Goal: Task Accomplishment & Management: Manage account settings

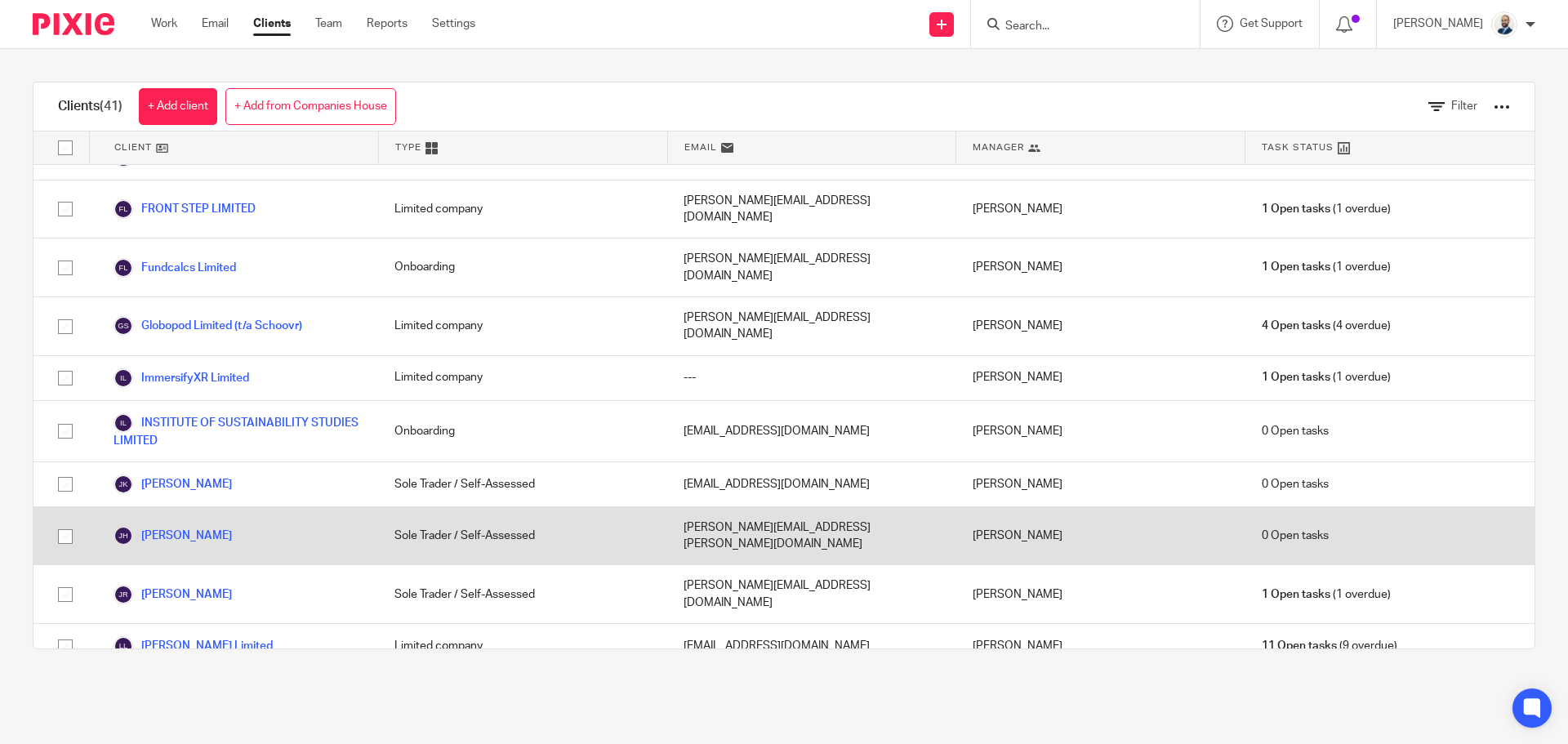
scroll to position [1440, 0]
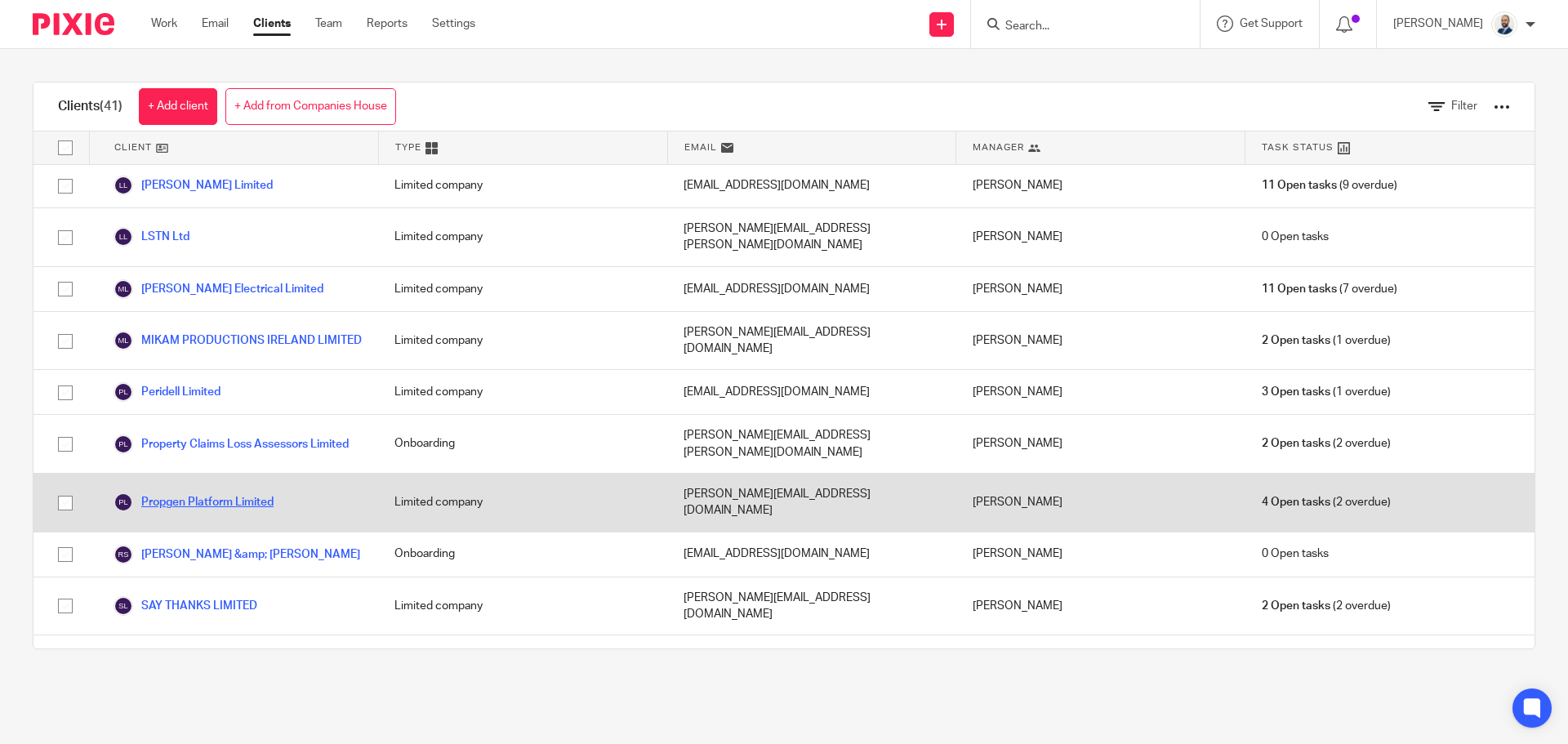
click at [180, 492] on link "Propgen Platform Limited" at bounding box center [193, 501] width 160 height 19
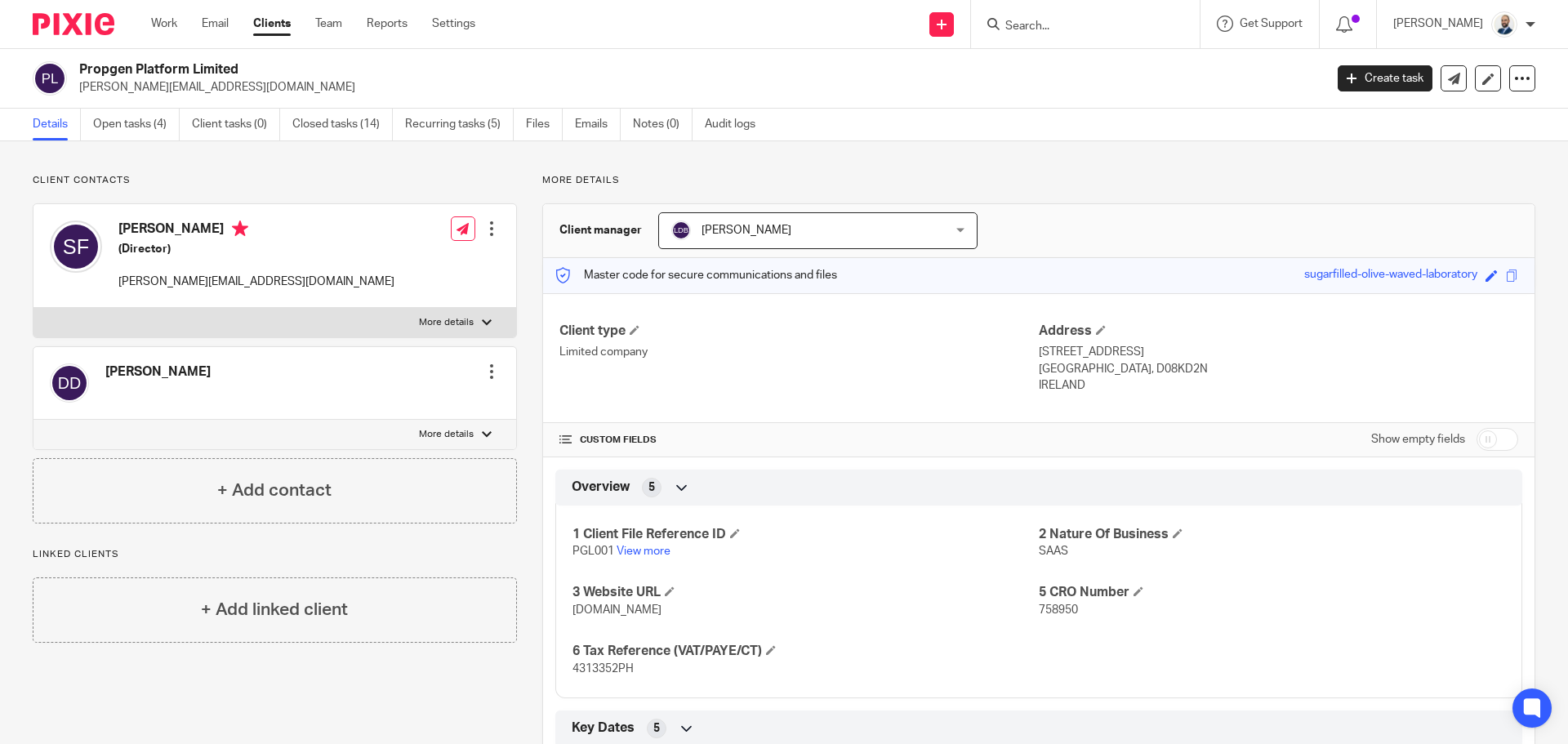
click at [126, 139] on link "Open tasks (4)" at bounding box center [136, 124] width 86 height 32
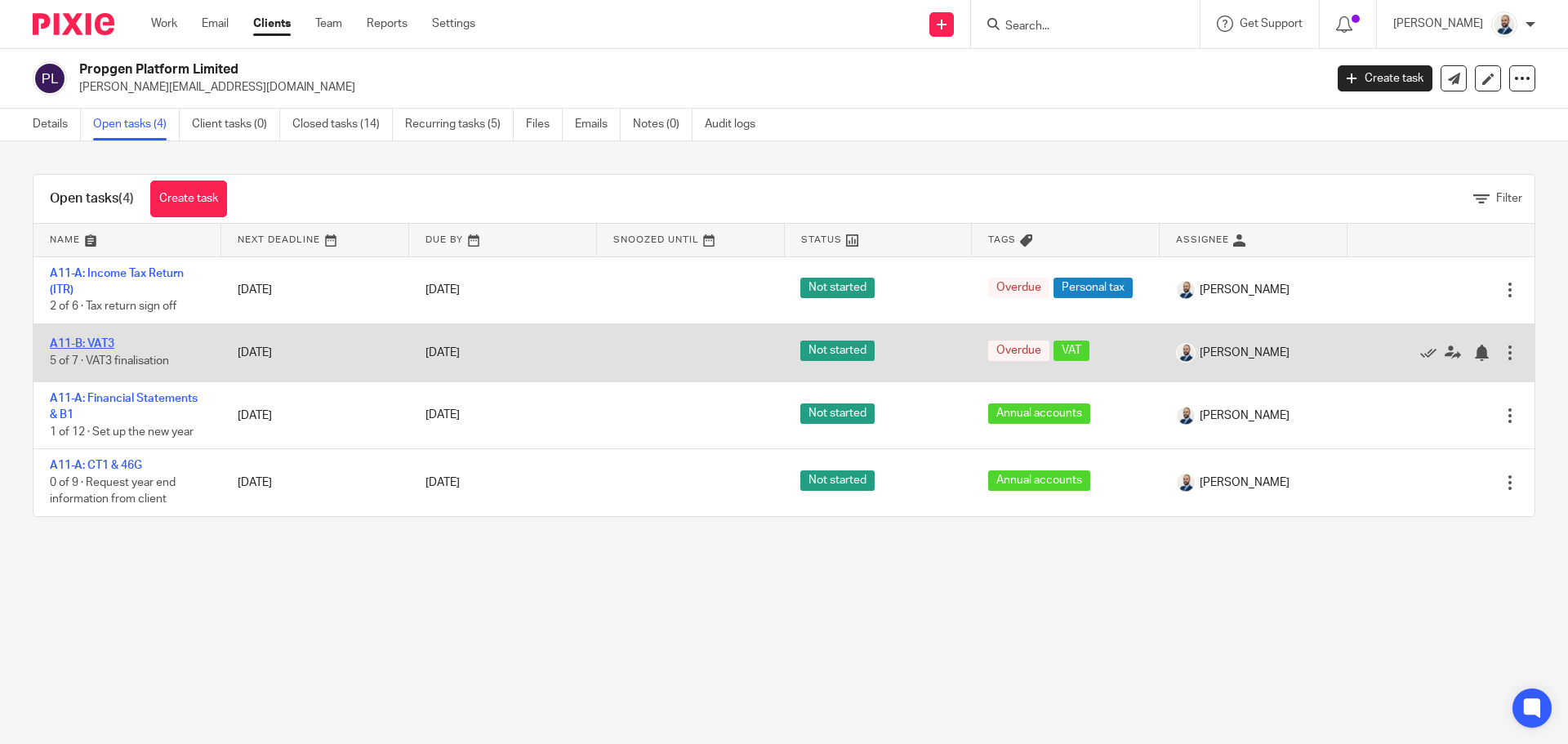
drag, startPoint x: 65, startPoint y: 353, endPoint x: 90, endPoint y: 343, distance: 26.9
click at [72, 342] on link "A11-B: VAT3" at bounding box center [82, 344] width 64 height 12
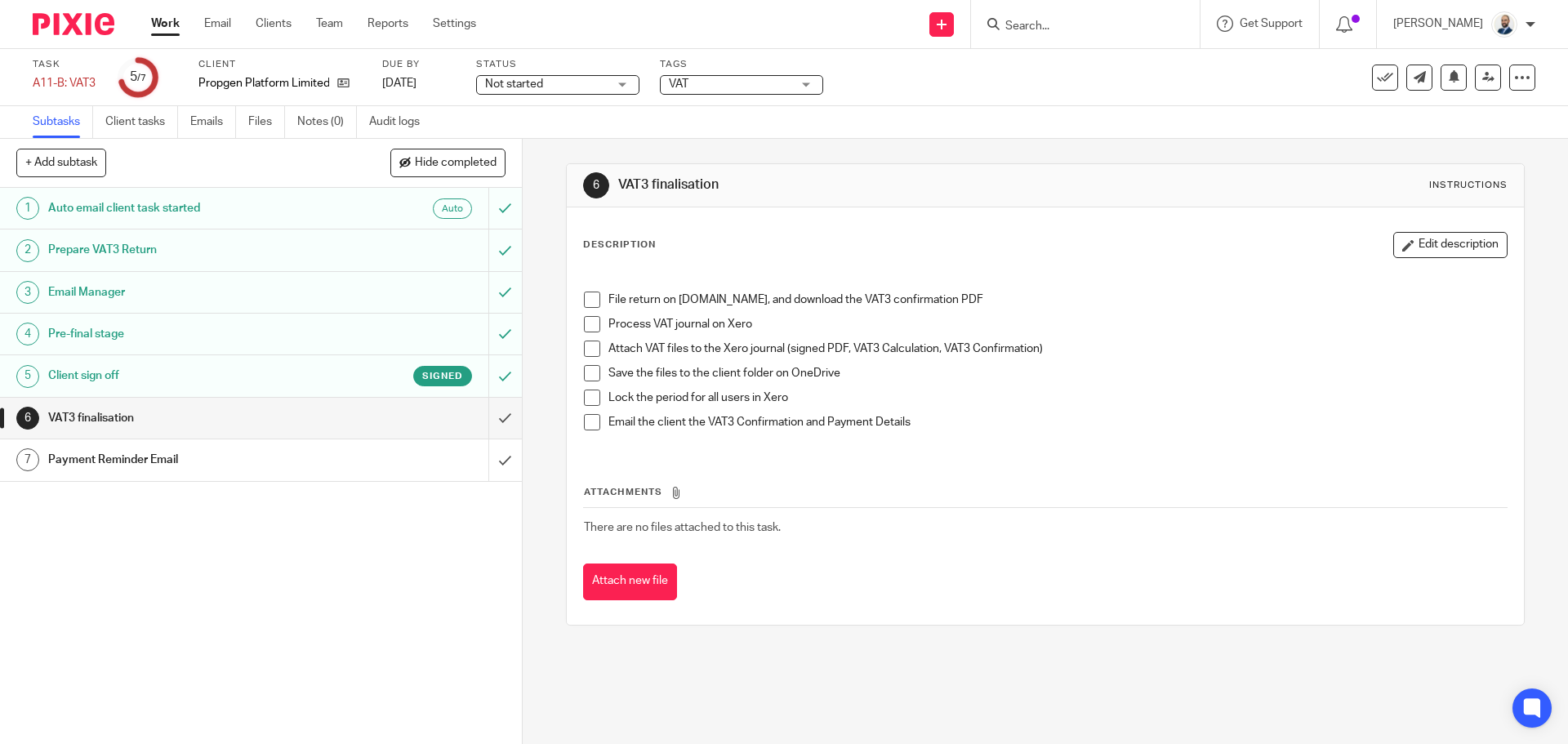
click at [584, 294] on span at bounding box center [591, 299] width 16 height 16
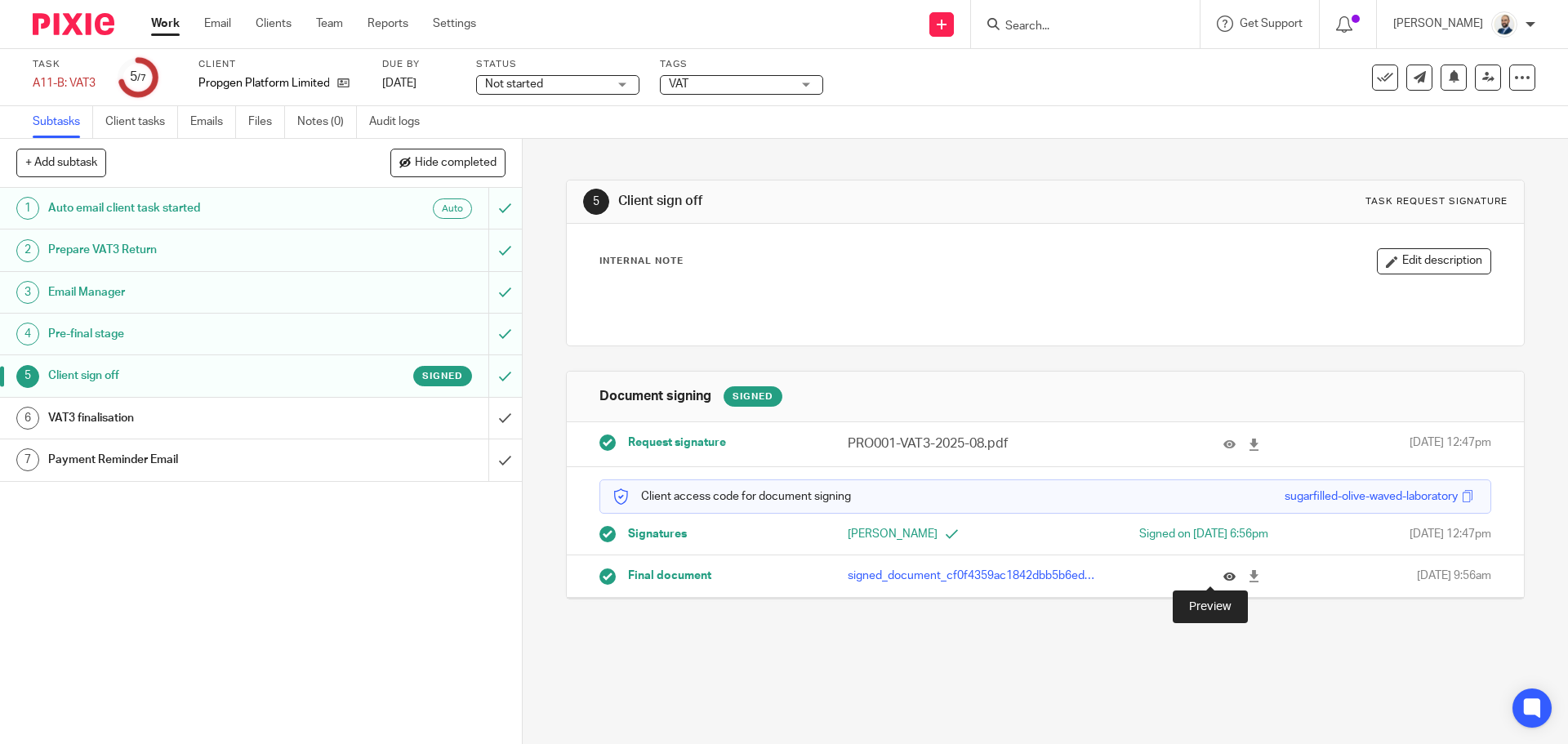
click at [1223, 580] on icon at bounding box center [1229, 576] width 12 height 12
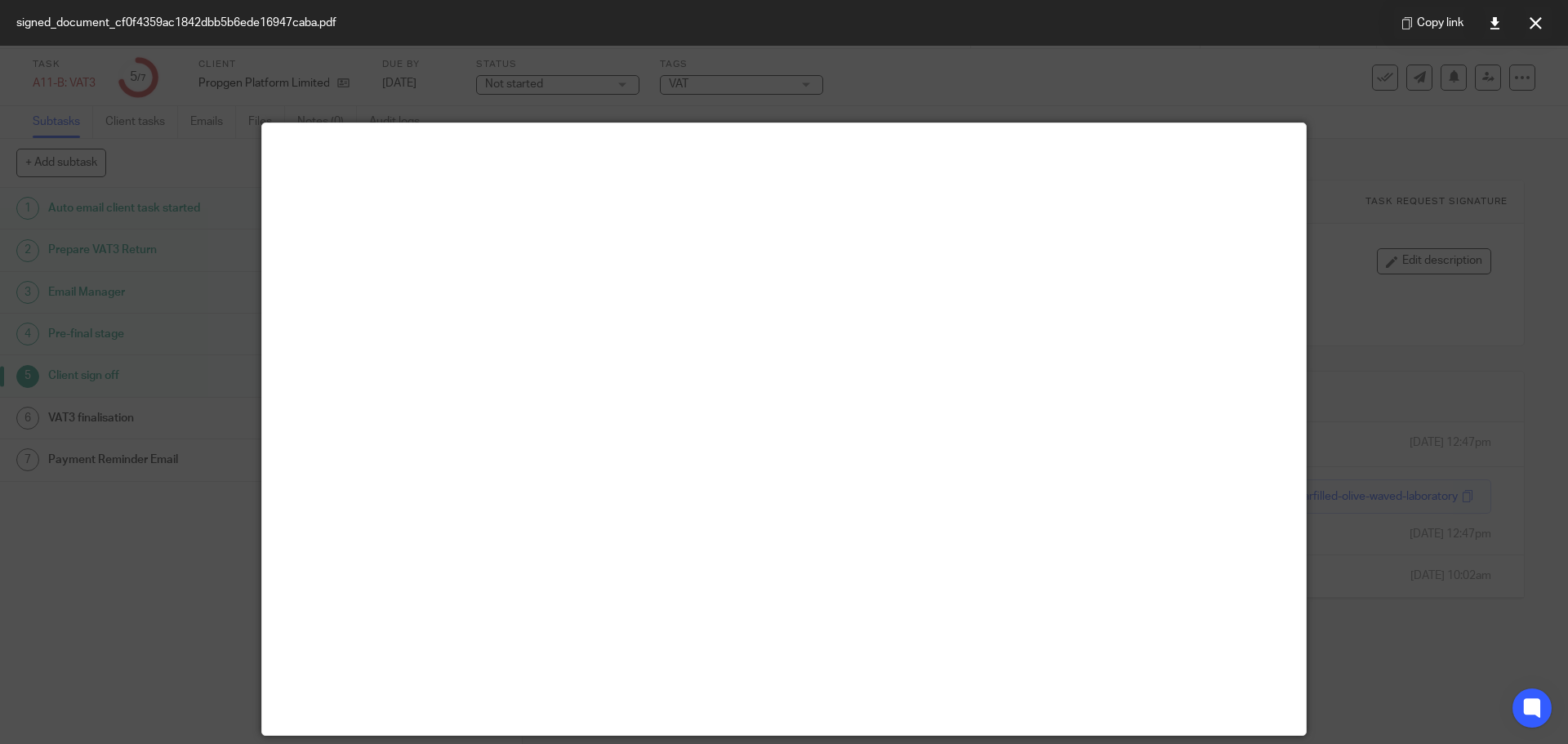
click at [1441, 347] on div at bounding box center [784, 372] width 1568 height 744
drag, startPoint x: 1485, startPoint y: 236, endPoint x: 1476, endPoint y: 205, distance: 32.3
click at [1482, 227] on div at bounding box center [784, 372] width 1568 height 744
click at [1551, 31] on div "Copy link" at bounding box center [1472, 23] width 190 height 46
click at [1550, 29] on button at bounding box center [1535, 23] width 33 height 33
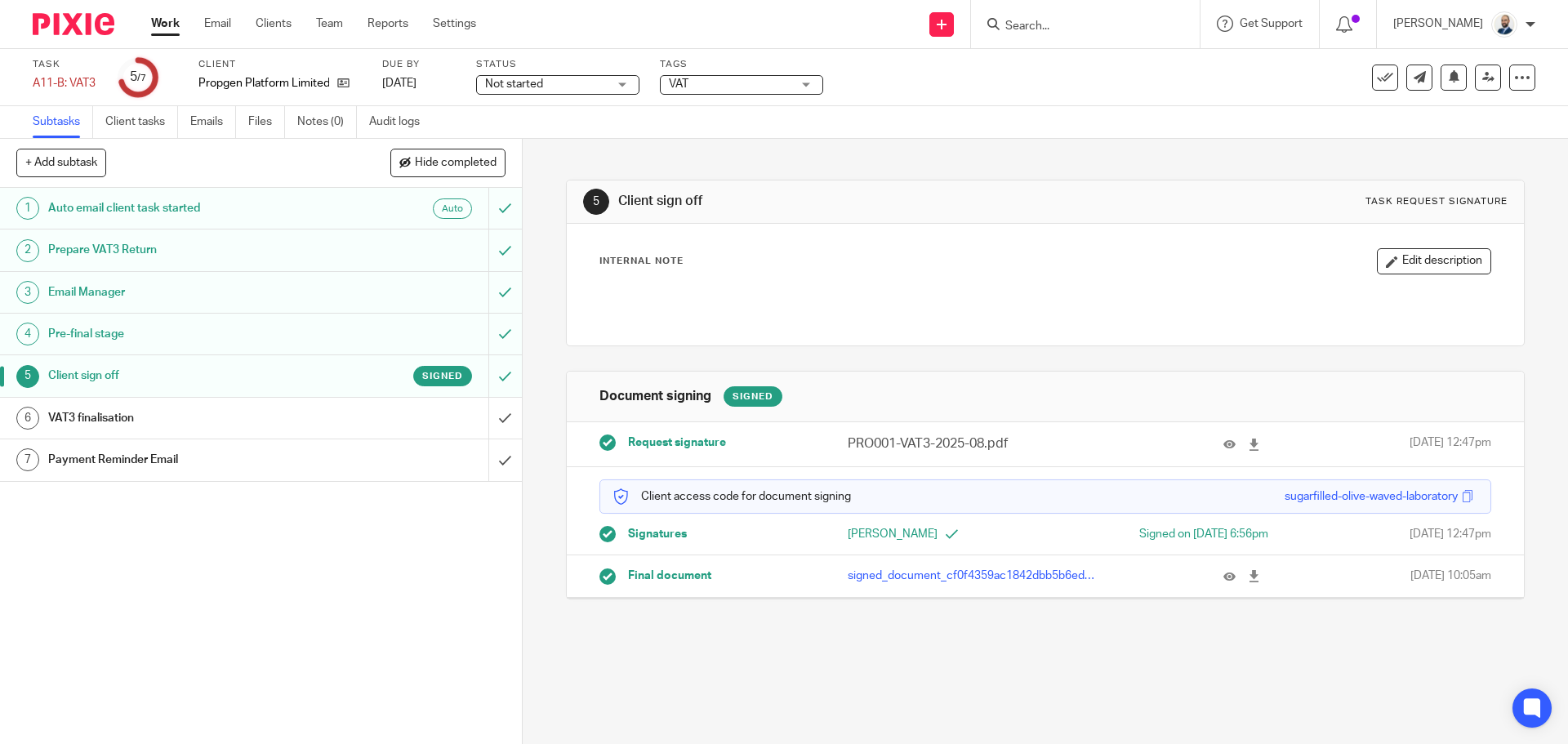
click at [407, 421] on div "VAT3 finalisation" at bounding box center [260, 418] width 424 height 25
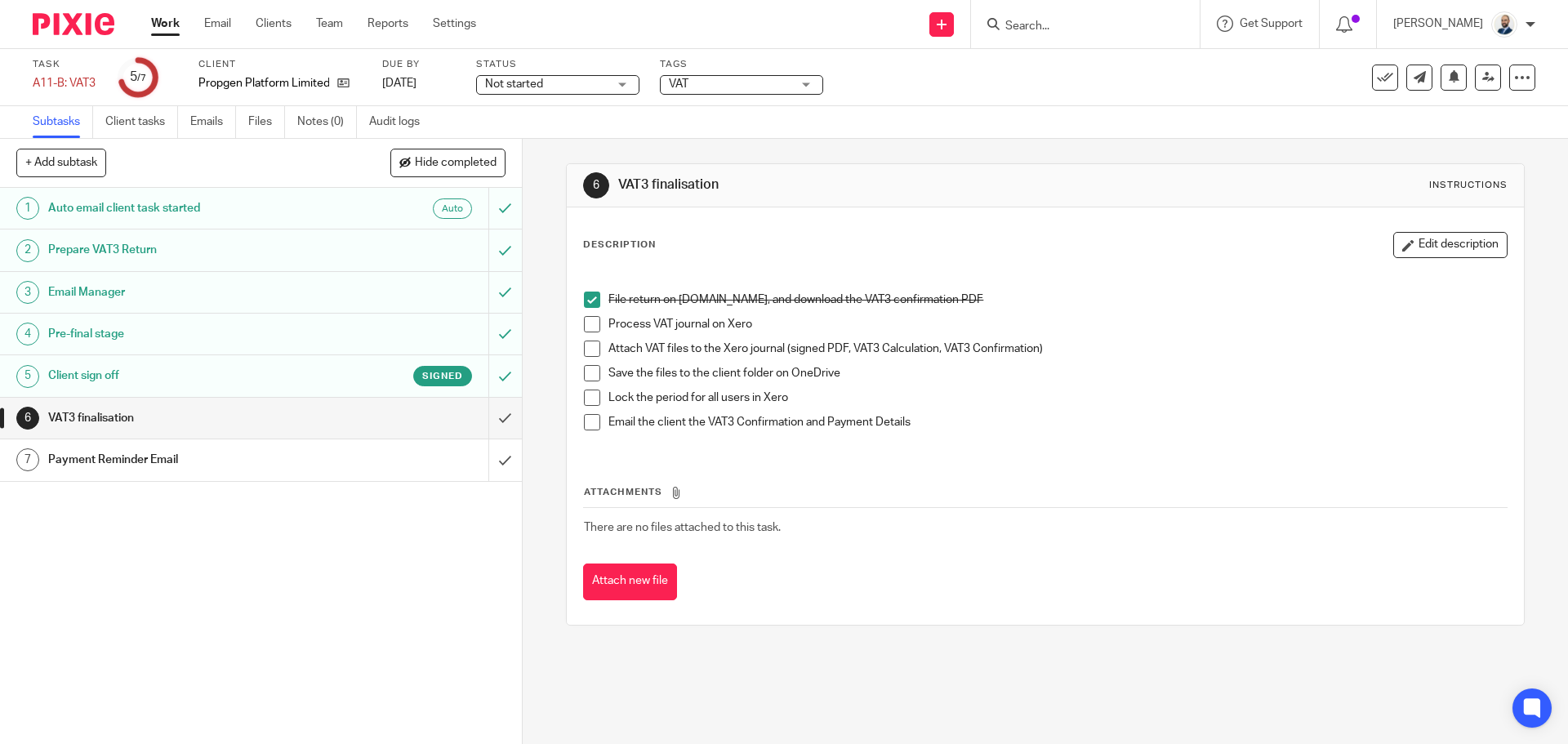
drag, startPoint x: 584, startPoint y: 321, endPoint x: 589, endPoint y: 341, distance: 20.6
click at [584, 322] on span at bounding box center [591, 324] width 16 height 16
click at [584, 351] on span at bounding box center [591, 348] width 16 height 16
click at [584, 377] on span at bounding box center [591, 373] width 16 height 16
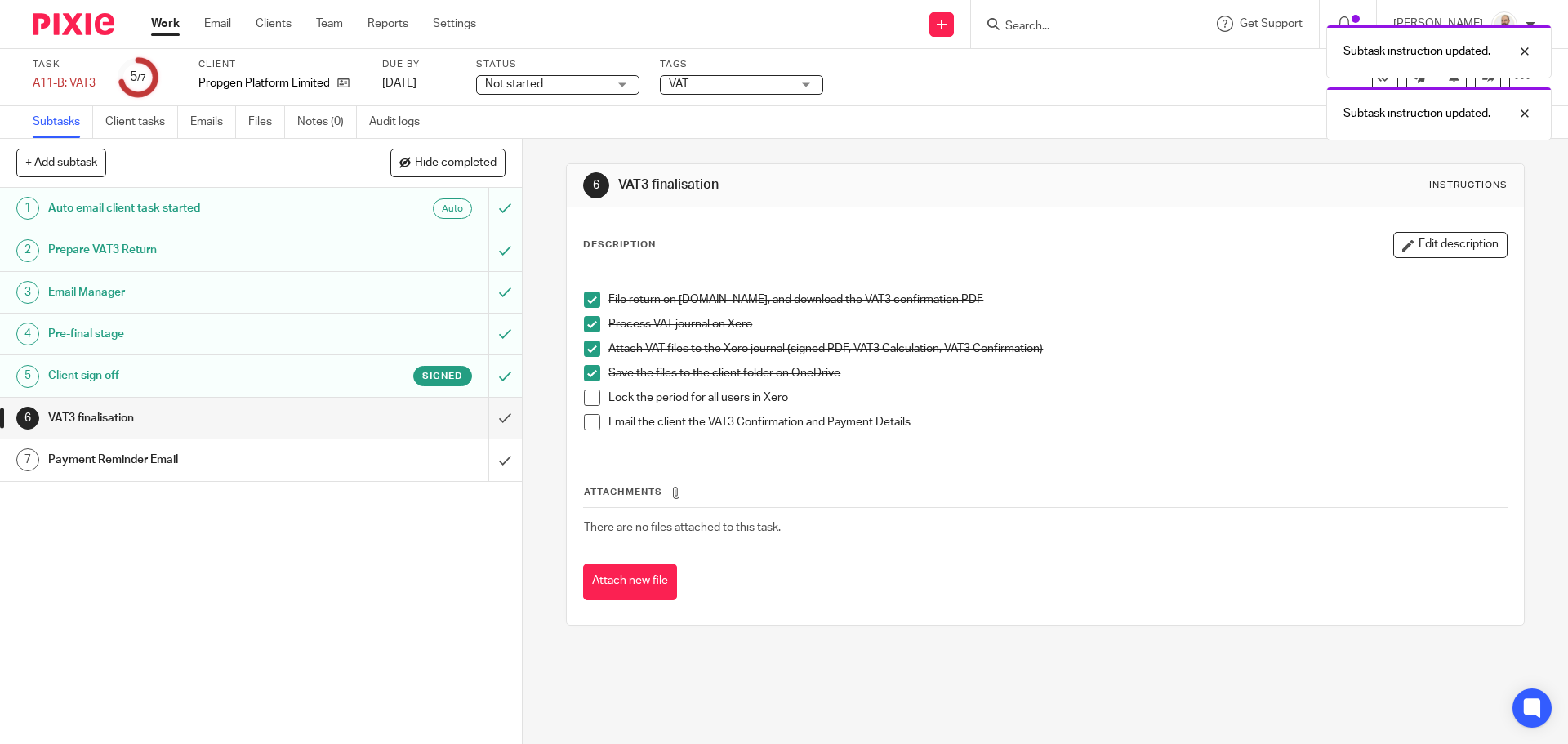
click at [589, 399] on span at bounding box center [591, 397] width 16 height 16
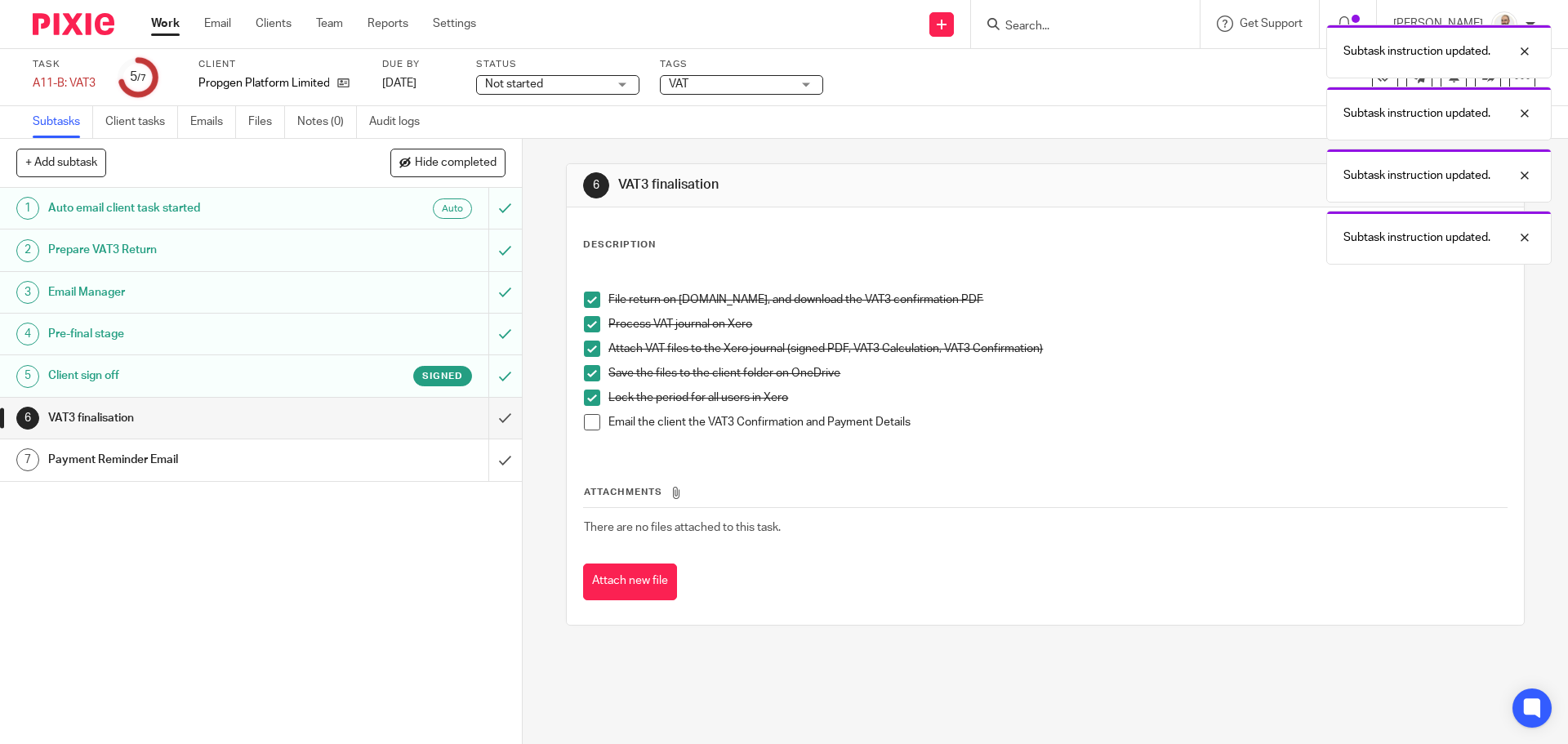
click at [585, 424] on span at bounding box center [591, 421] width 16 height 16
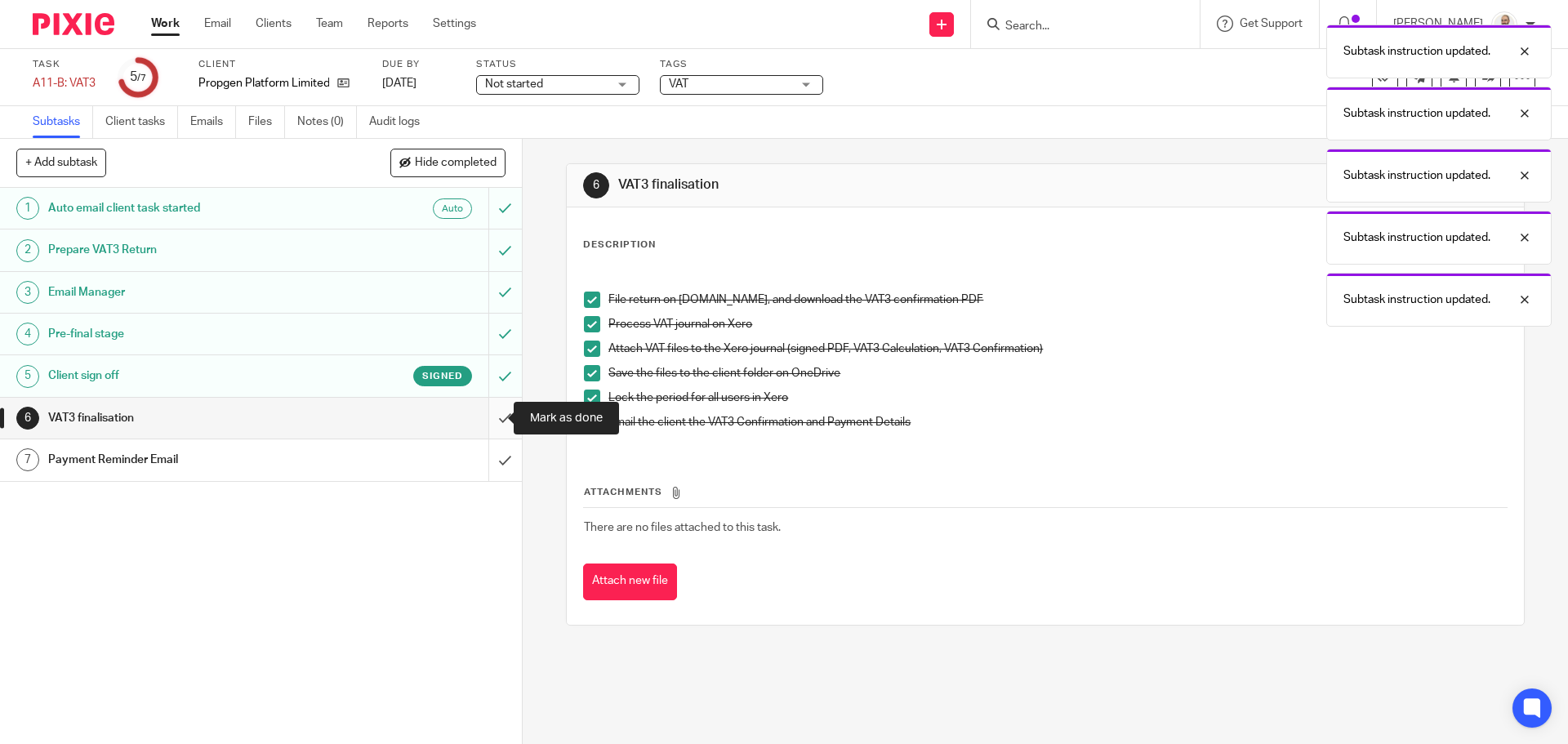
click at [486, 423] on input "submit" at bounding box center [260, 418] width 522 height 41
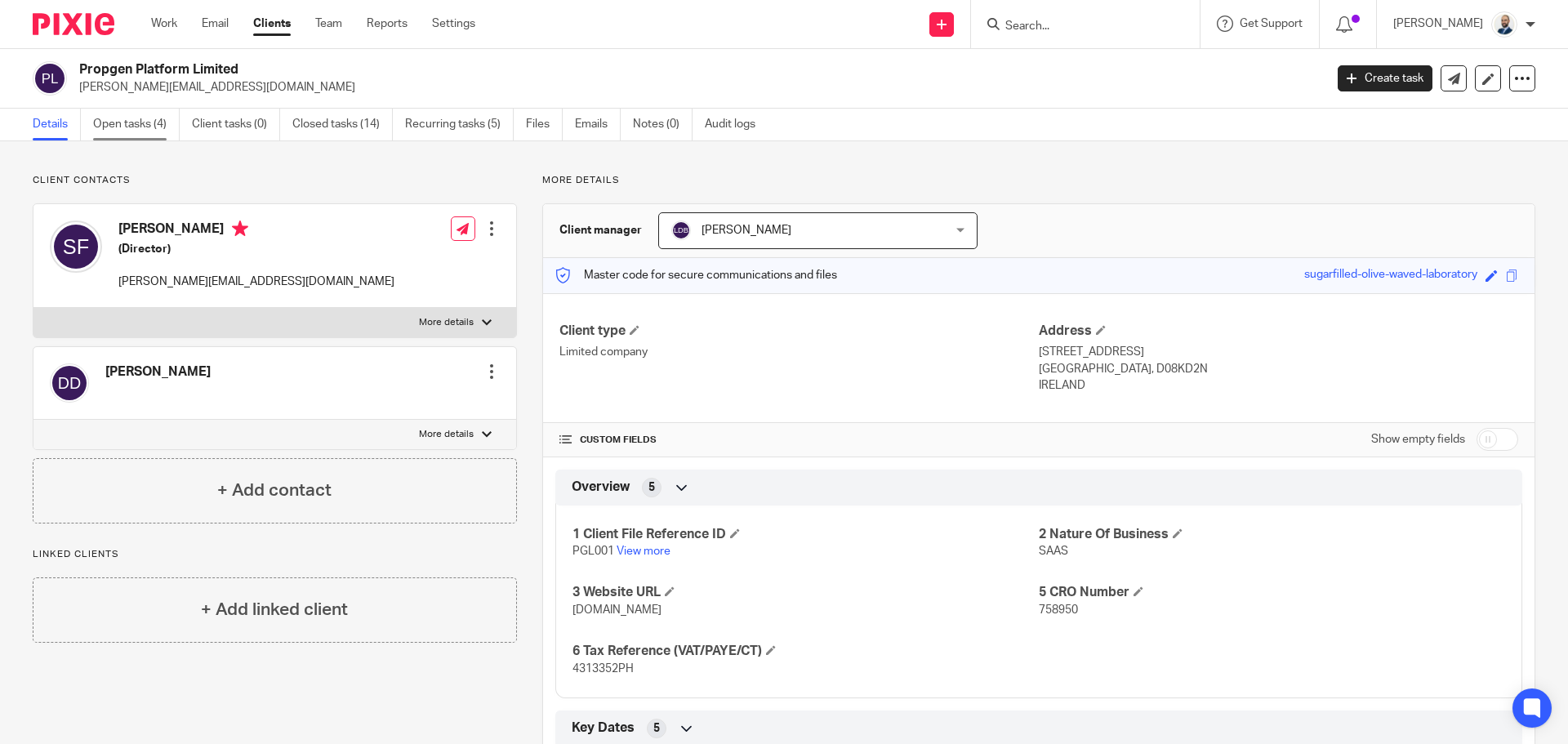
click at [118, 126] on link "Open tasks (4)" at bounding box center [136, 124] width 86 height 32
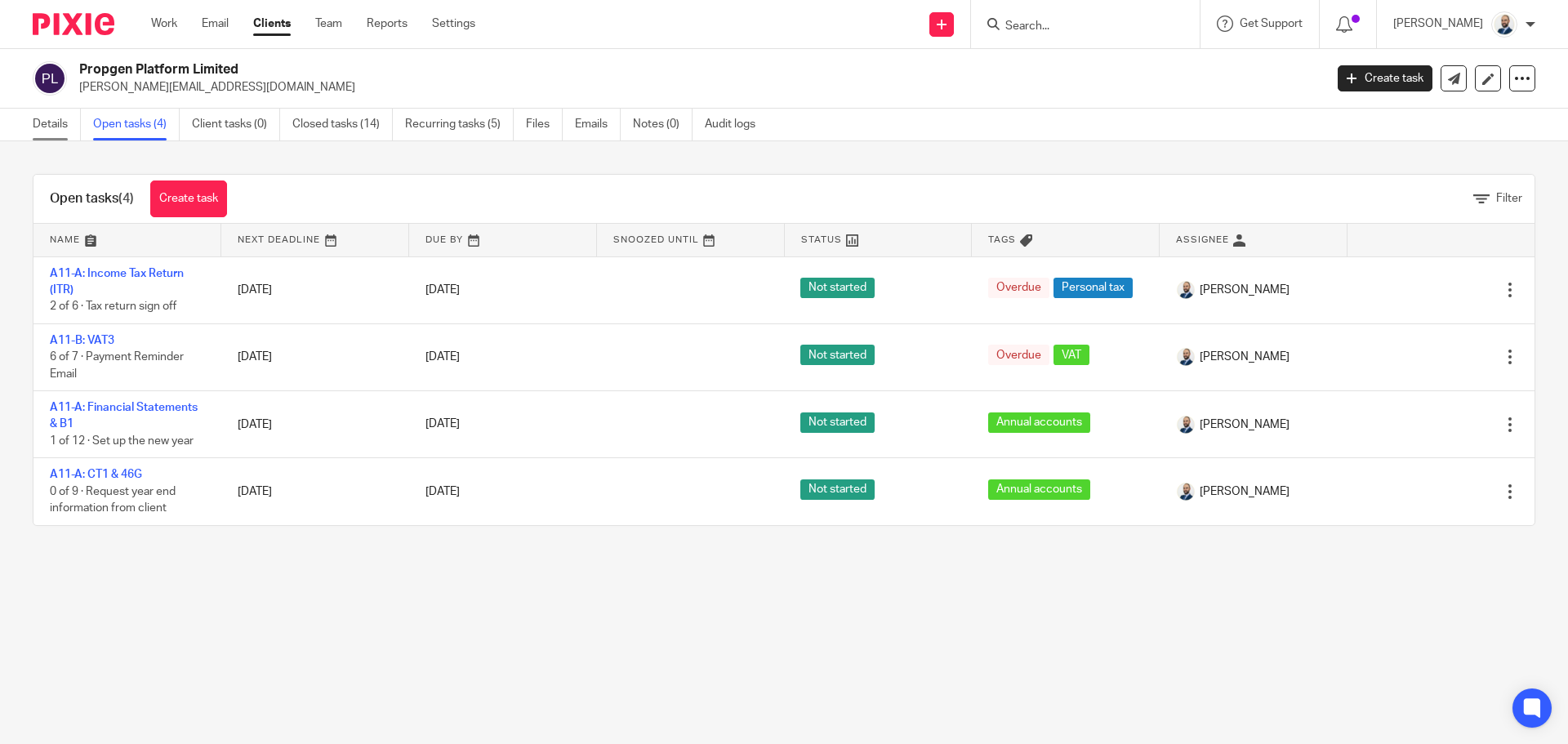
click at [59, 113] on link "Details" at bounding box center [57, 124] width 48 height 32
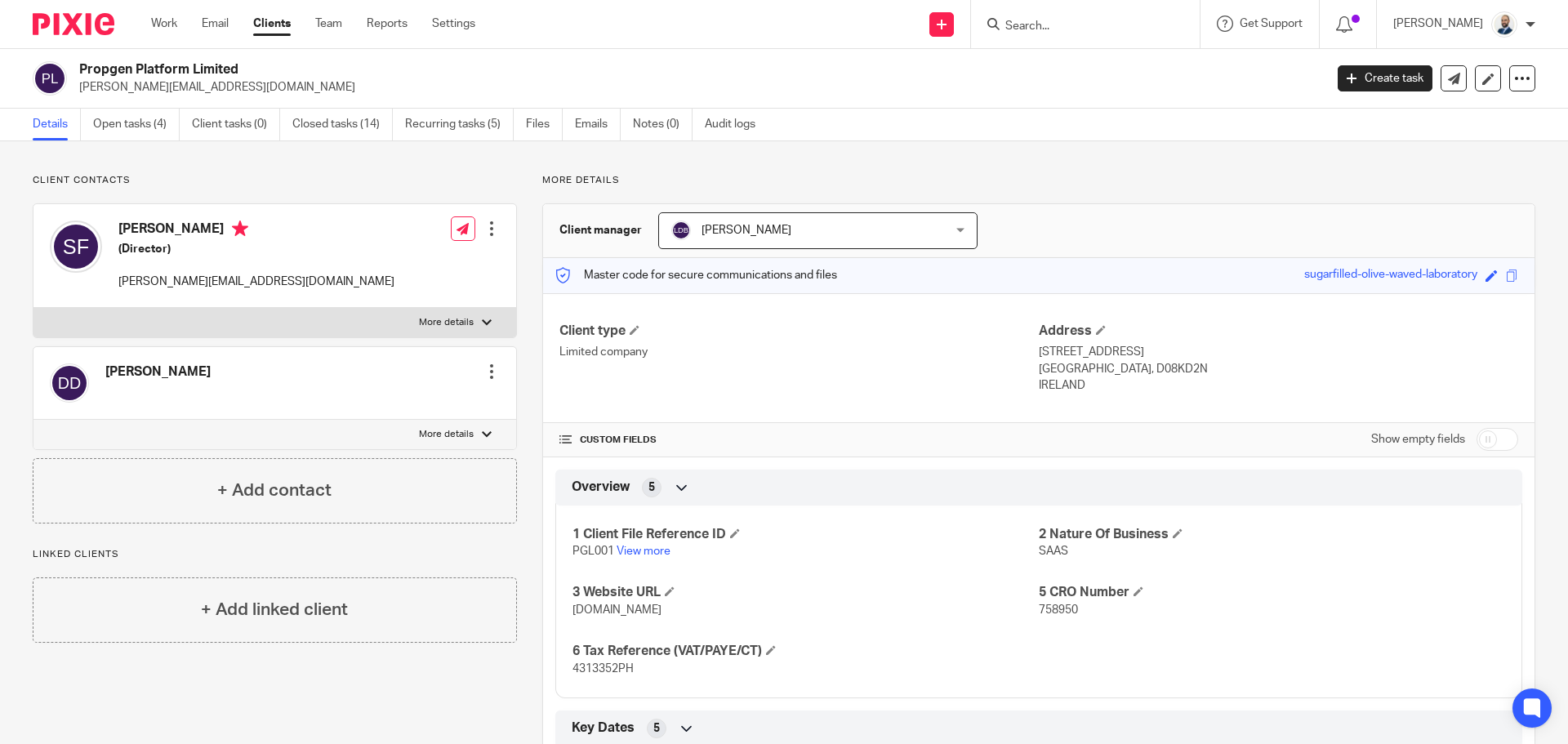
click at [425, 316] on p "More details" at bounding box center [446, 322] width 55 height 13
click at [34, 308] on input "More details" at bounding box center [33, 307] width 1 height 1
checkbox input "true"
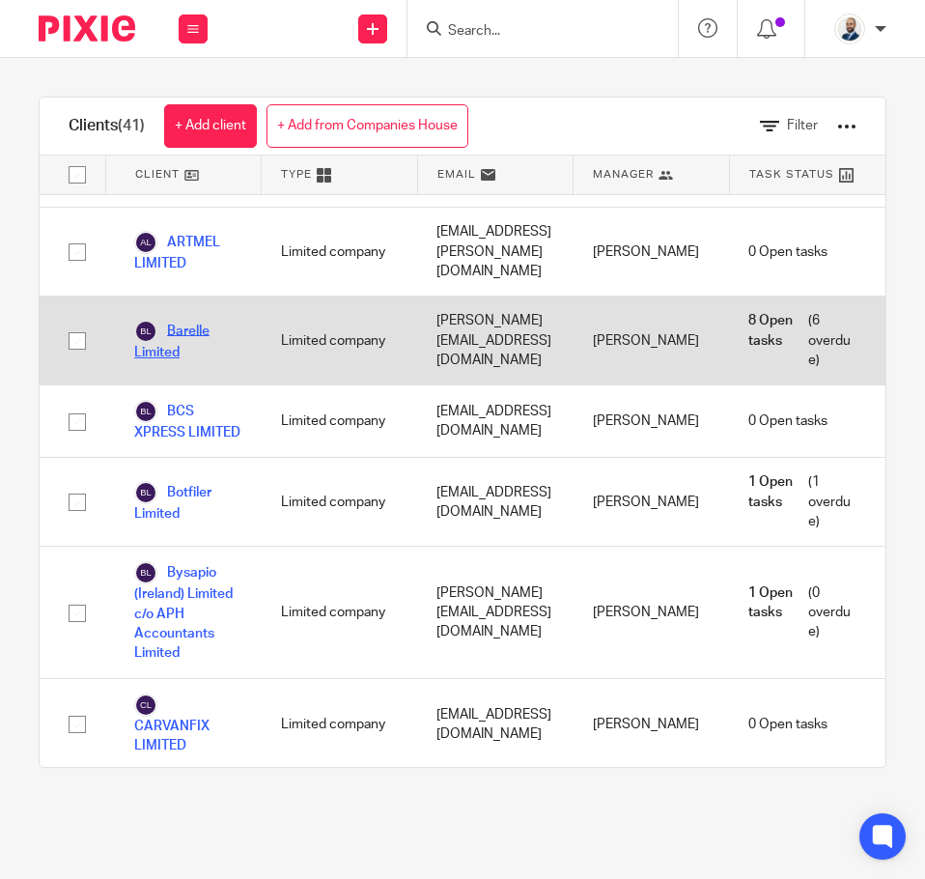
scroll to position [97, 0]
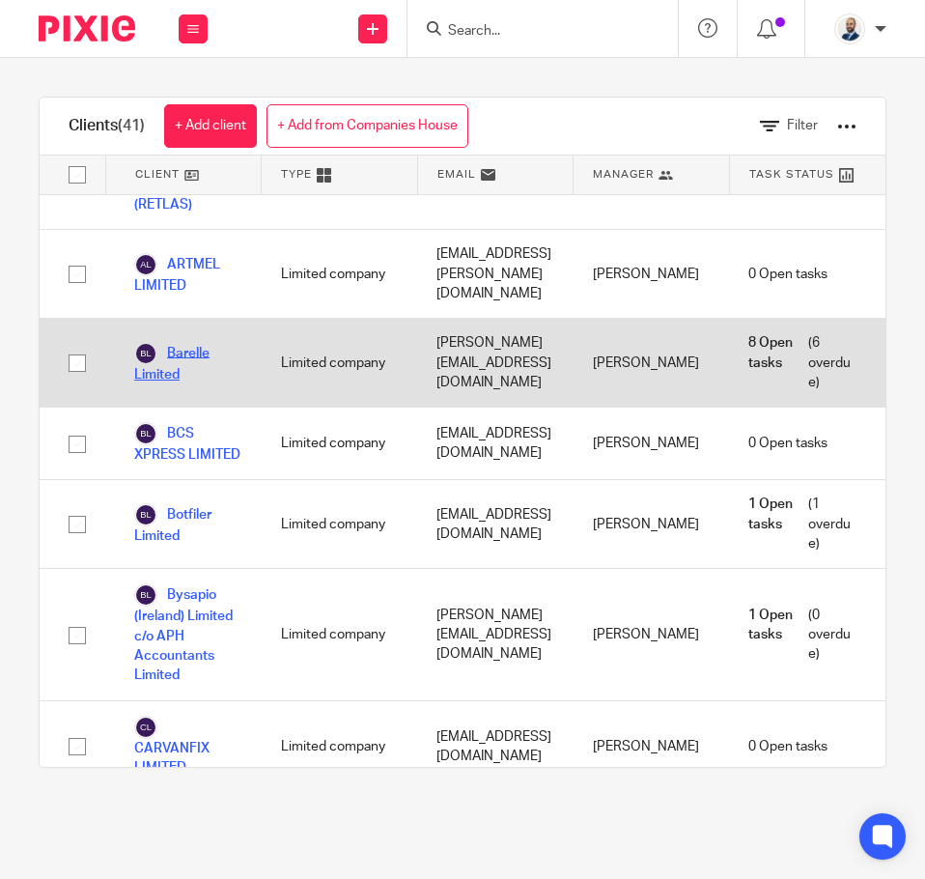
click at [181, 359] on link "Barelle Limited" at bounding box center [188, 363] width 108 height 42
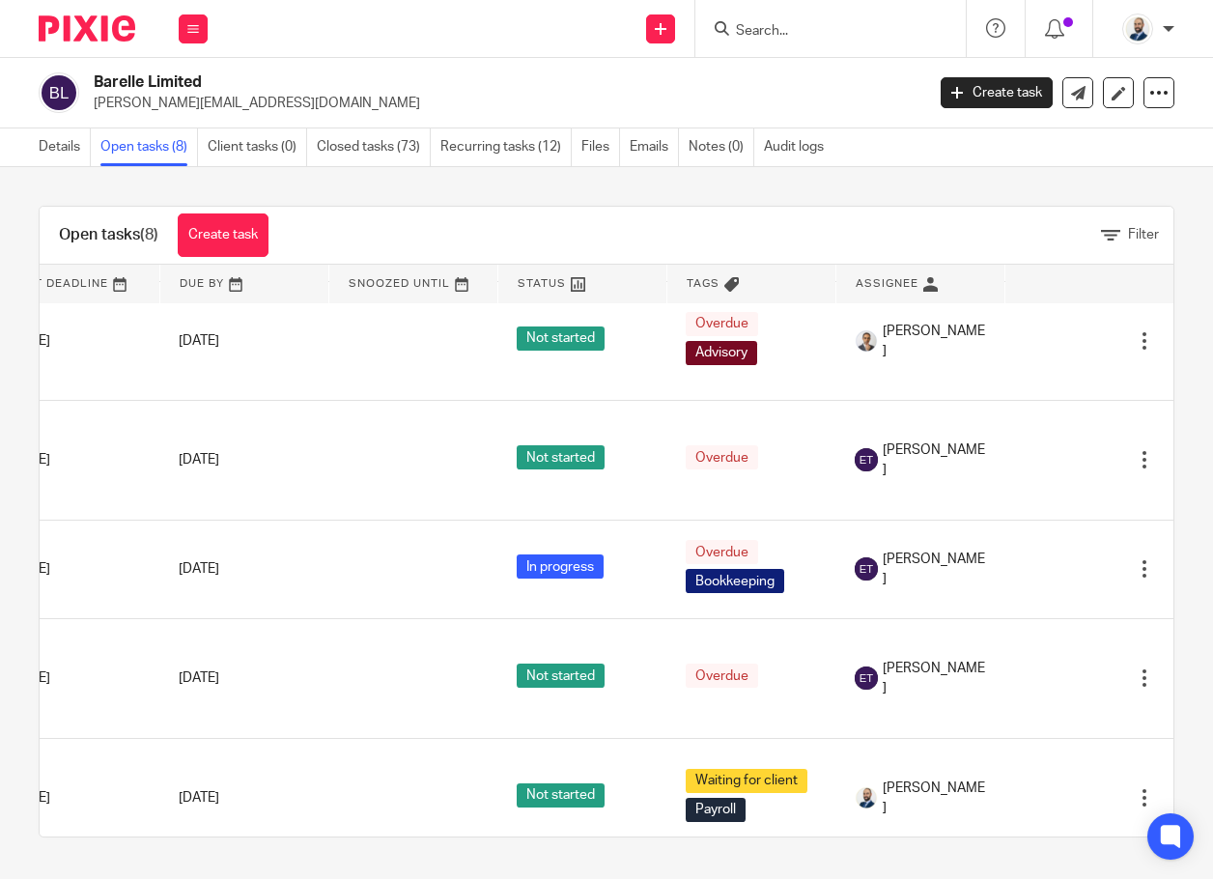
scroll to position [220, 262]
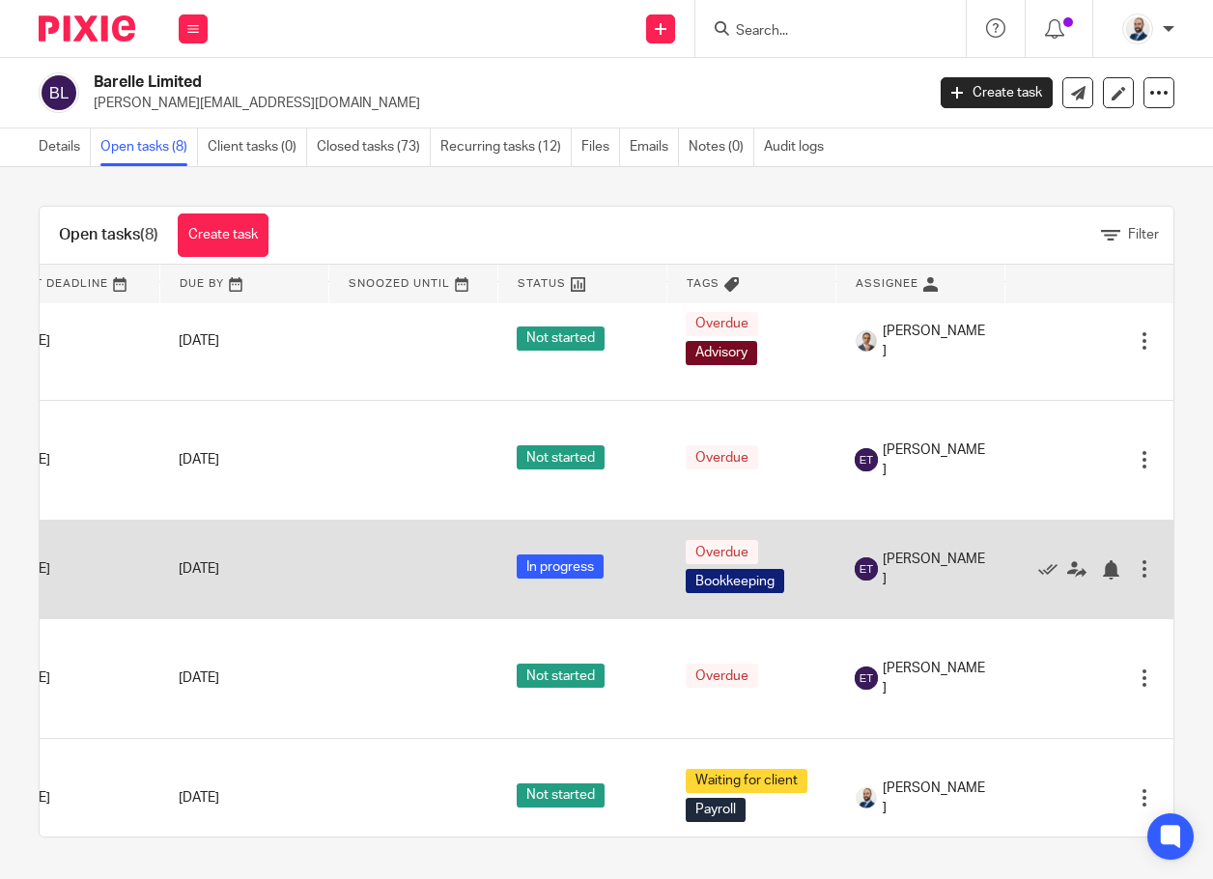
click at [924, 578] on div at bounding box center [1143, 568] width 19 height 19
click at [924, 578] on div at bounding box center [1078, 568] width 111 height 19
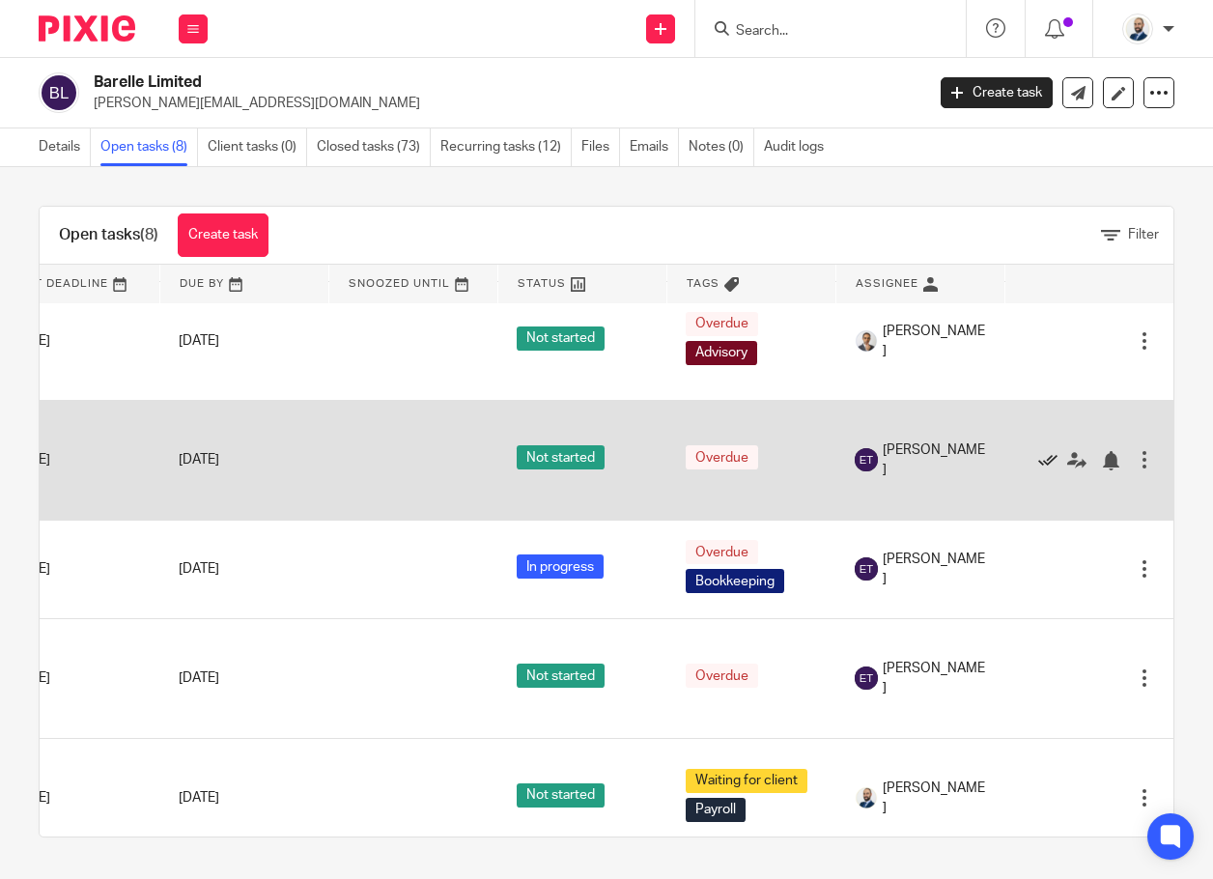
click at [924, 470] on icon at bounding box center [1047, 460] width 19 height 19
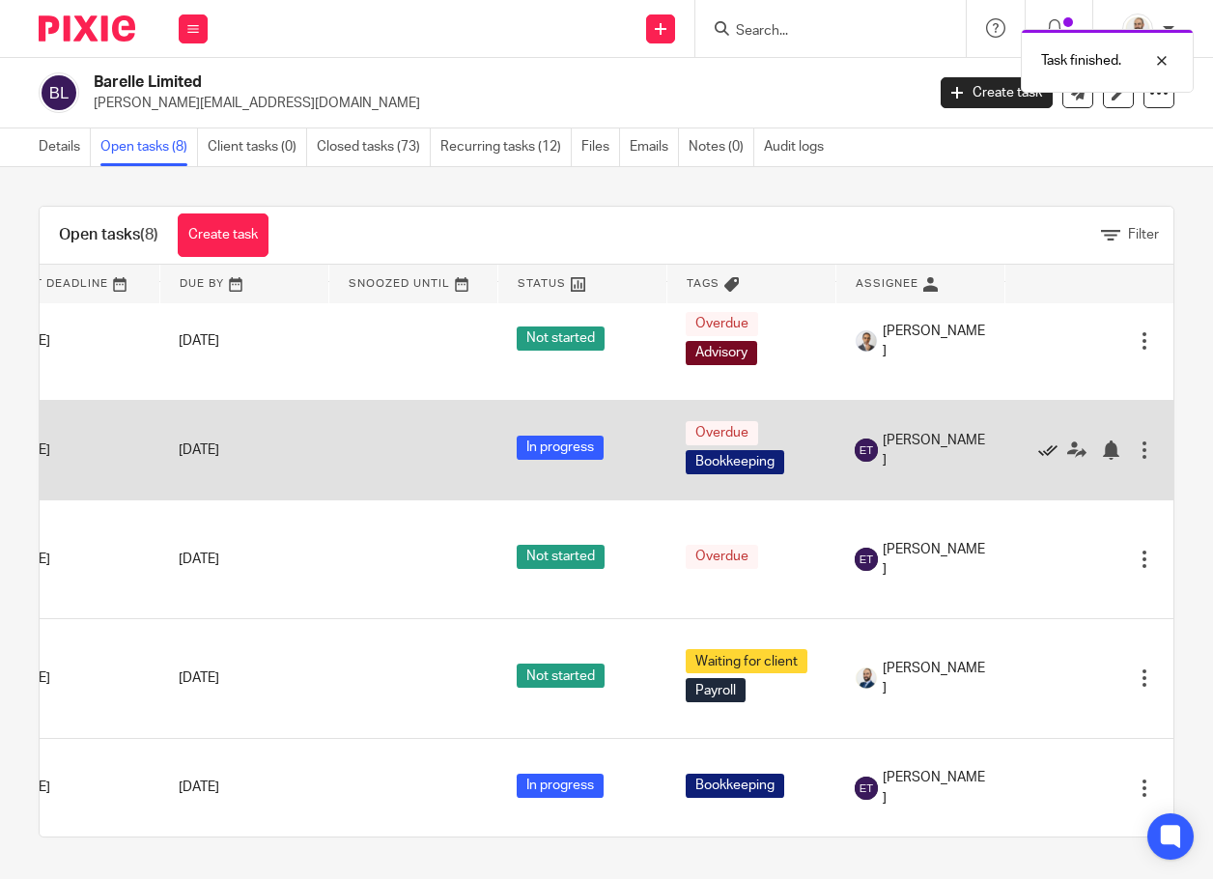
click at [924, 460] on icon at bounding box center [1047, 449] width 19 height 19
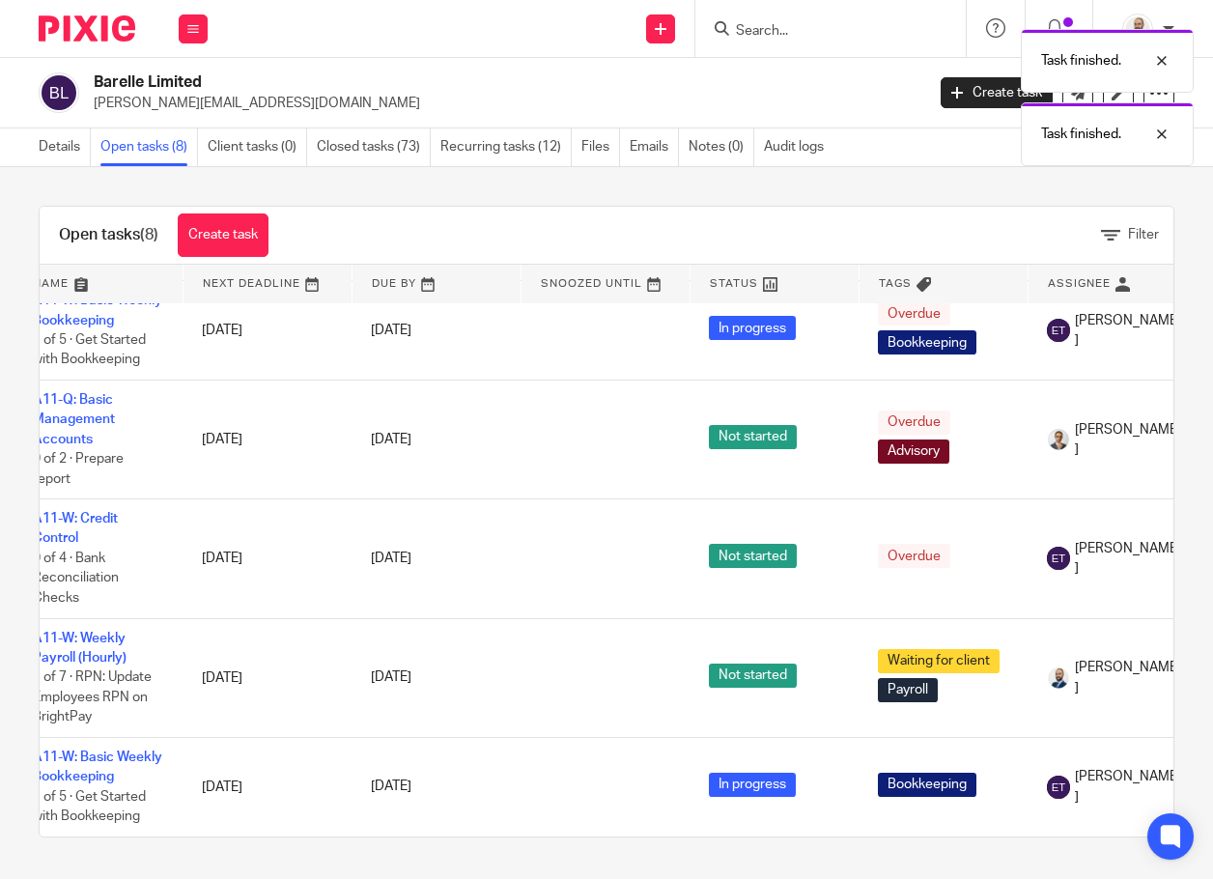
scroll to position [175, 0]
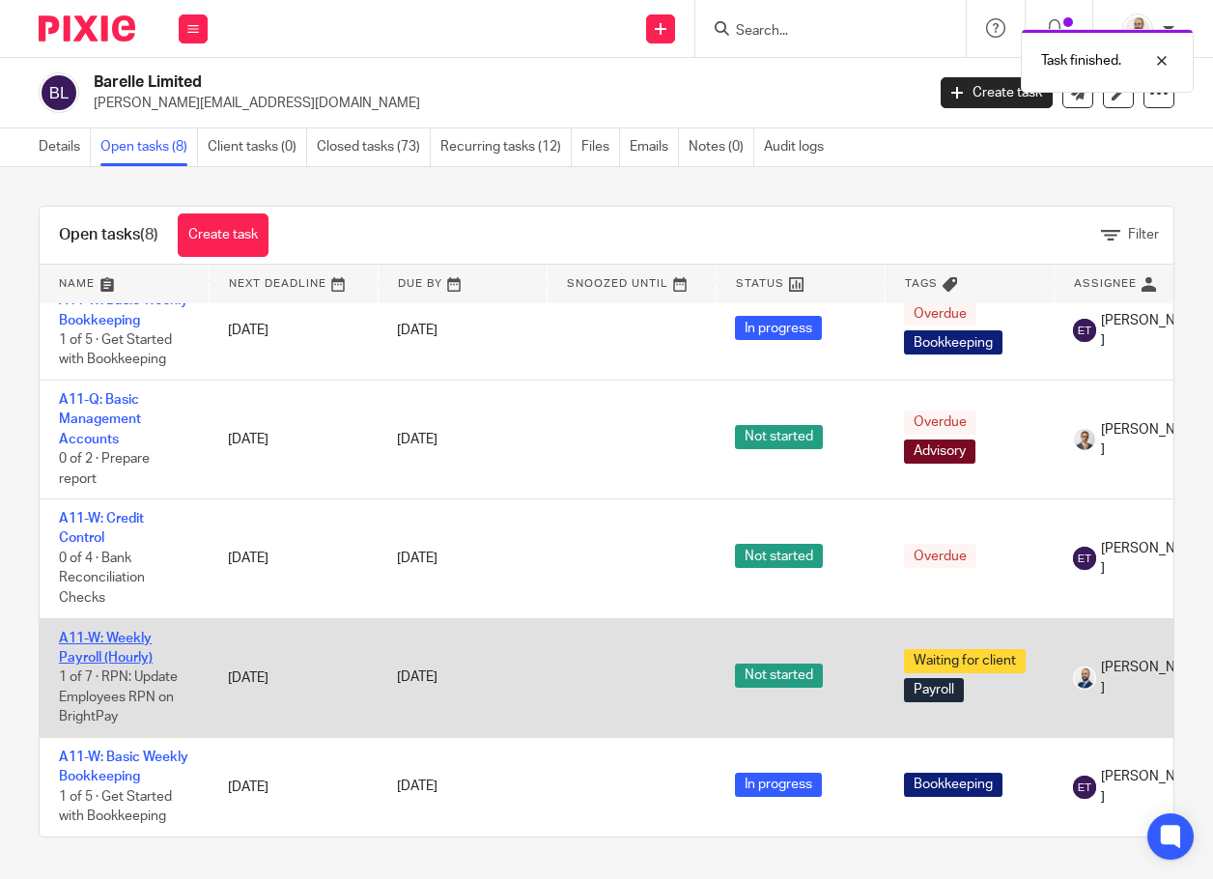
click at [125, 631] on link "A11-W: Weekly Payroll (Hourly)" at bounding box center [106, 647] width 94 height 33
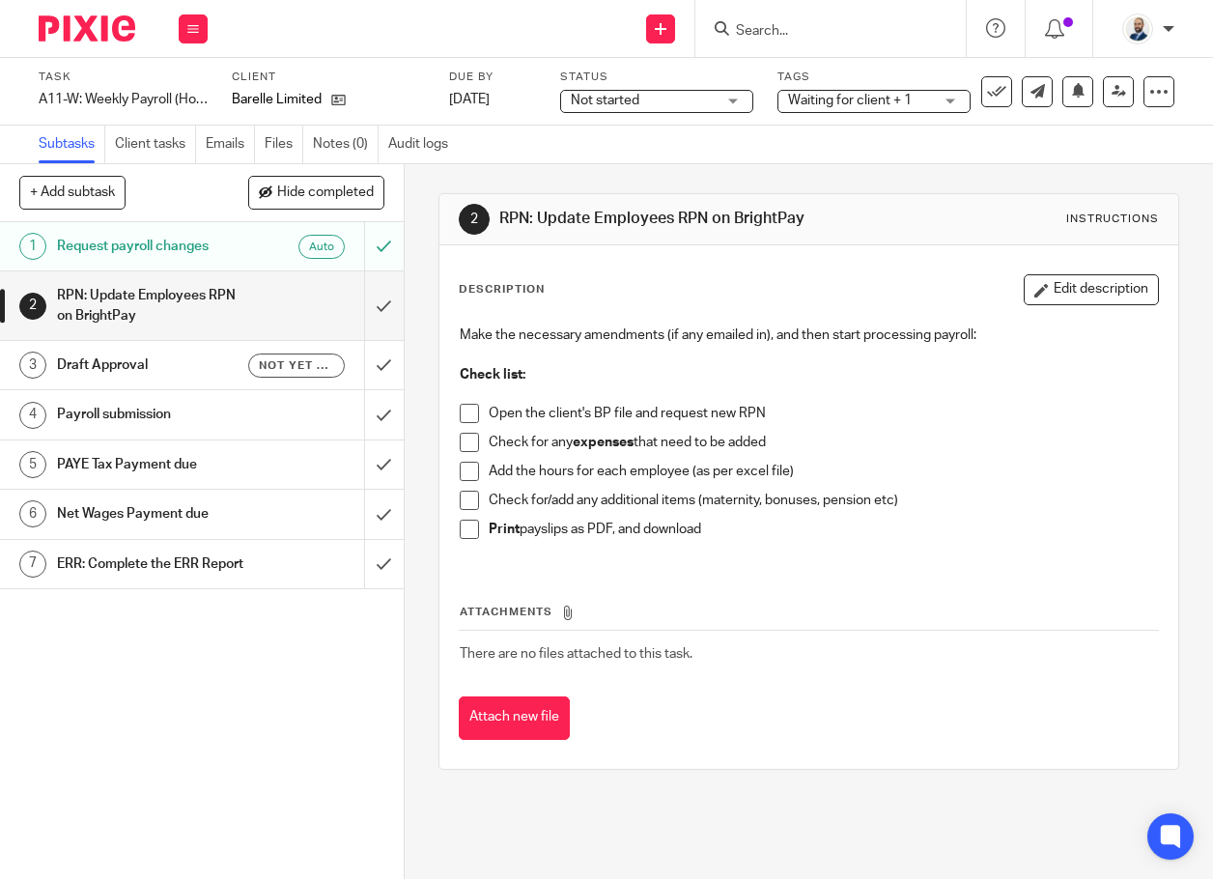
click at [196, 258] on h1 "Request payroll changes" at bounding box center [153, 246] width 192 height 29
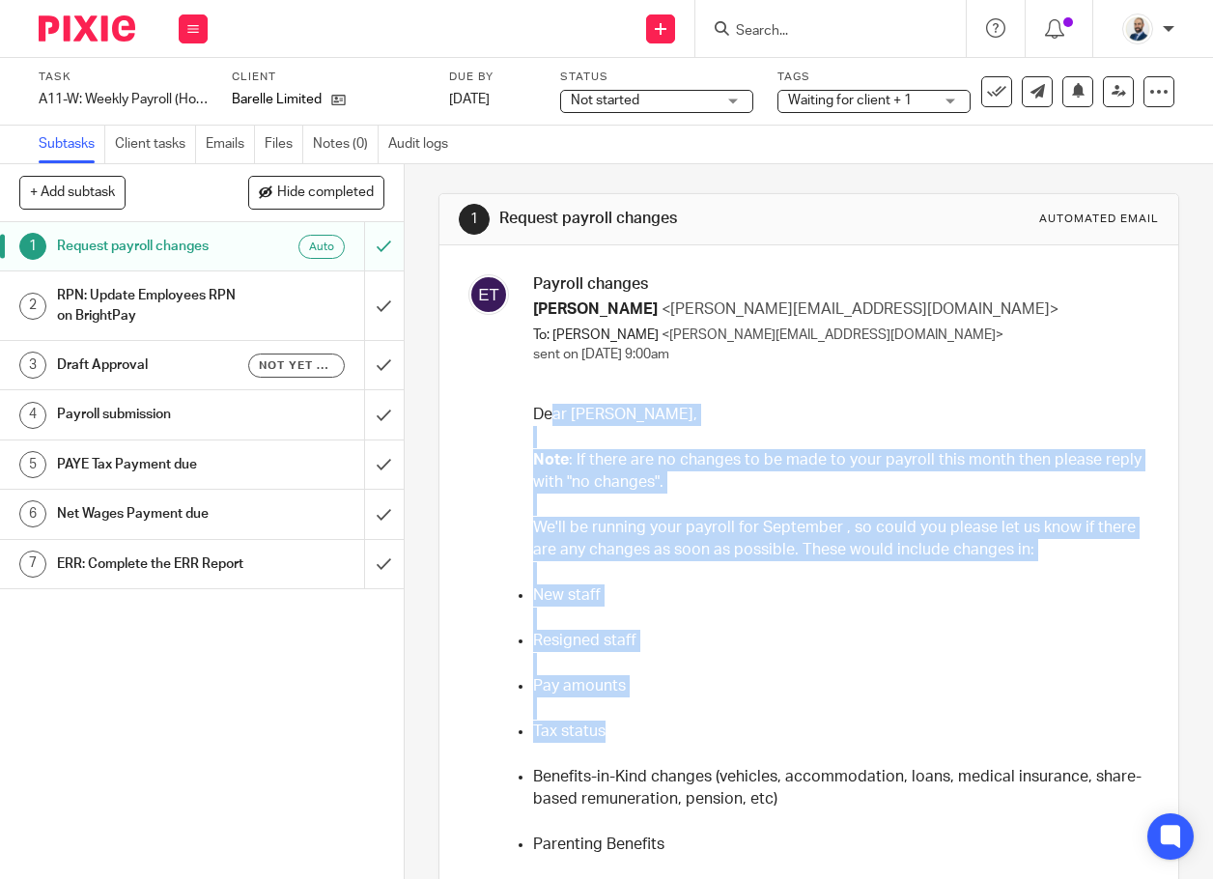
drag, startPoint x: 703, startPoint y: 730, endPoint x: 544, endPoint y: 406, distance: 360.5
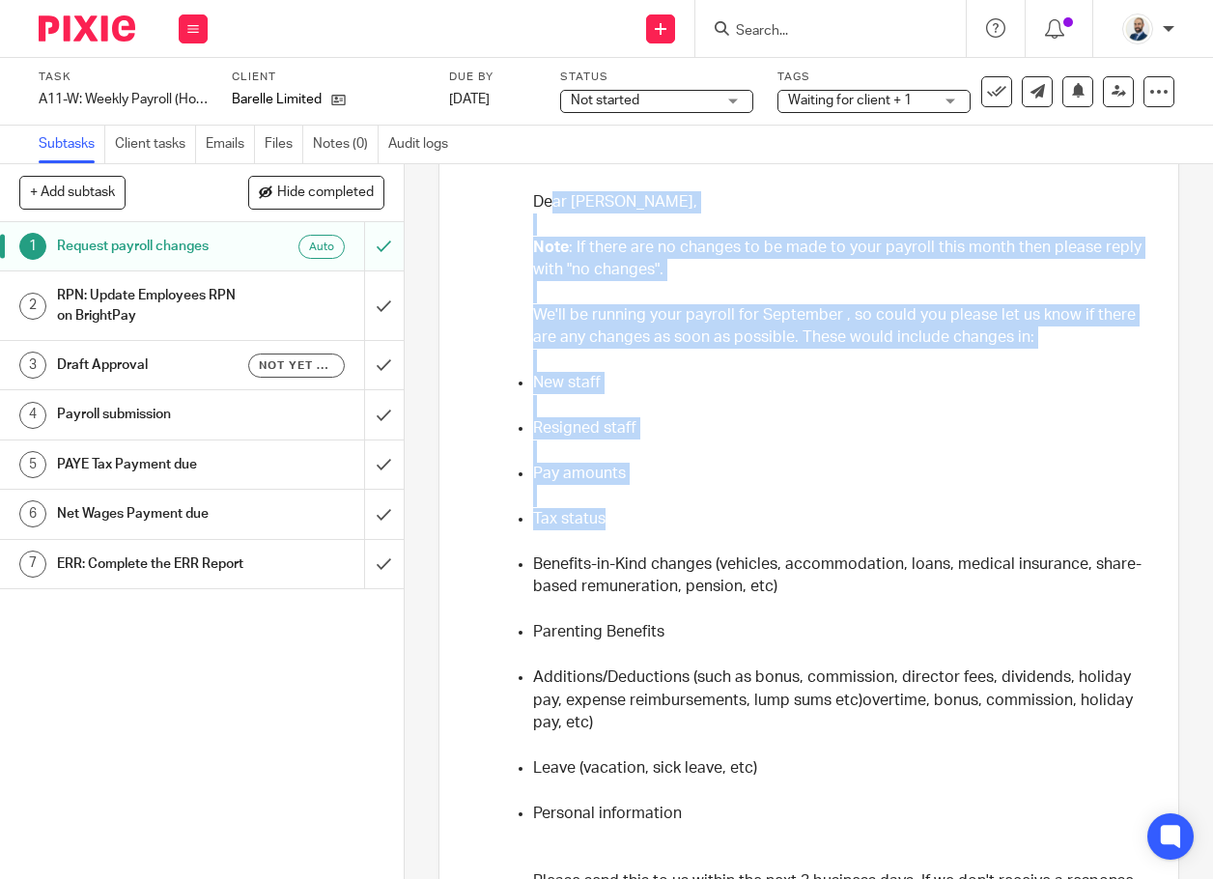
scroll to position [193, 0]
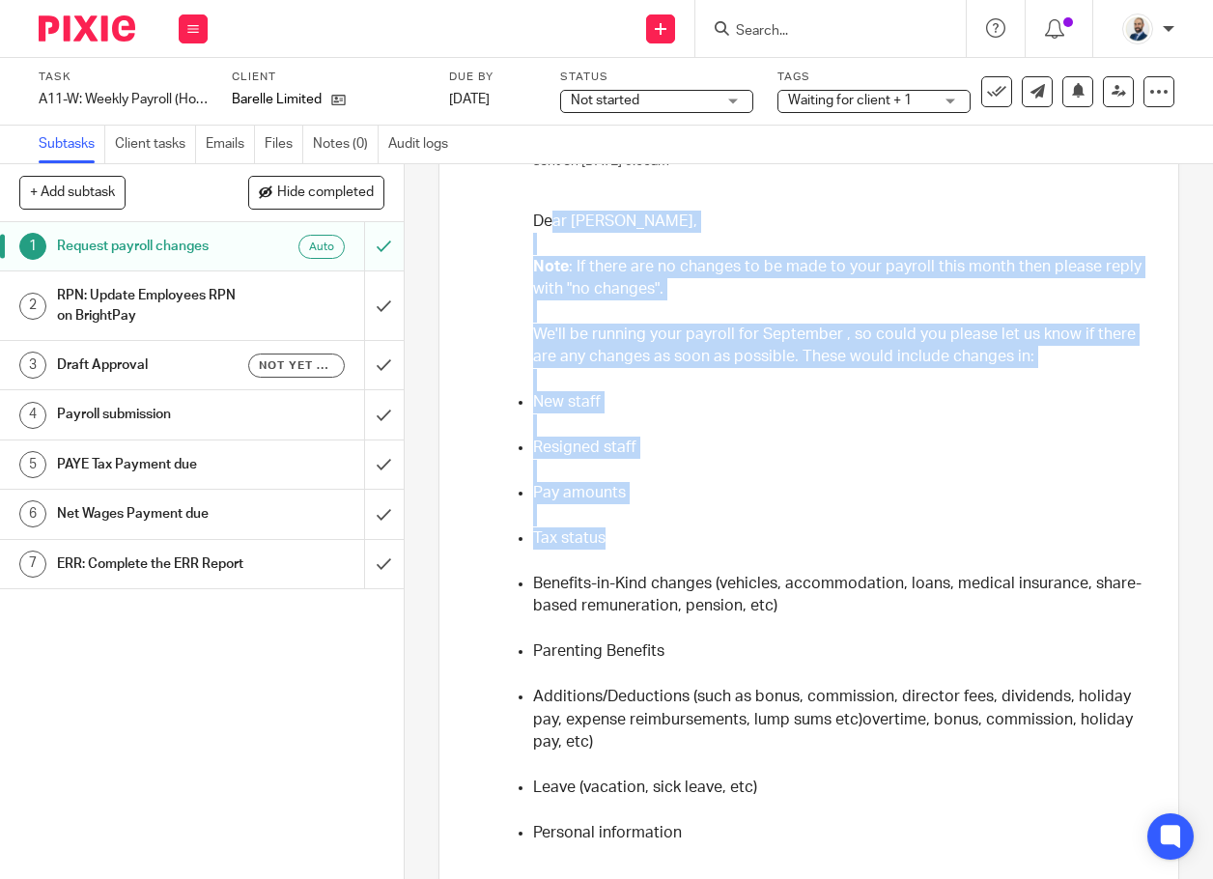
click at [678, 324] on p "We'll be running your payroll for September , so could you please let us know i…" at bounding box center [839, 345] width 612 height 45
click at [275, 293] on div "RPN: Update Employees RPN on BrightPay" at bounding box center [201, 305] width 288 height 49
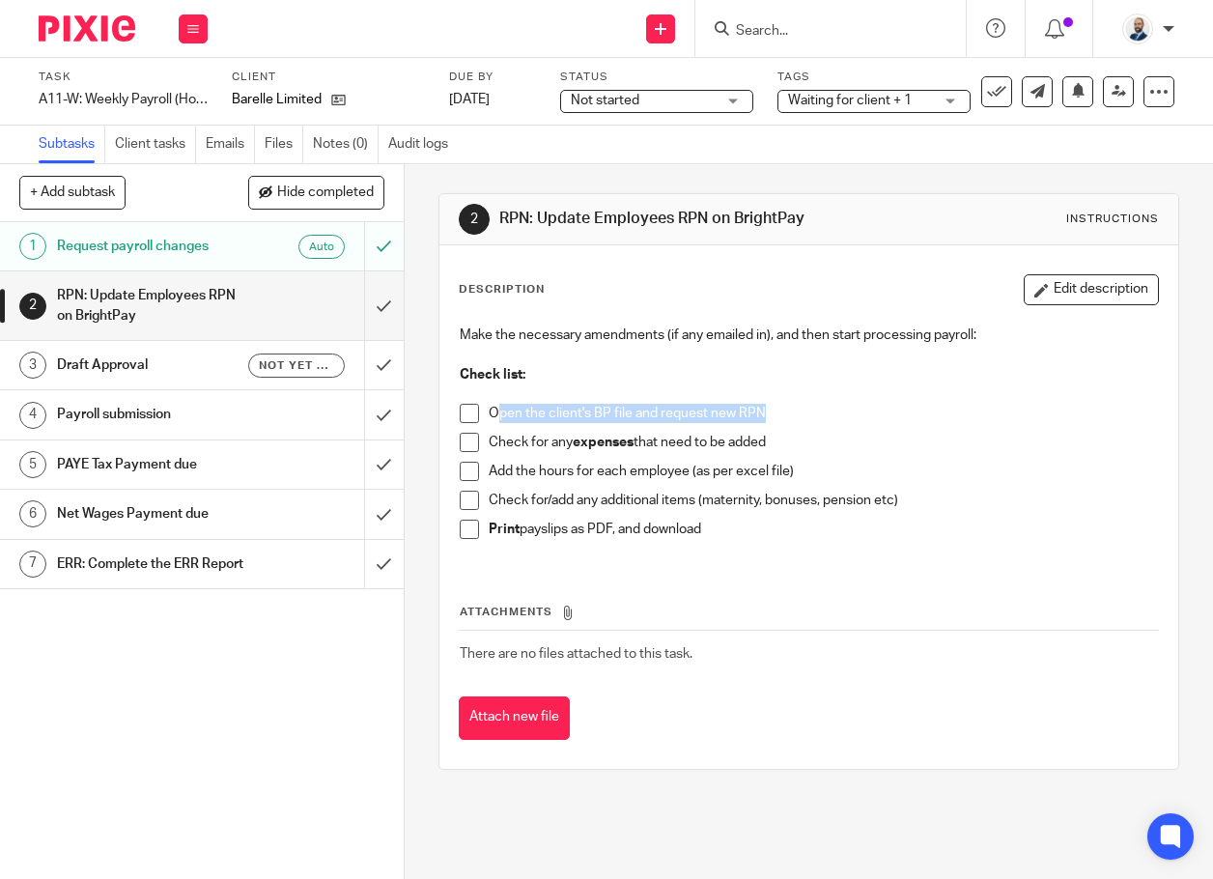
drag, startPoint x: 495, startPoint y: 404, endPoint x: 757, endPoint y: 408, distance: 261.7
click at [757, 408] on p "Open the client's BP file and request new RPN" at bounding box center [824, 413] width 670 height 19
click at [590, 395] on p at bounding box center [809, 393] width 699 height 19
click at [450, 394] on div "Make the necessary amendments (if any emailed in), and then start processing pa…" at bounding box center [809, 439] width 718 height 247
click at [451, 404] on div "Make the necessary amendments (if any emailed in), and then start processing pa…" at bounding box center [809, 439] width 718 height 247
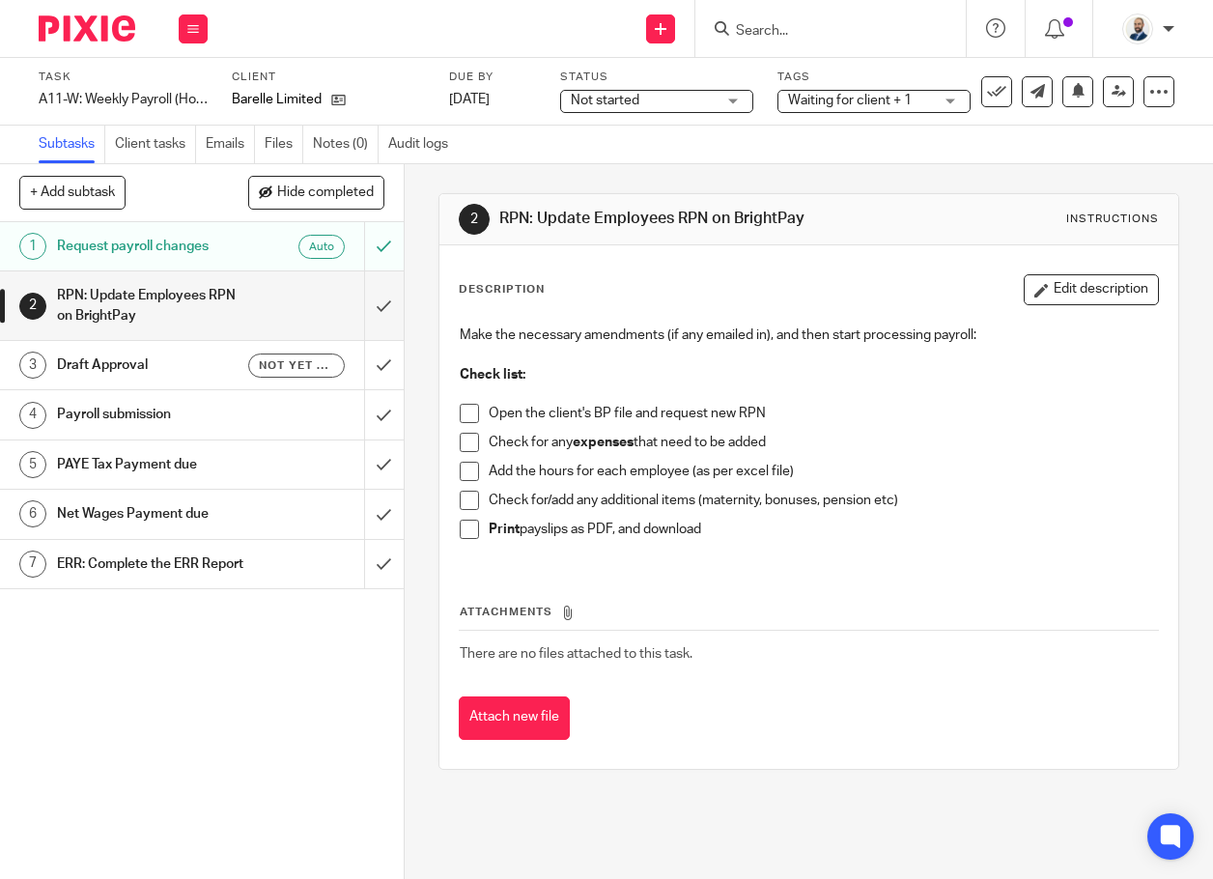
click at [461, 412] on span at bounding box center [469, 413] width 19 height 19
click at [465, 443] on span at bounding box center [469, 442] width 19 height 19
click at [462, 474] on span at bounding box center [469, 470] width 19 height 19
click at [469, 500] on span at bounding box center [469, 499] width 19 height 19
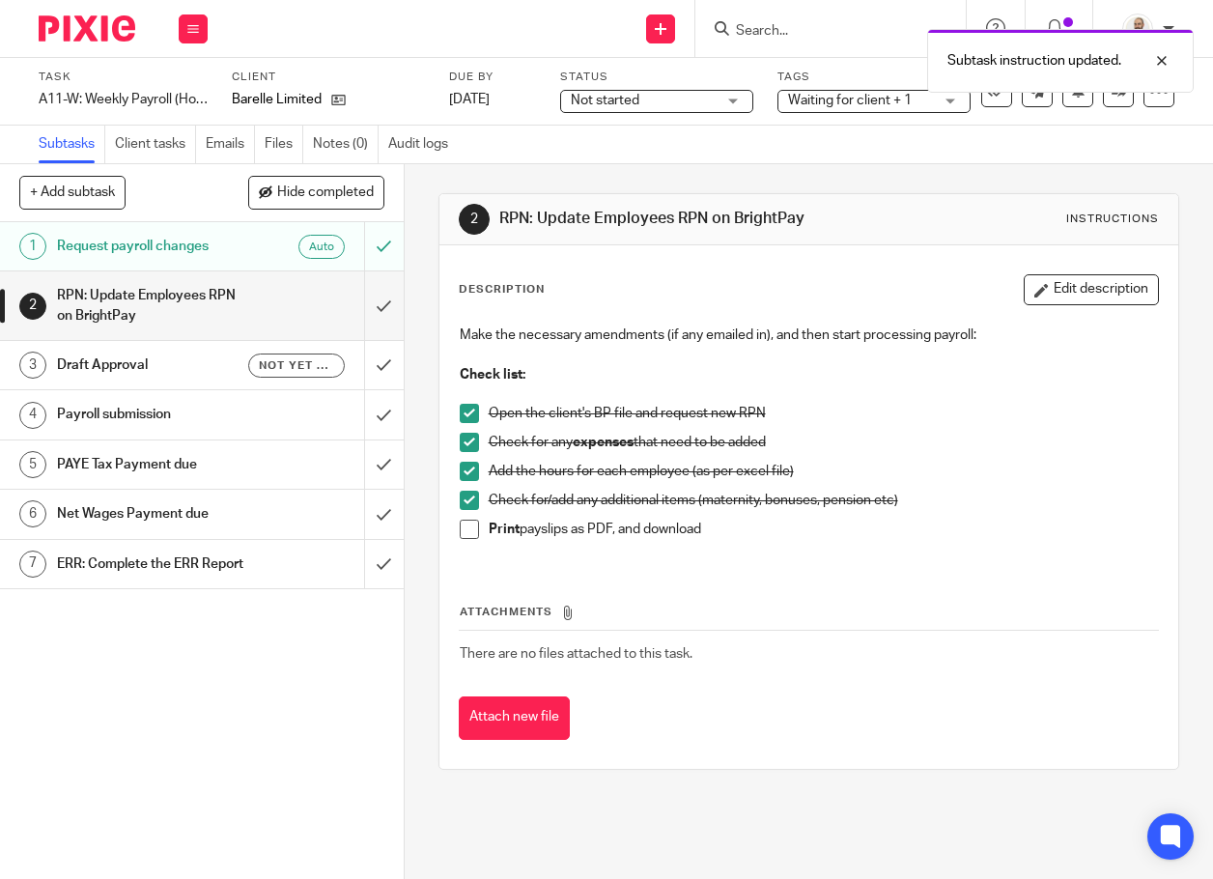
click at [461, 530] on span at bounding box center [469, 528] width 19 height 19
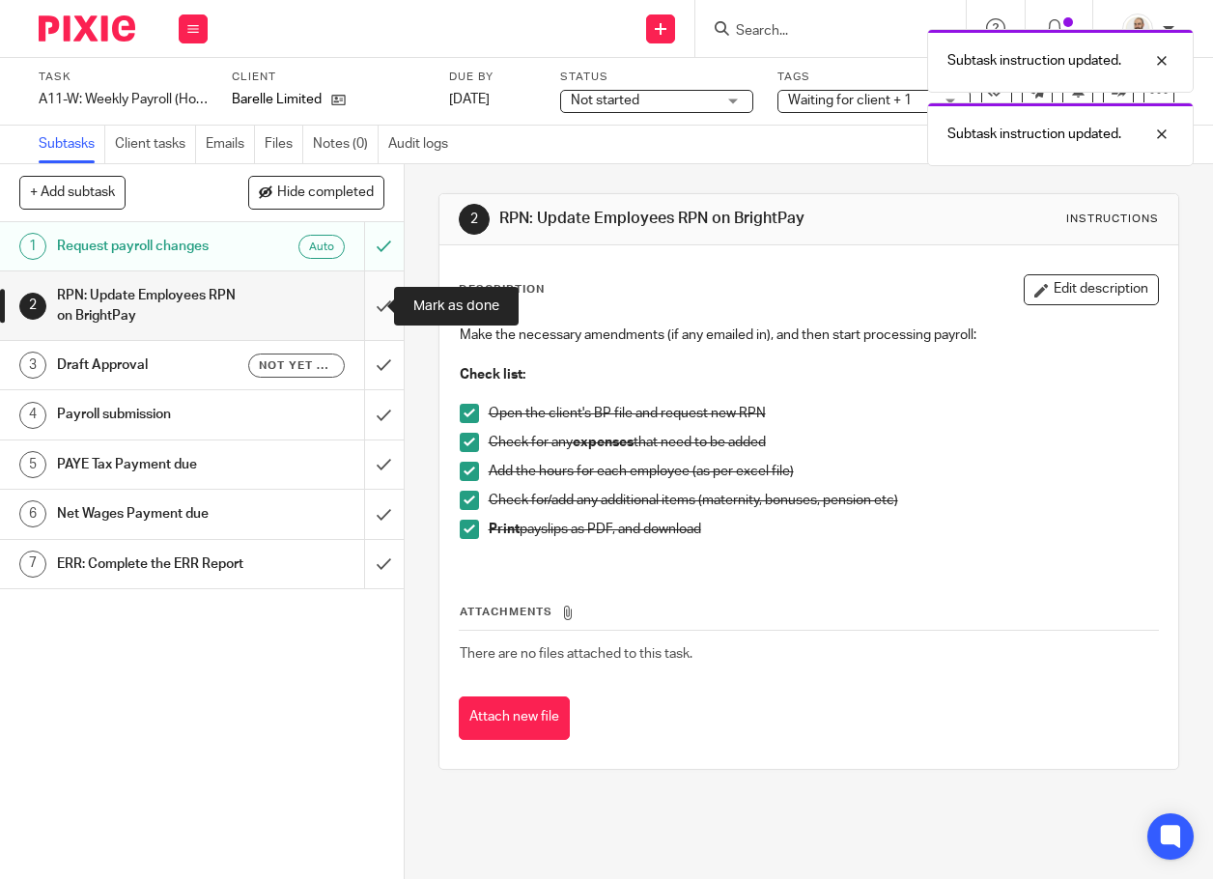
click at [366, 293] on input "submit" at bounding box center [202, 305] width 404 height 69
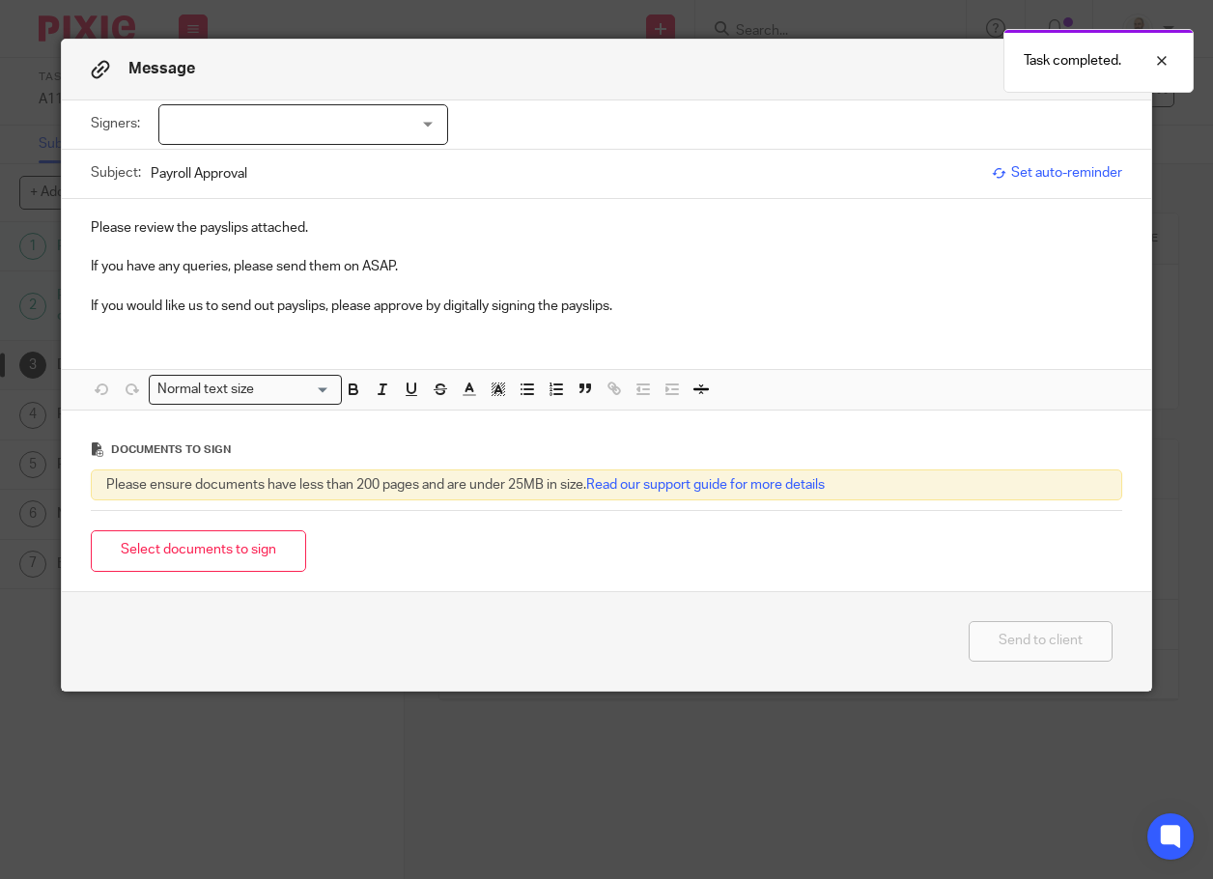
click at [302, 120] on div at bounding box center [303, 124] width 290 height 41
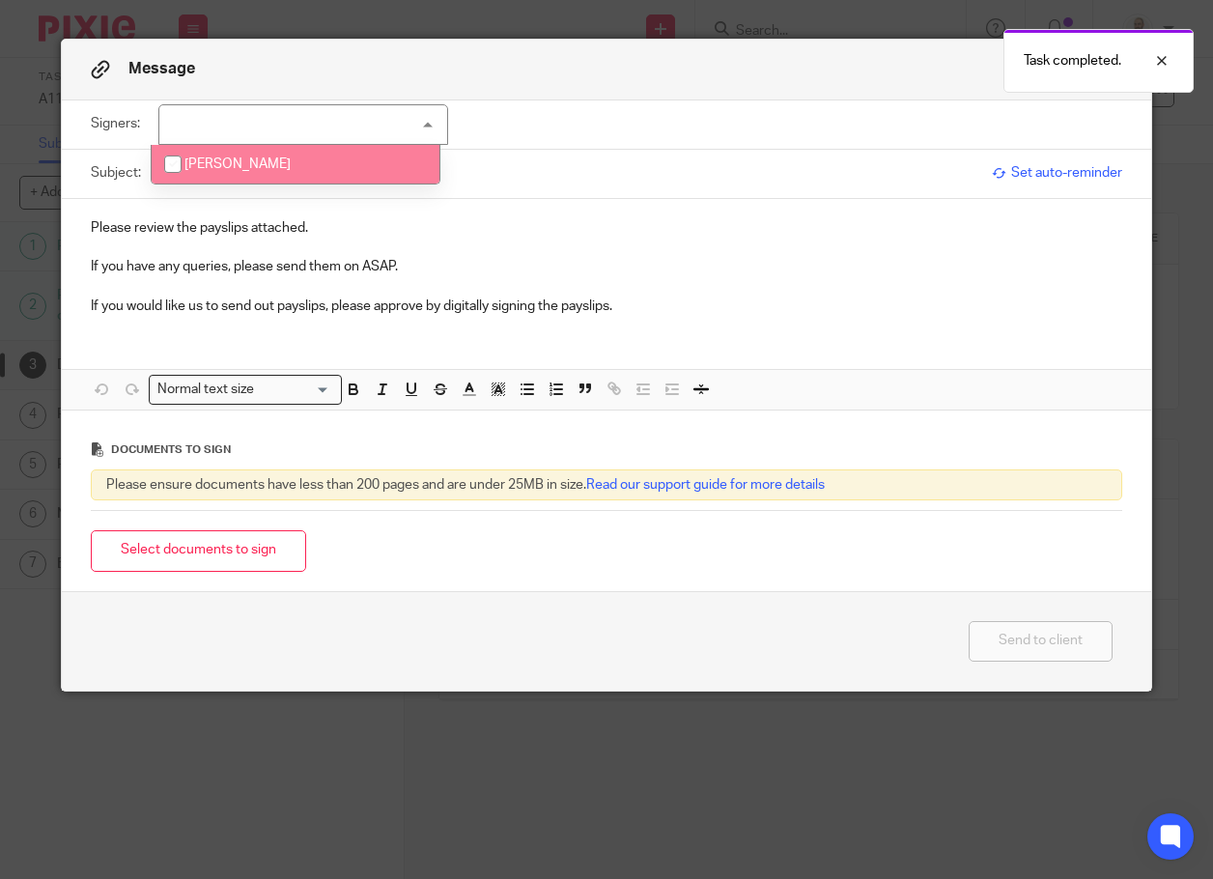
click at [274, 171] on li "[PERSON_NAME]" at bounding box center [296, 165] width 288 height 40
checkbox input "true"
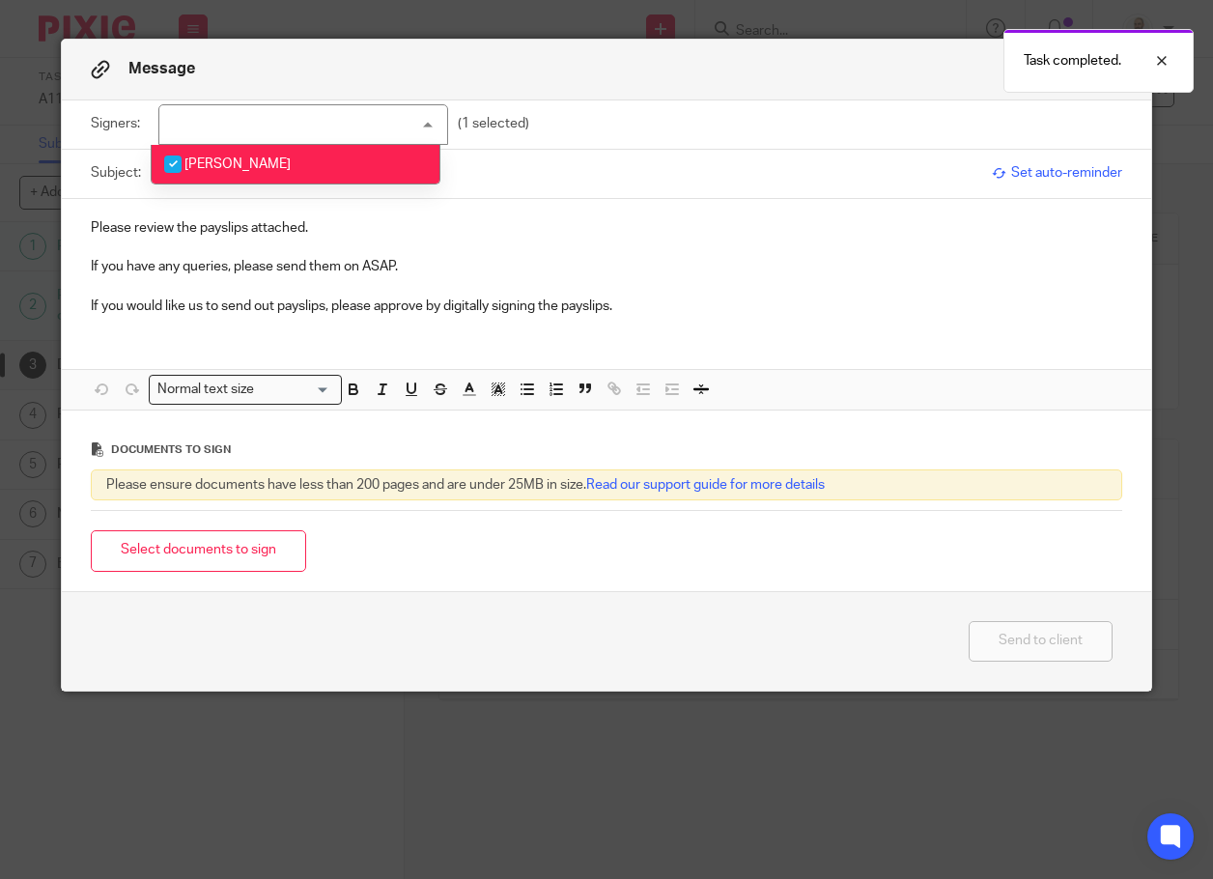
click at [344, 329] on div "Please review the payslips attached. If you have any queries, please send them …" at bounding box center [606, 264] width 1089 height 131
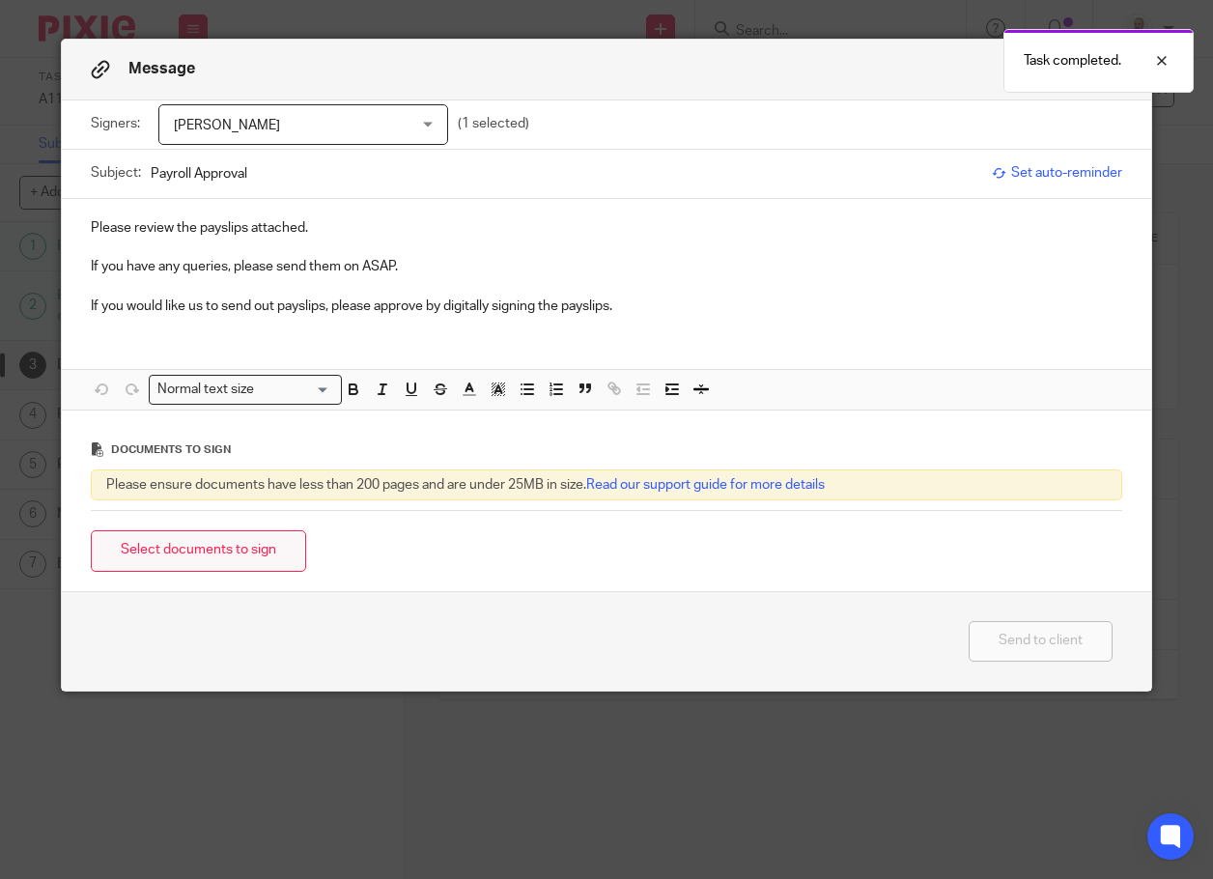
click at [183, 567] on button "Select documents to sign" at bounding box center [198, 551] width 215 height 42
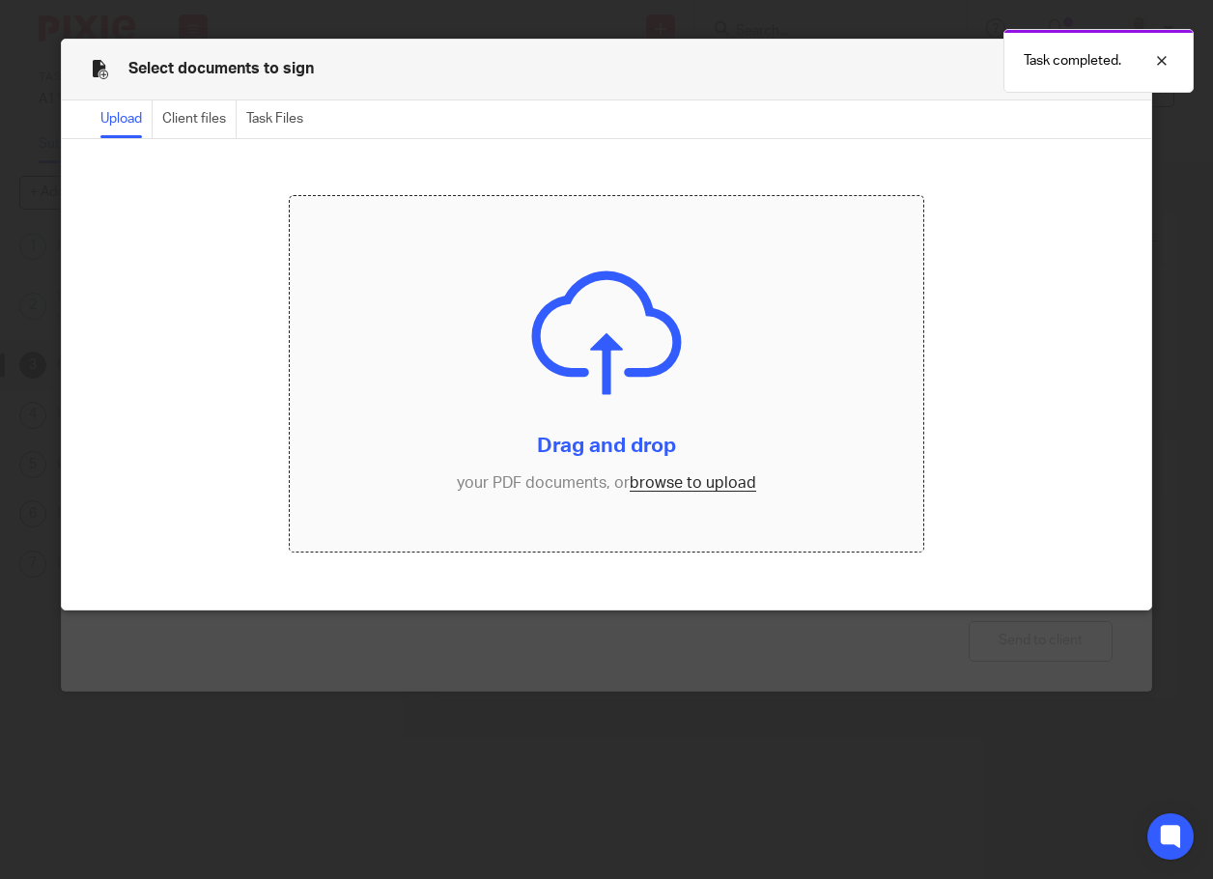
click at [671, 481] on input "file" at bounding box center [606, 374] width 633 height 356
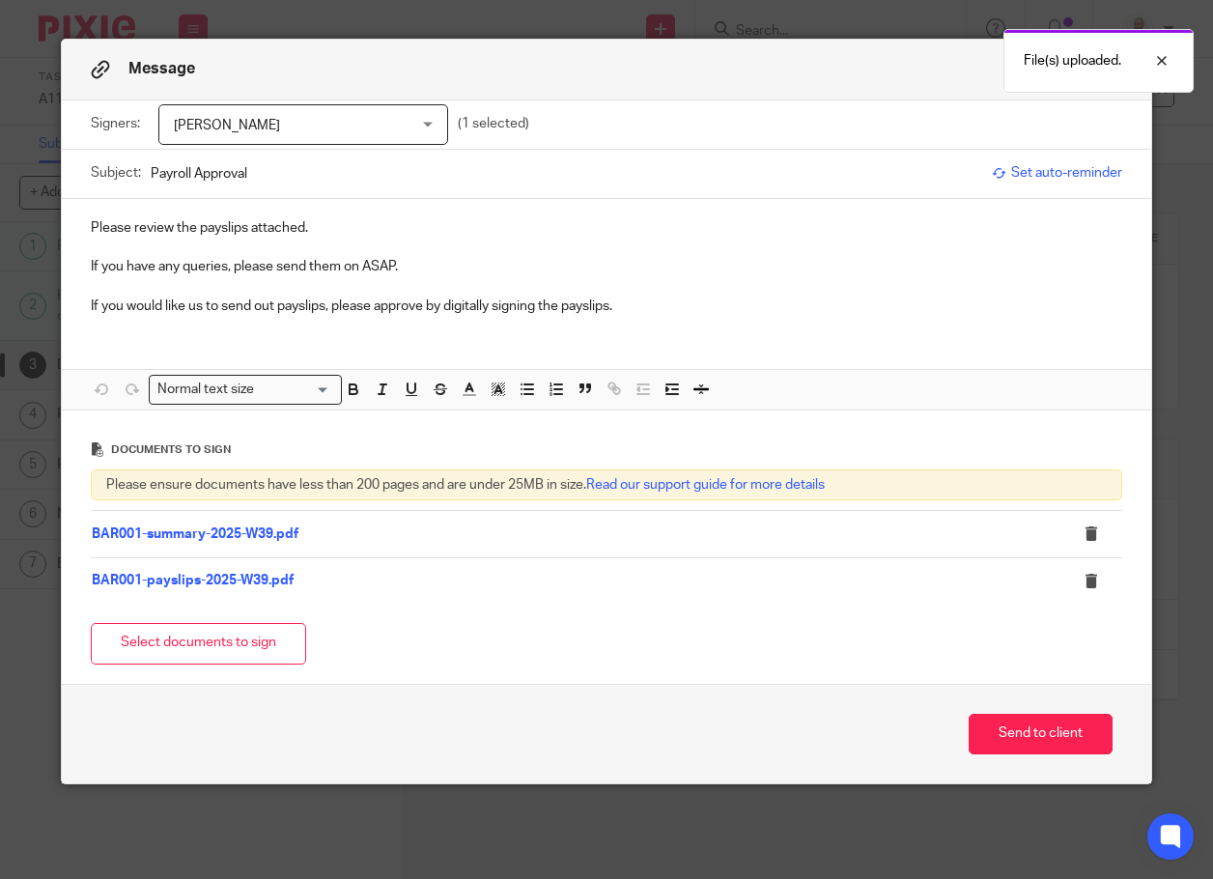
click at [1044, 766] on div "Send to client" at bounding box center [606, 734] width 1089 height 100
click at [1039, 758] on div "Send to client" at bounding box center [606, 734] width 1089 height 100
click at [1038, 727] on button "Send to client" at bounding box center [1040, 734] width 144 height 42
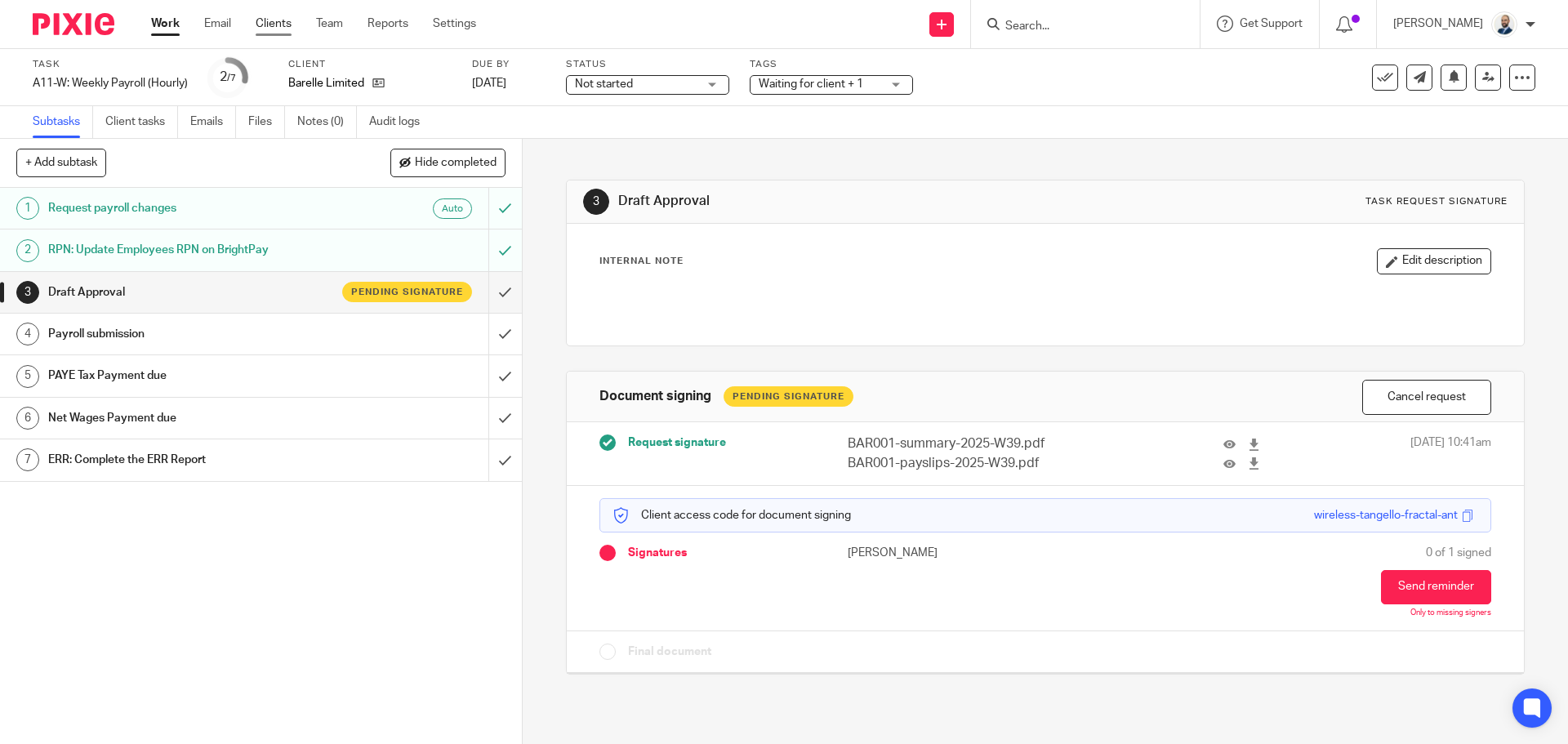
click at [282, 19] on link "Clients" at bounding box center [273, 23] width 36 height 16
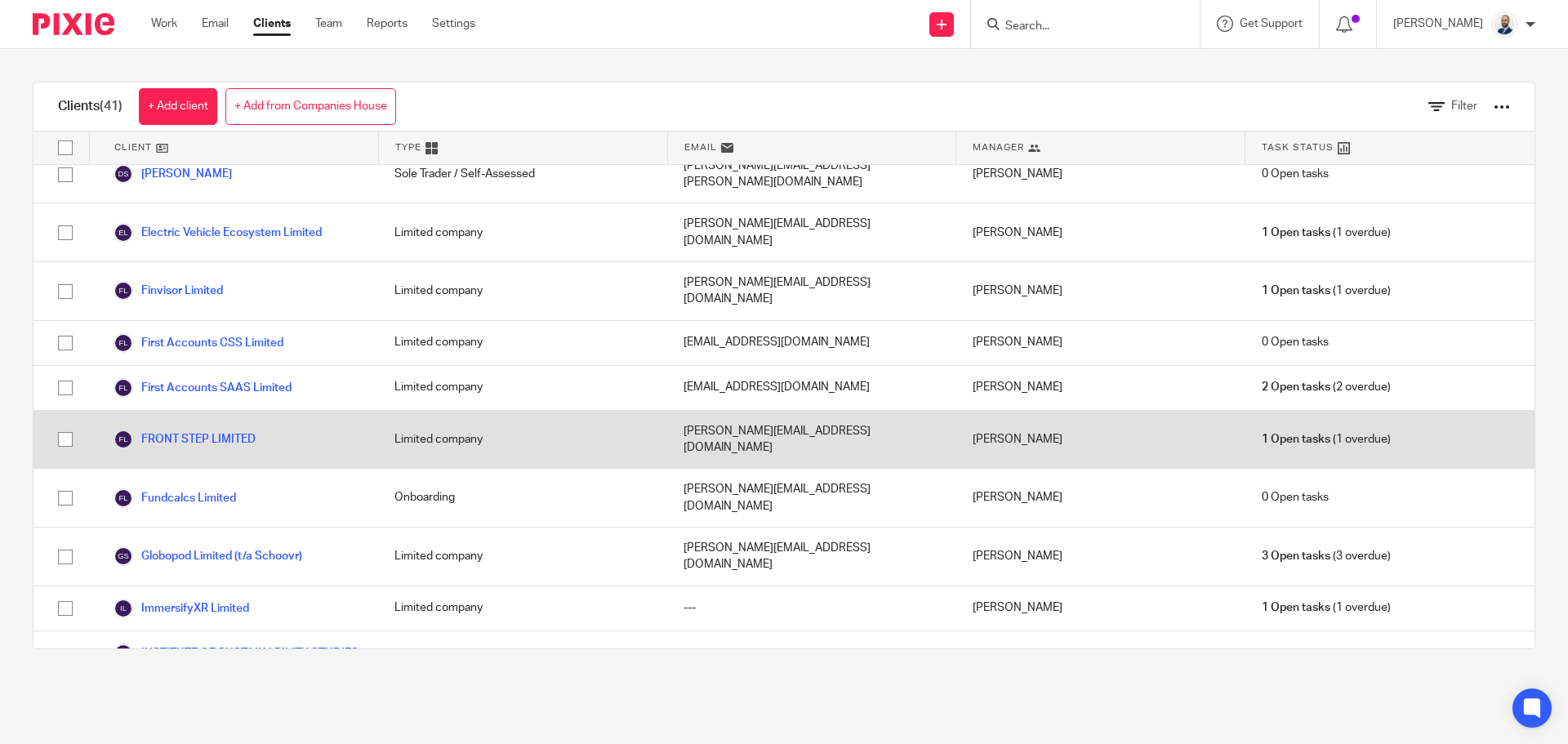
scroll to position [898, 0]
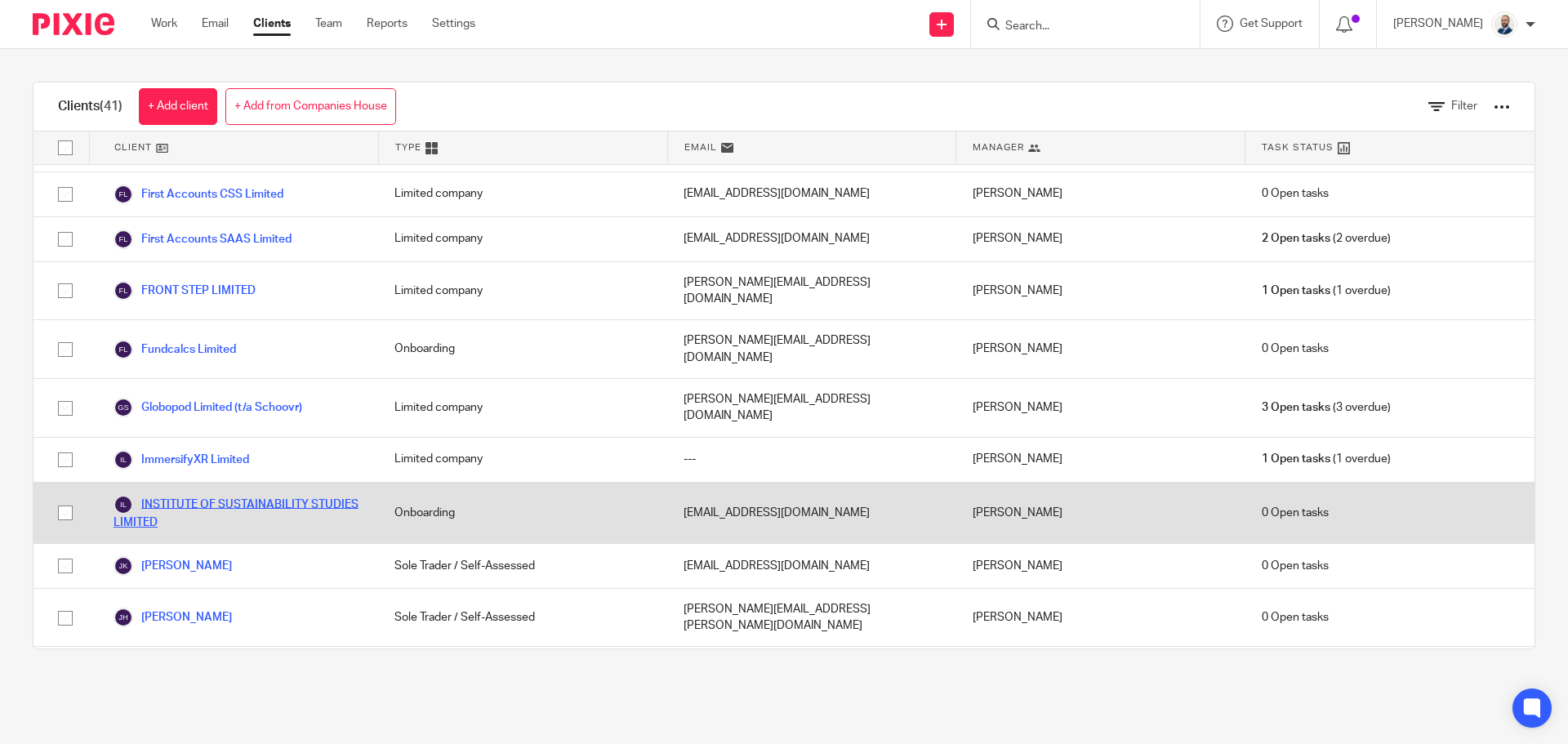
click at [244, 495] on link "INSTITUTE OF SUSTAINABILITY STUDIES LIMITED" at bounding box center [238, 512] width 249 height 36
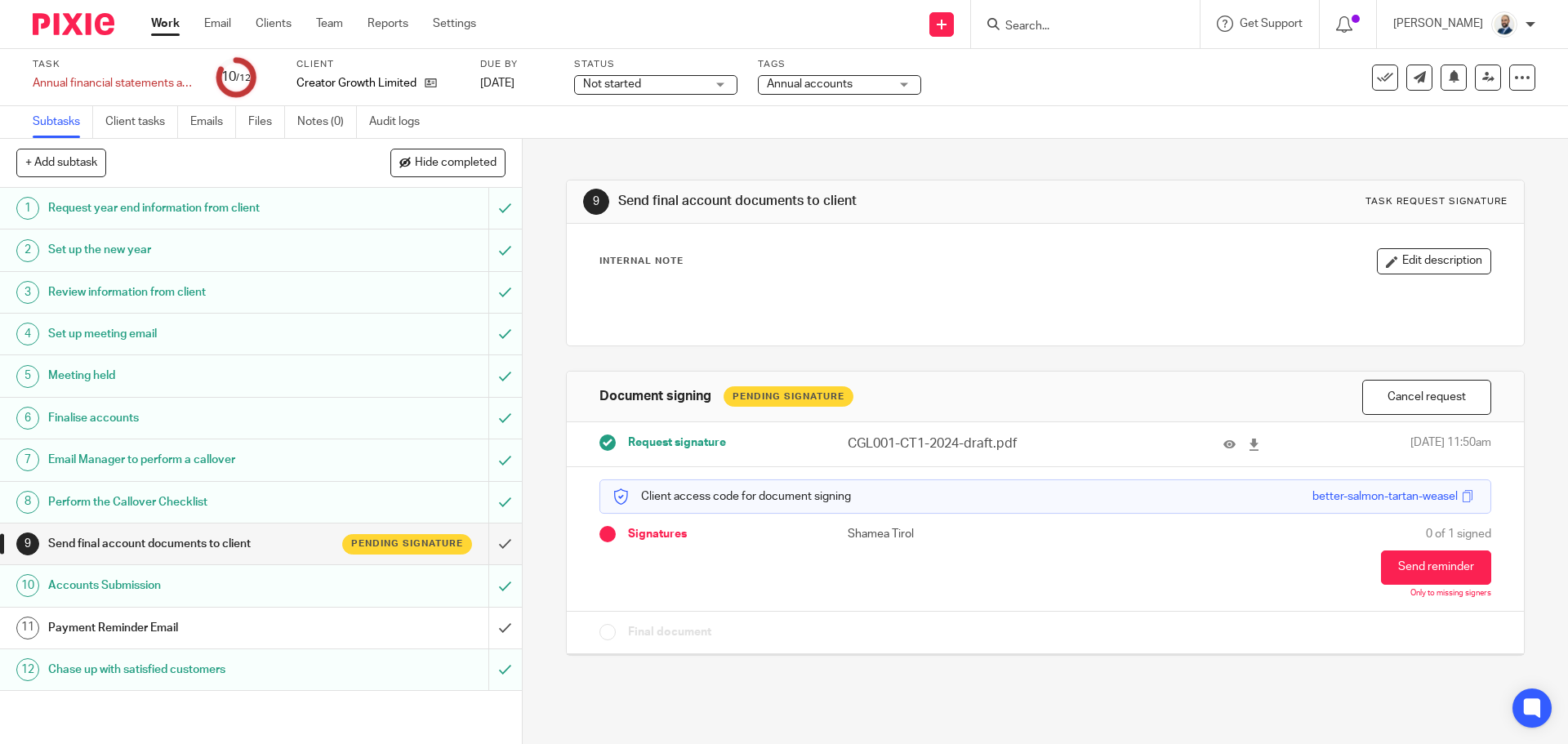
click at [423, 627] on div "Payment Reminder Email" at bounding box center [260, 627] width 424 height 25
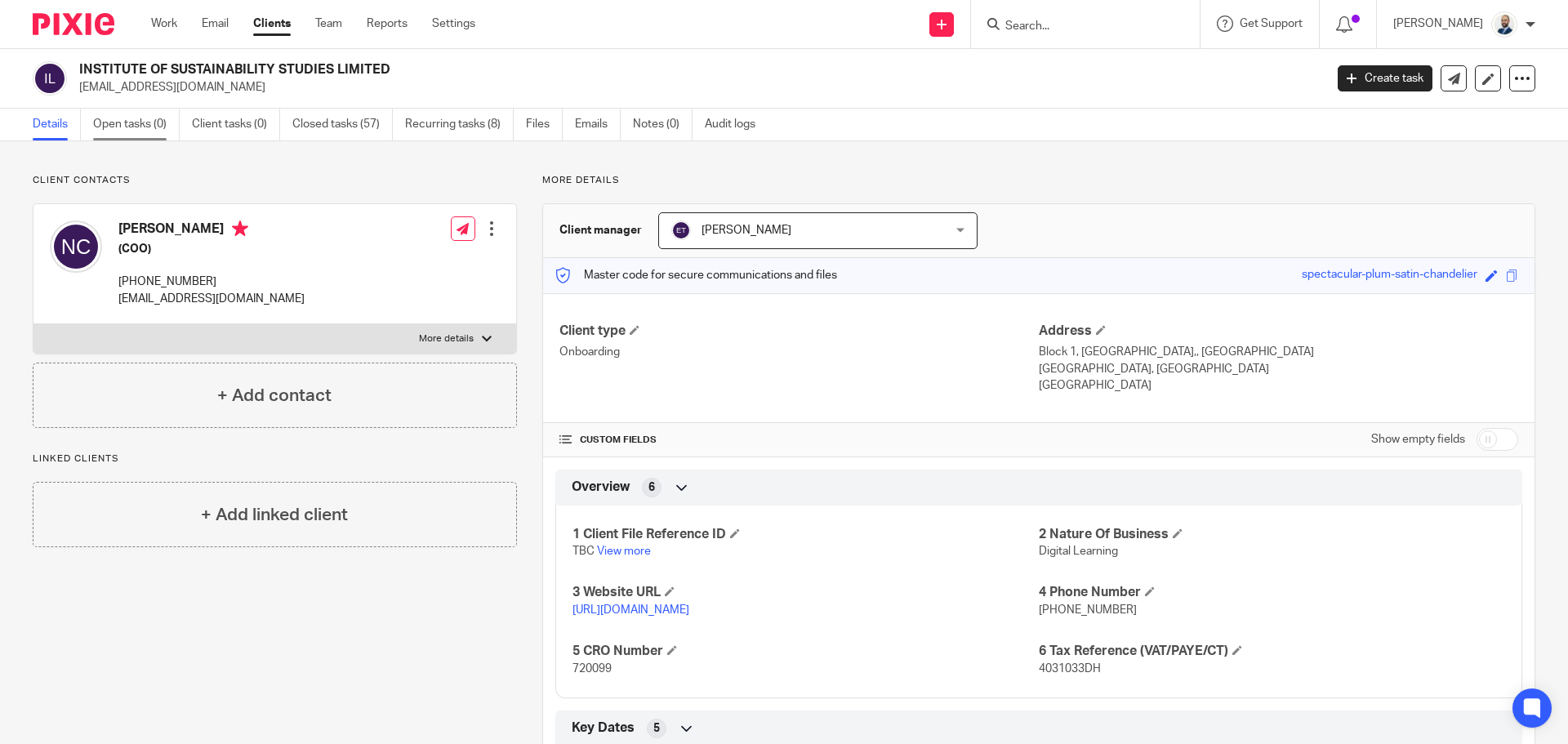
click at [153, 131] on link "Open tasks (0)" at bounding box center [136, 124] width 86 height 32
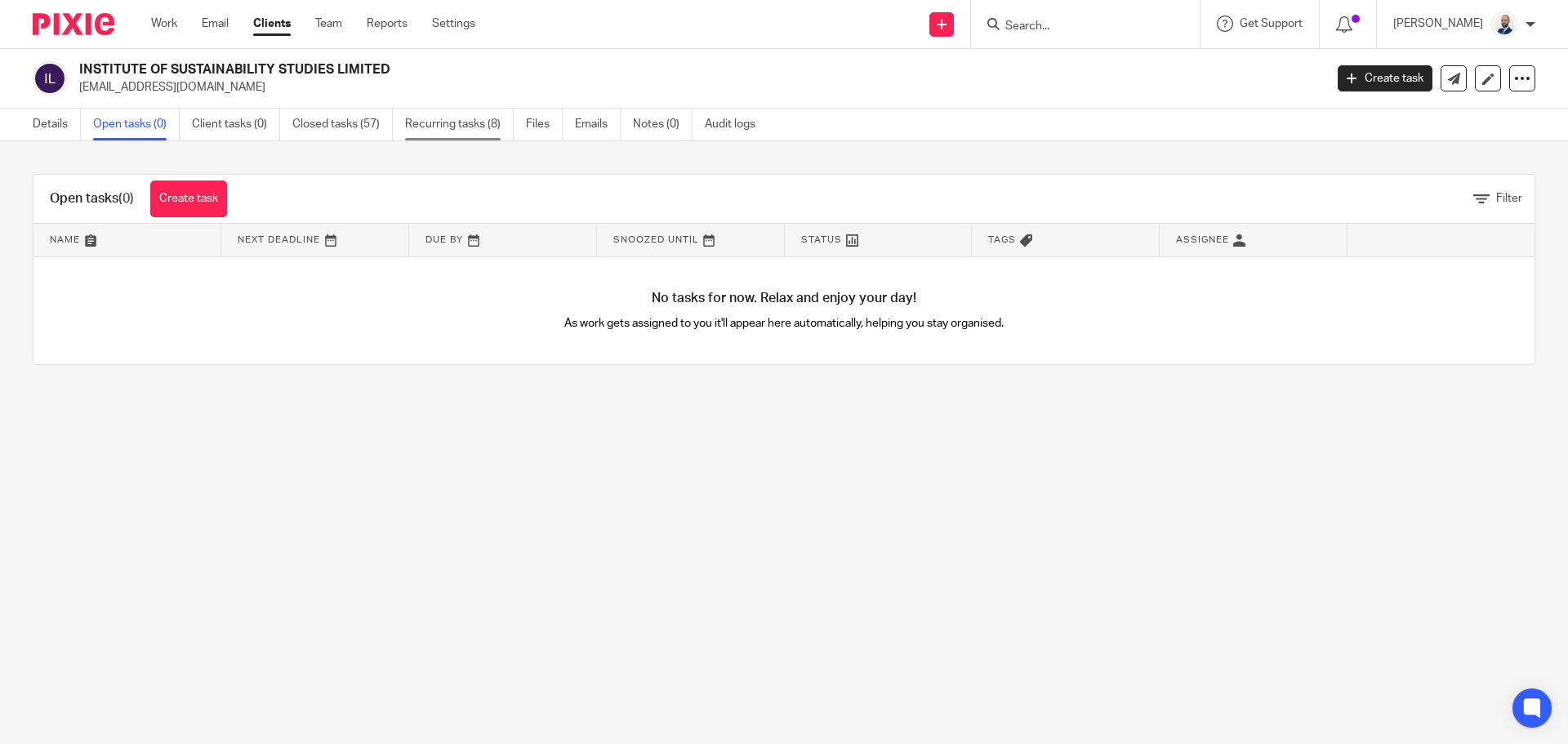
click at [475, 118] on link "Recurring tasks (8)" at bounding box center [459, 124] width 108 height 32
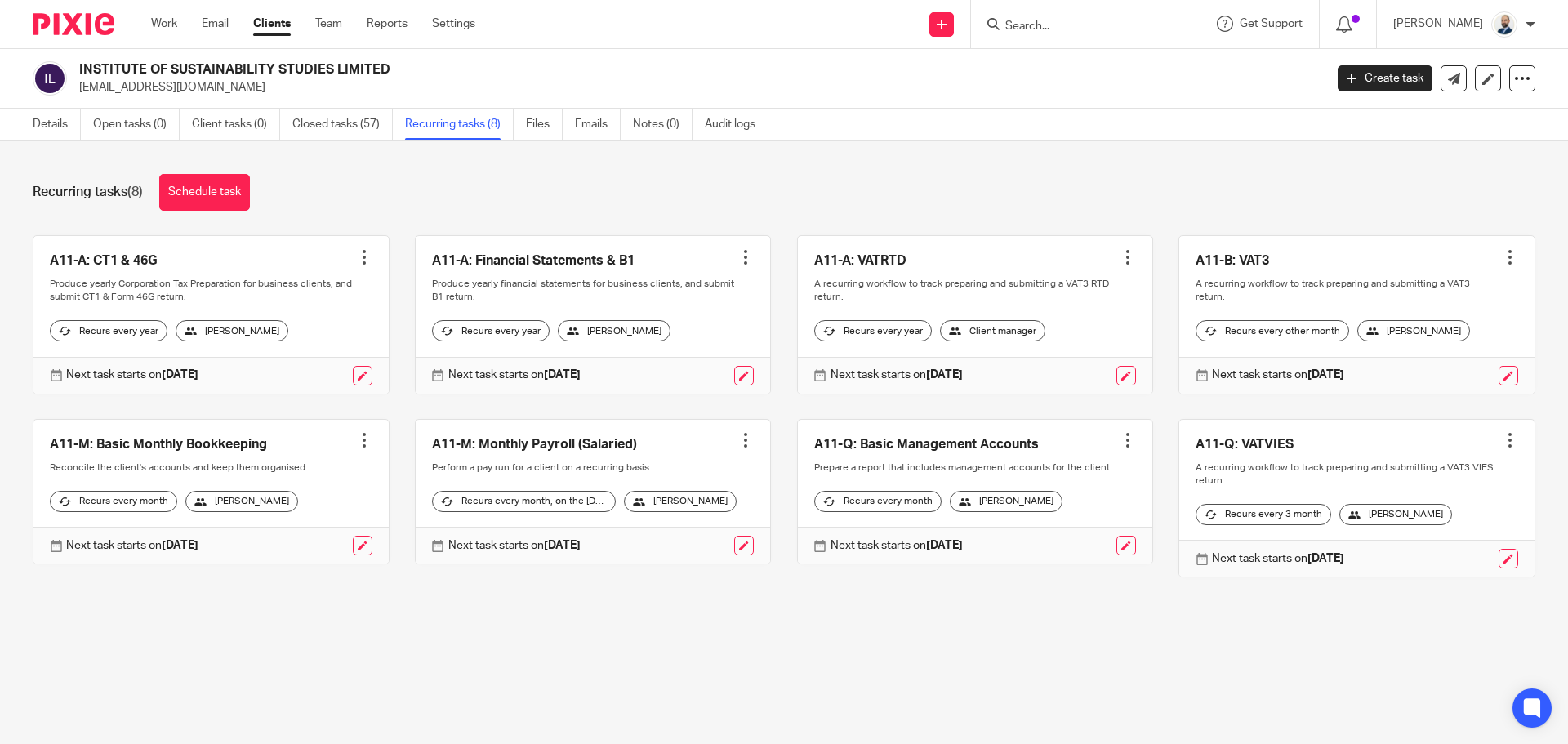
click at [52, 145] on div "Recurring tasks (8) Schedule task A11-A: CT1 & 46G Create task Clone template R…" at bounding box center [784, 387] width 1568 height 493
click at [50, 134] on link "Details" at bounding box center [57, 124] width 48 height 32
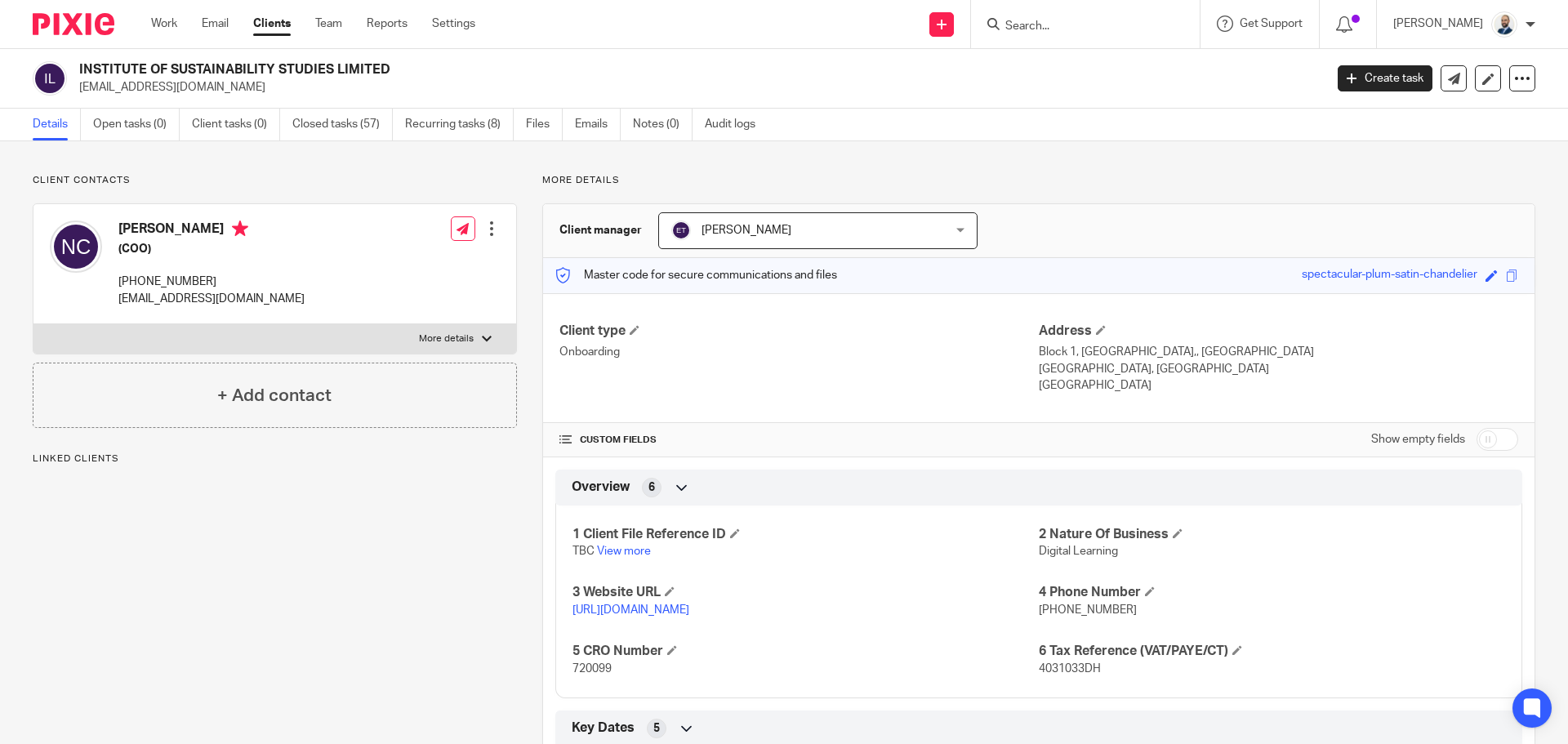
click at [1371, 91] on div "INSTITUTE OF SUSTAINABILITY STUDIES LIMITED [EMAIL_ADDRESS][DOMAIN_NAME] Create…" at bounding box center [784, 78] width 1502 height 35
click at [1382, 83] on link "Create task" at bounding box center [1384, 78] width 95 height 26
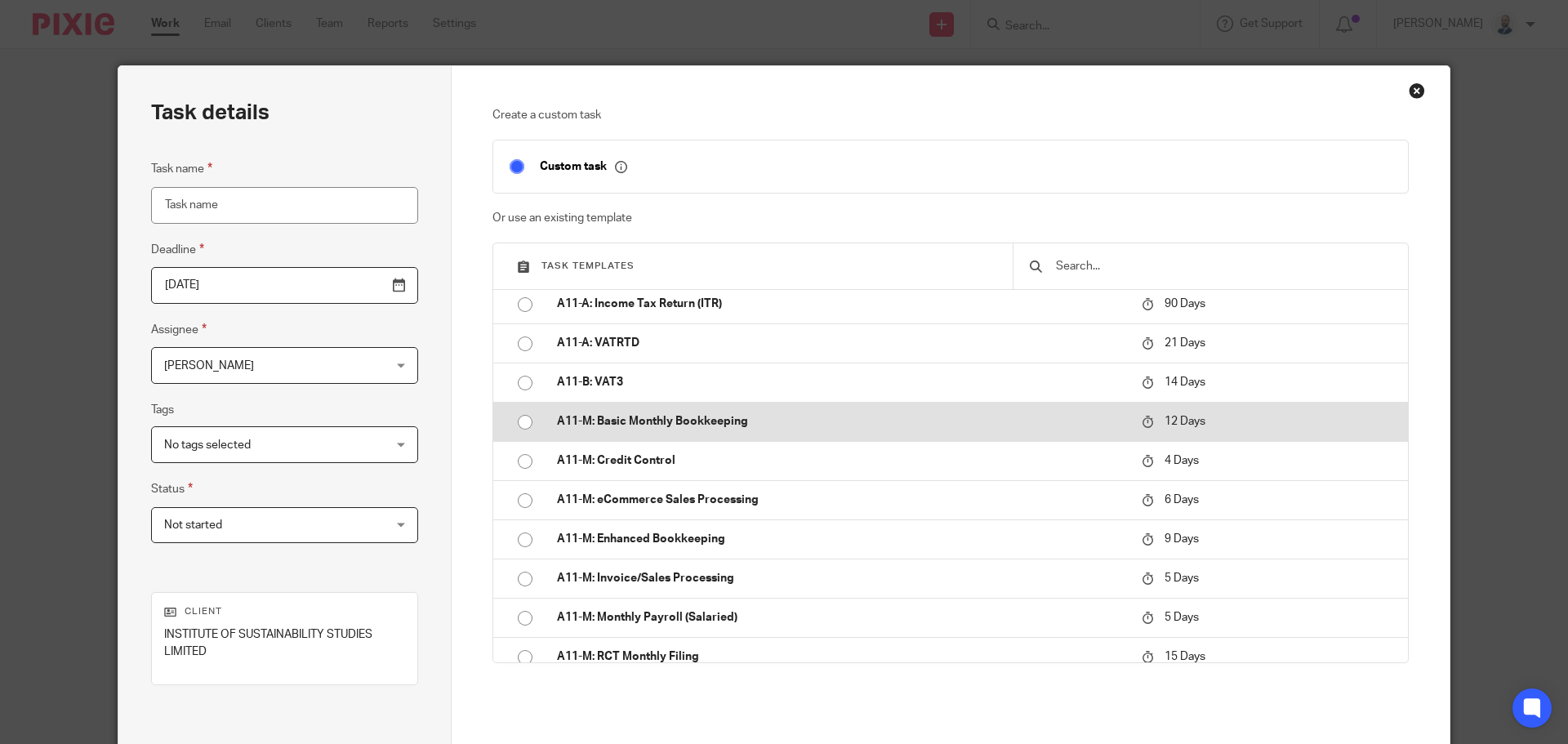
scroll to position [163, 0]
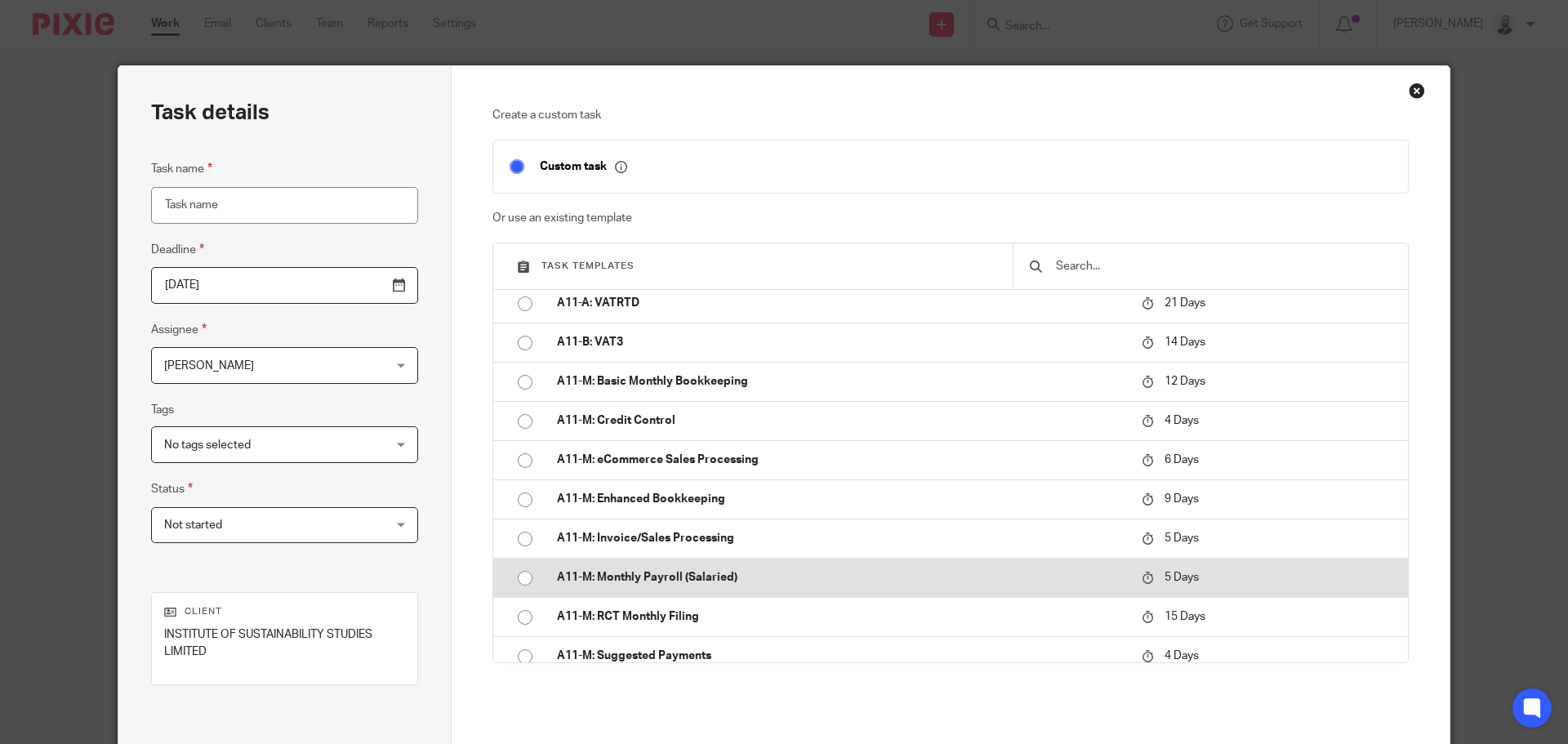
click at [509, 574] on input "radio" at bounding box center [524, 577] width 31 height 31
type input "2025-09-27"
type input "A11-M: Monthly Payroll (Salaried)"
checkbox input "false"
radio input "false"
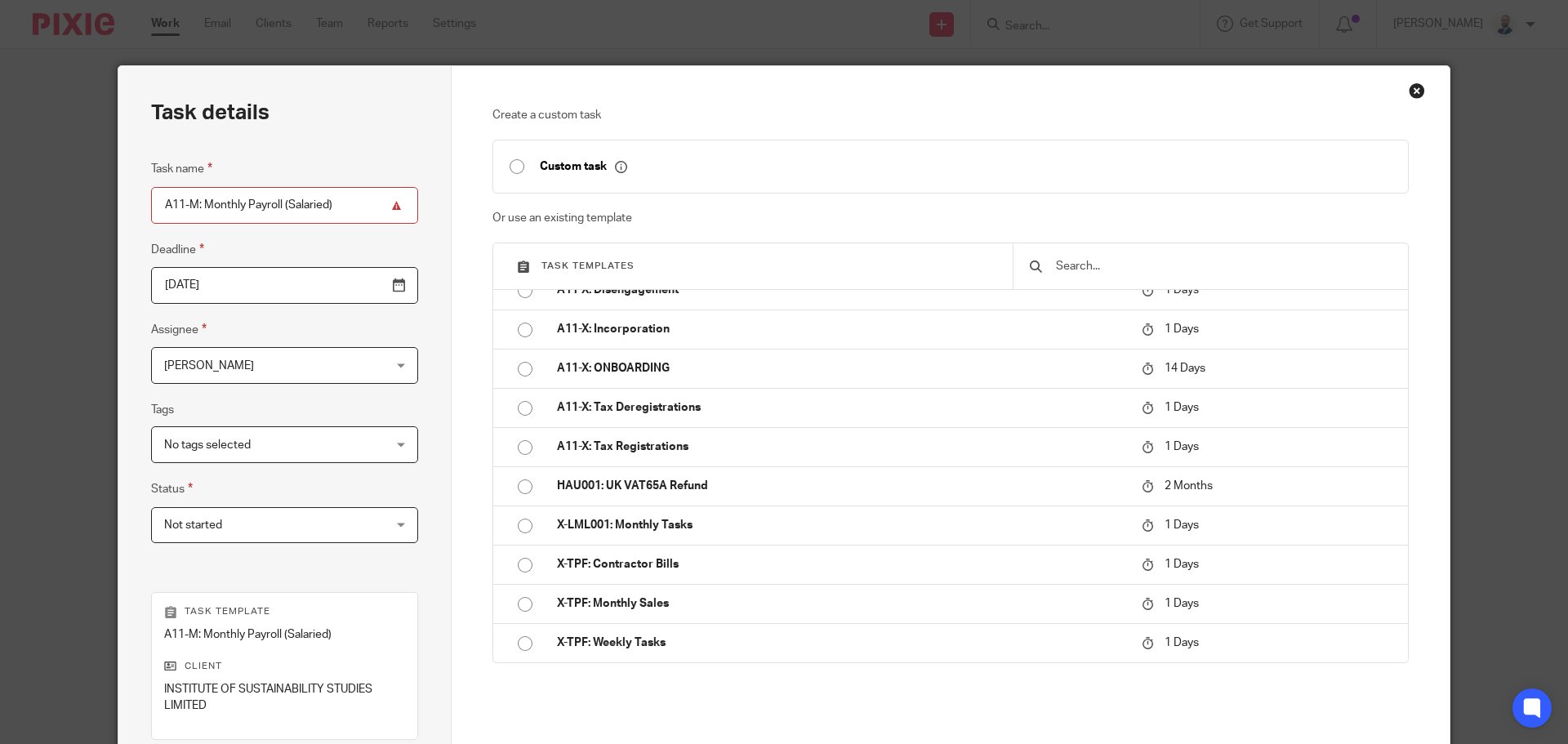
scroll to position [238, 0]
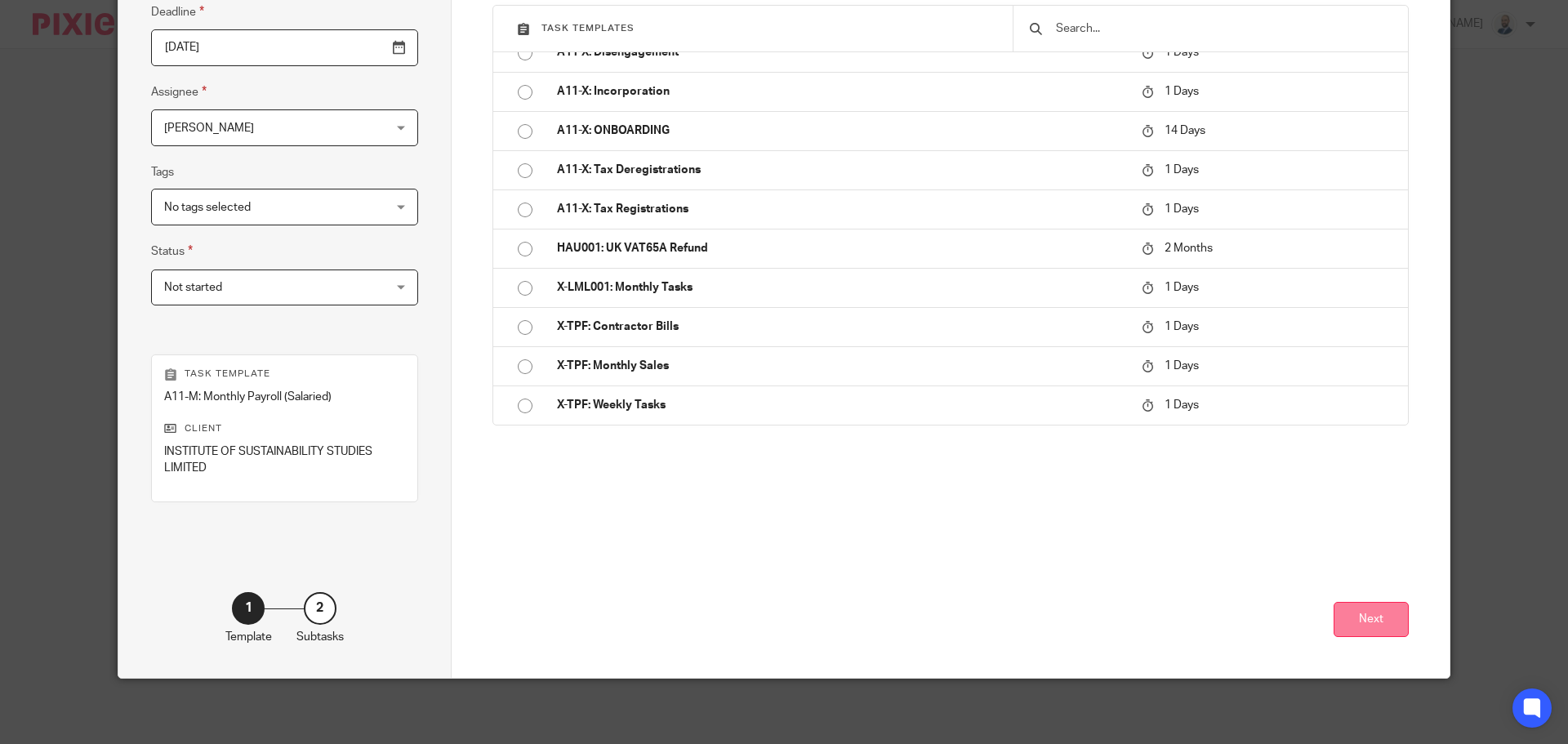
click at [1373, 617] on button "Next" at bounding box center [1371, 620] width 75 height 36
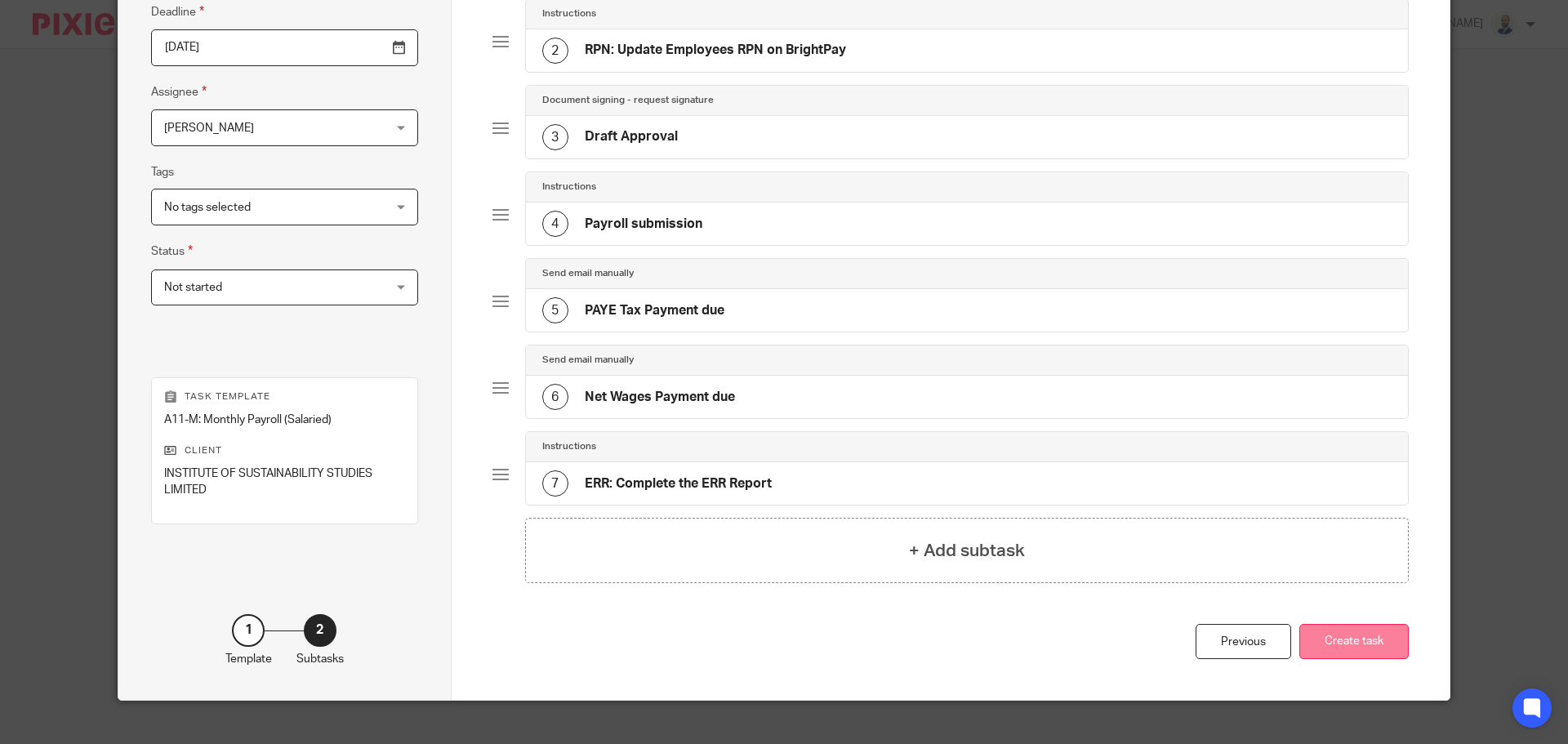
click at [1346, 634] on button "Create task" at bounding box center [1353, 642] width 109 height 36
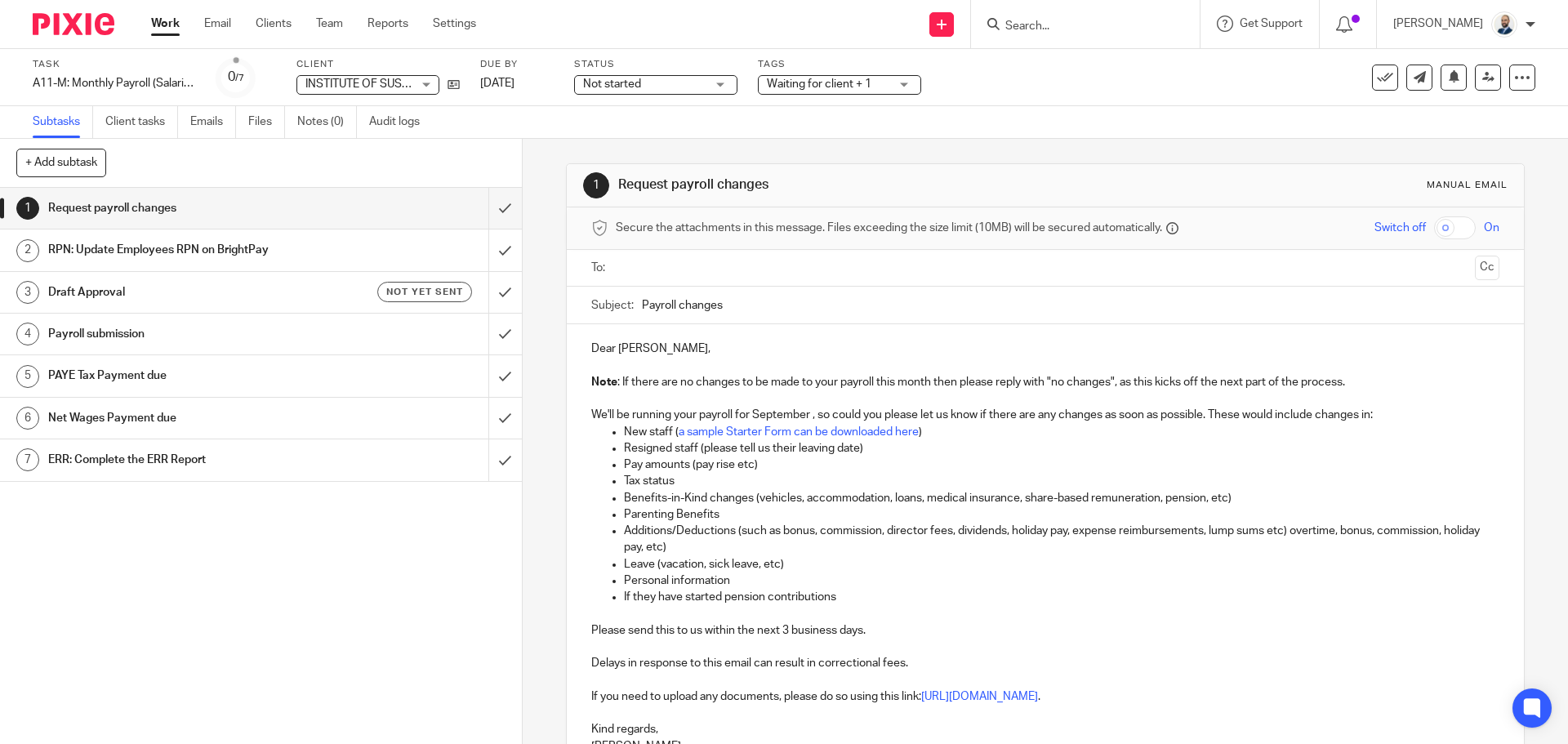
click at [658, 273] on input "text" at bounding box center [1044, 268] width 846 height 19
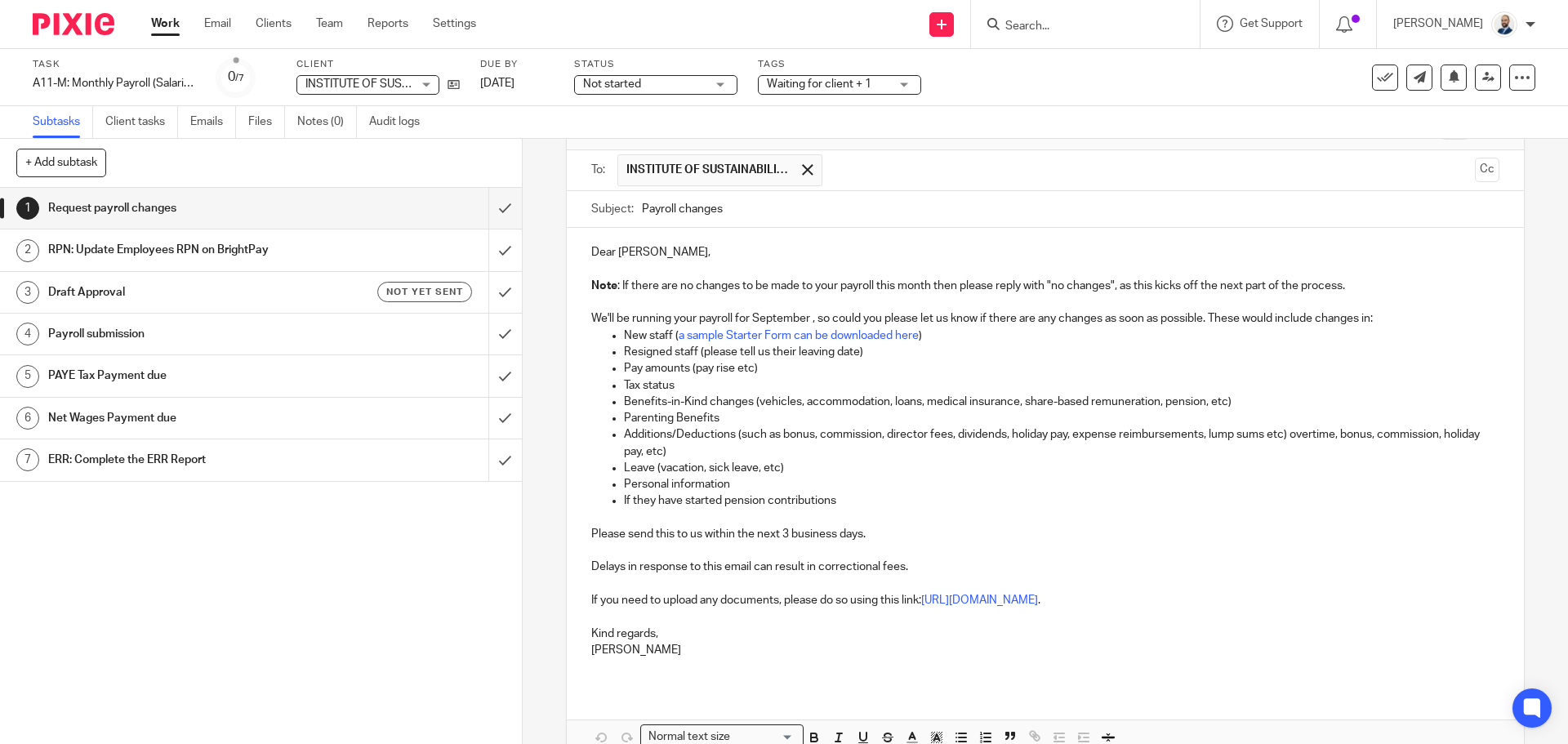
scroll to position [189, 0]
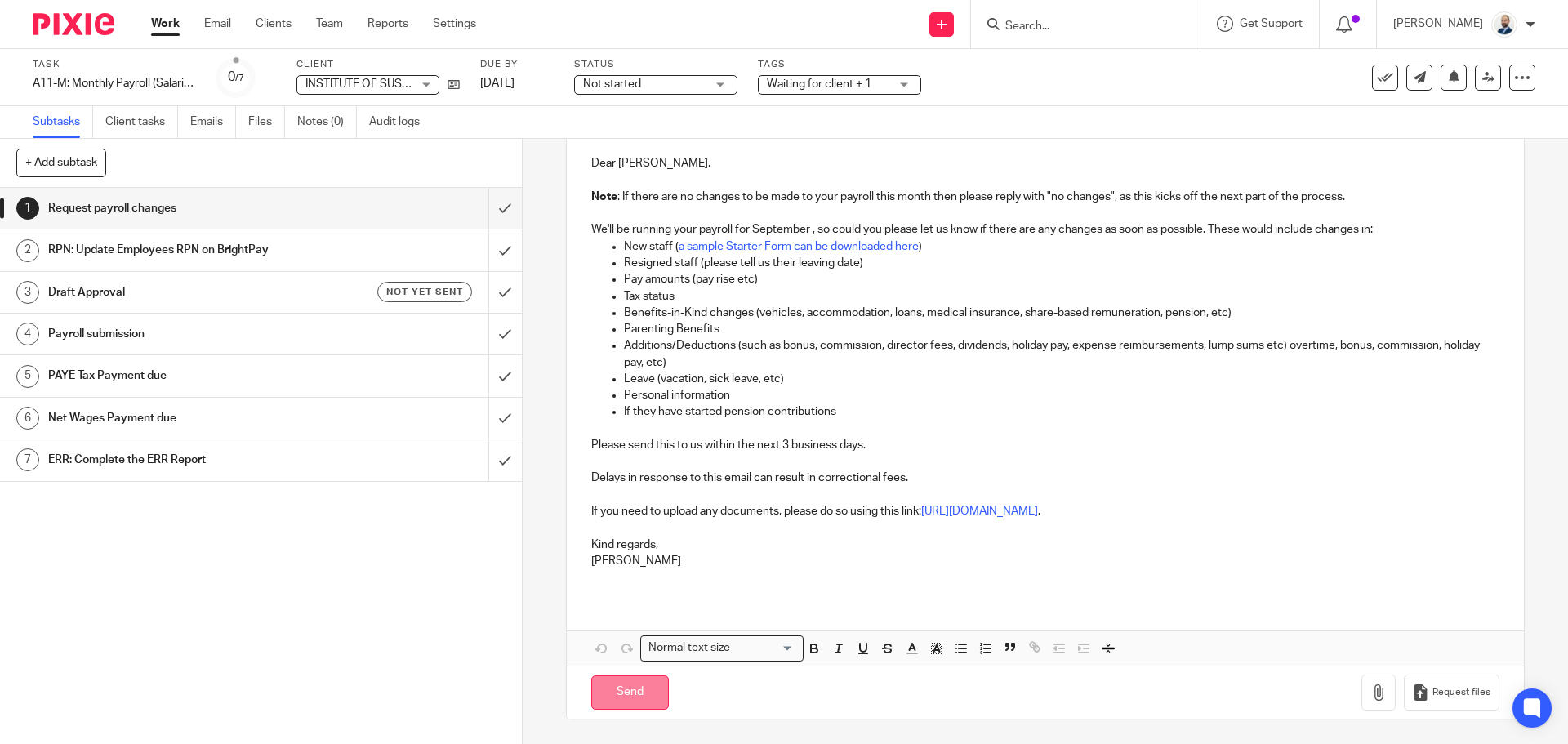
click at [610, 679] on input "Send" at bounding box center [630, 692] width 78 height 36
type input "Sent"
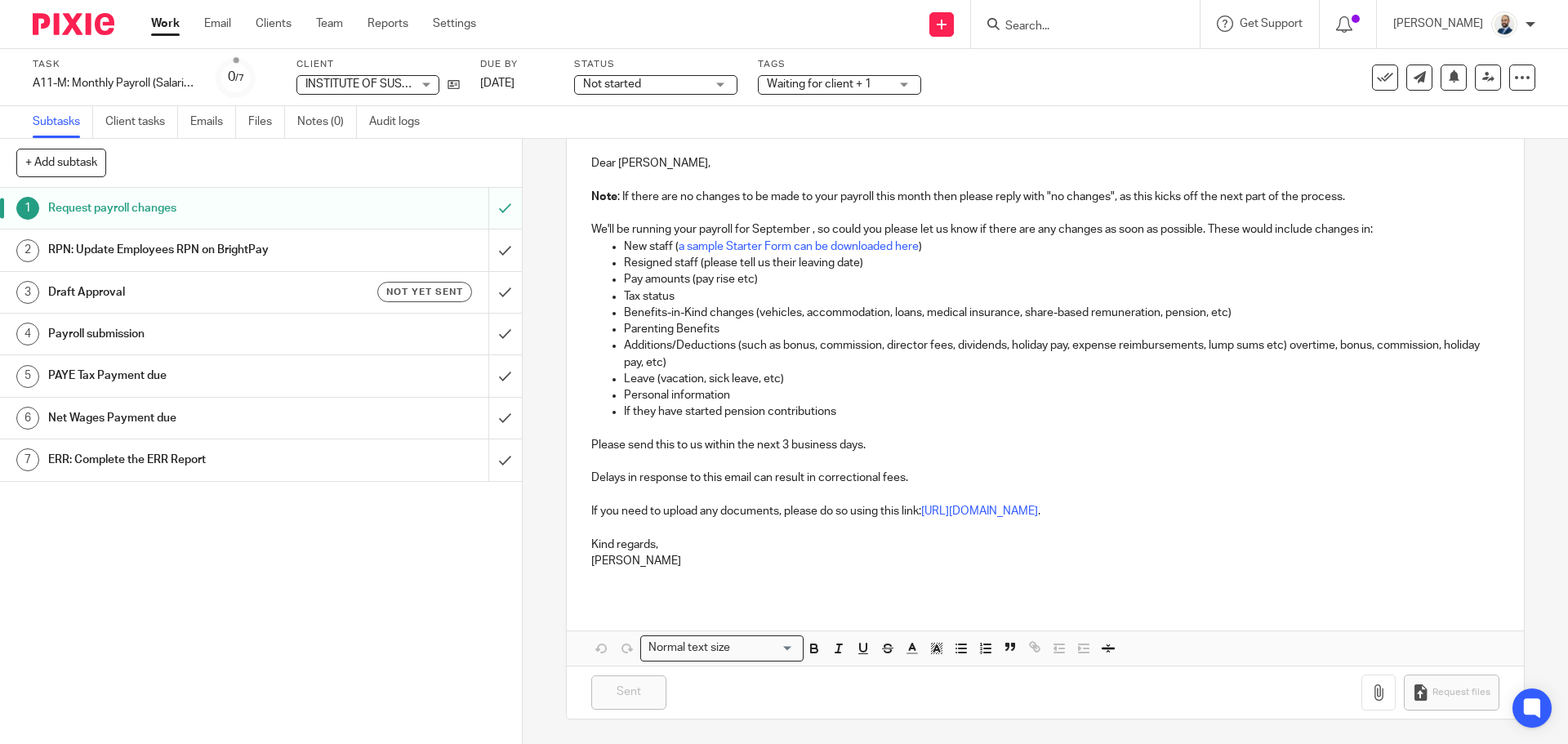
click at [441, 246] on div "RPN: Update Employees RPN on BrightPay" at bounding box center [260, 249] width 424 height 25
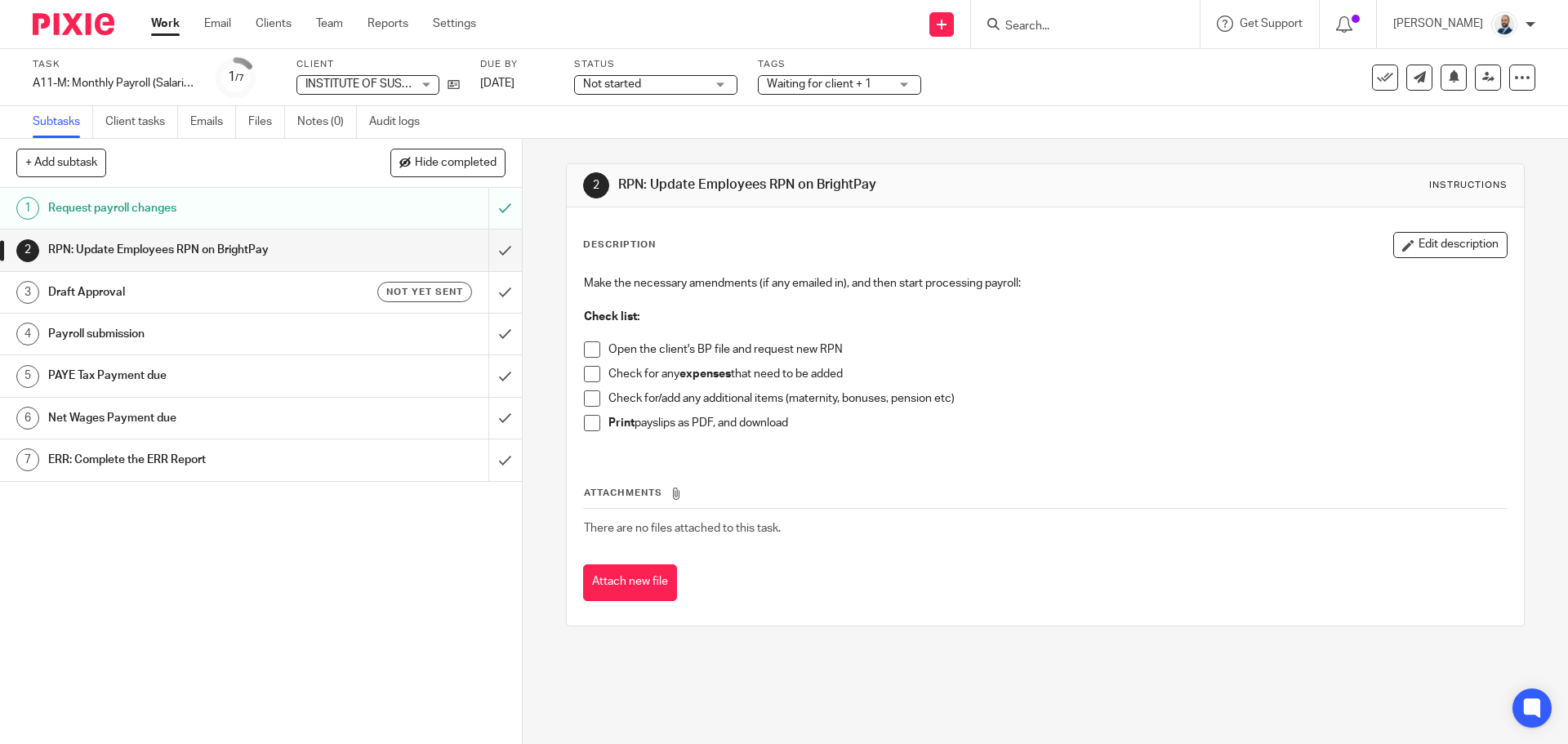
click at [577, 347] on div "Make the necessary amendments (if any emailed in), and then start processing pa…" at bounding box center [1044, 359] width 938 height 184
click at [584, 352] on span at bounding box center [591, 349] width 16 height 16
click at [584, 386] on li "Check for any expenses that need to be added" at bounding box center [1044, 378] width 922 height 25
click at [587, 377] on span at bounding box center [591, 374] width 16 height 16
click at [588, 406] on span at bounding box center [591, 397] width 16 height 16
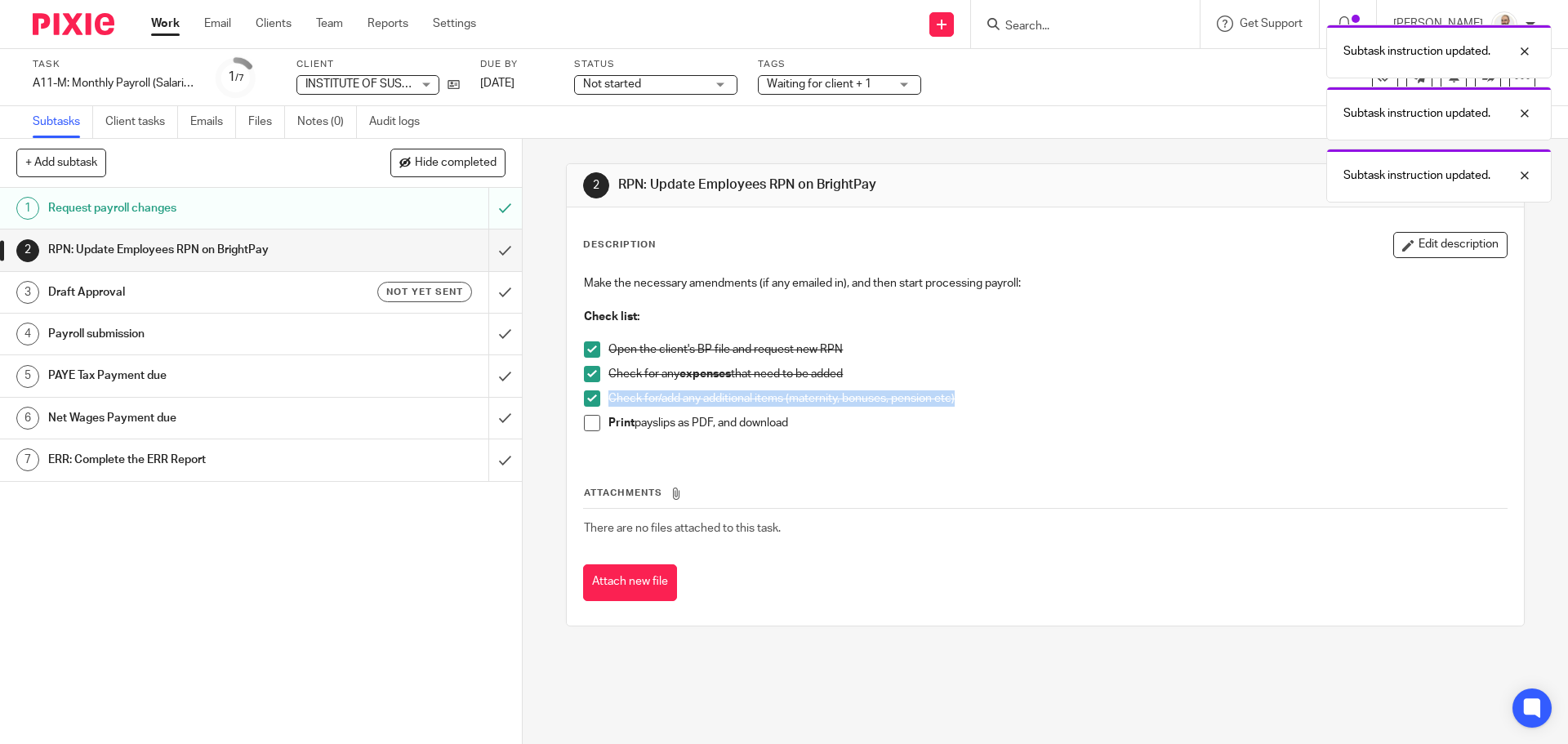
click at [585, 419] on span at bounding box center [591, 422] width 16 height 16
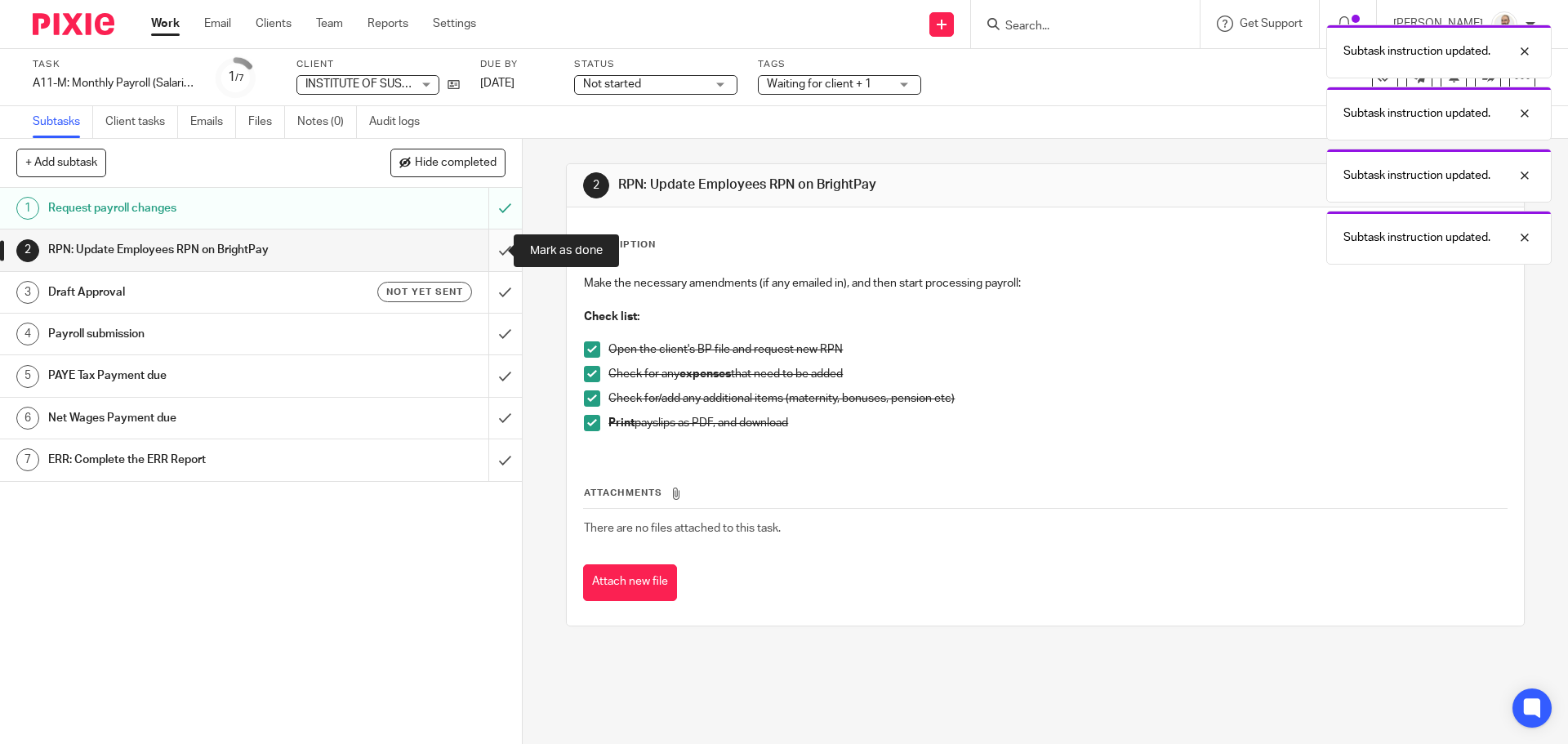
click at [496, 258] on input "submit" at bounding box center [260, 249] width 522 height 41
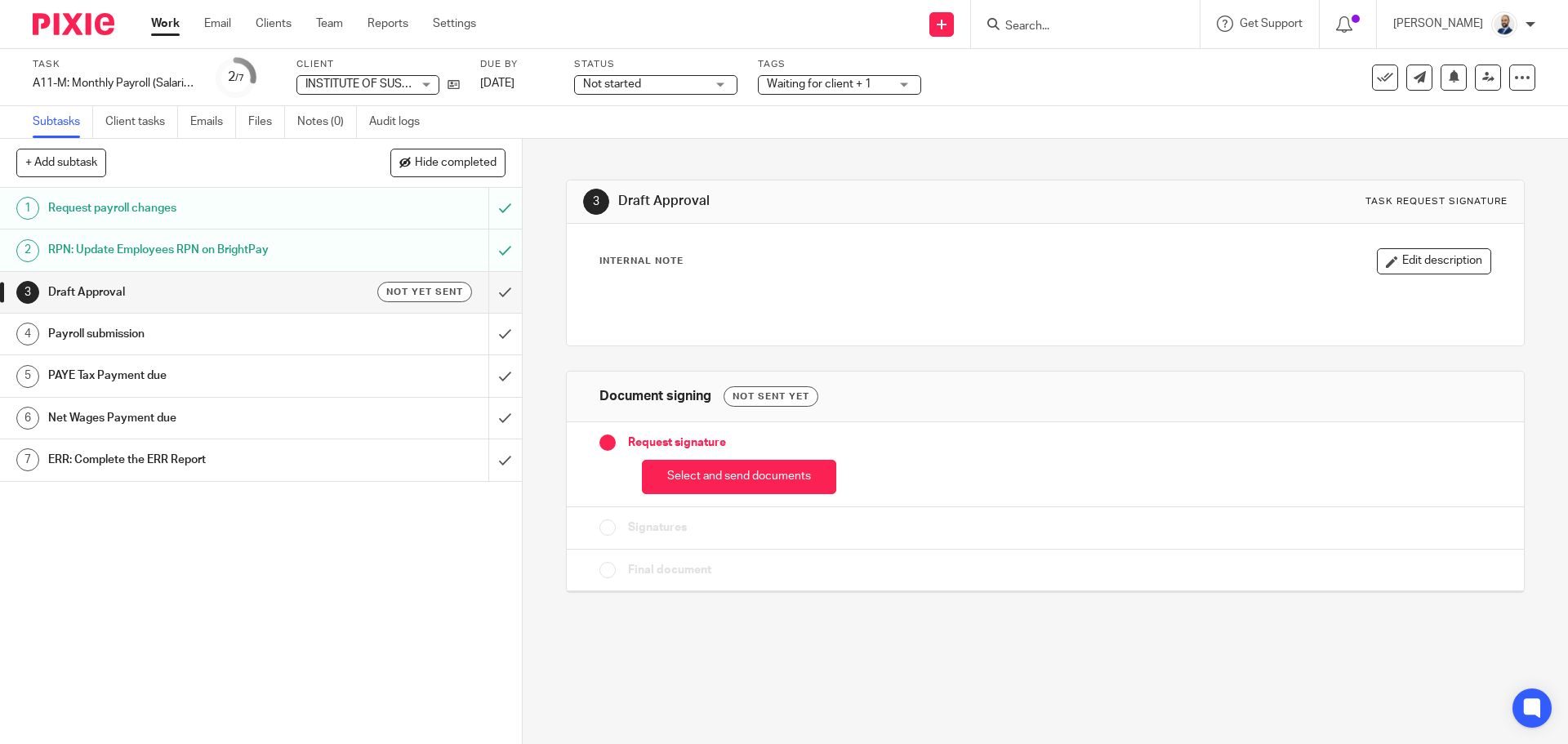
click at [699, 475] on button "Select and send documents" at bounding box center [739, 478] width 195 height 36
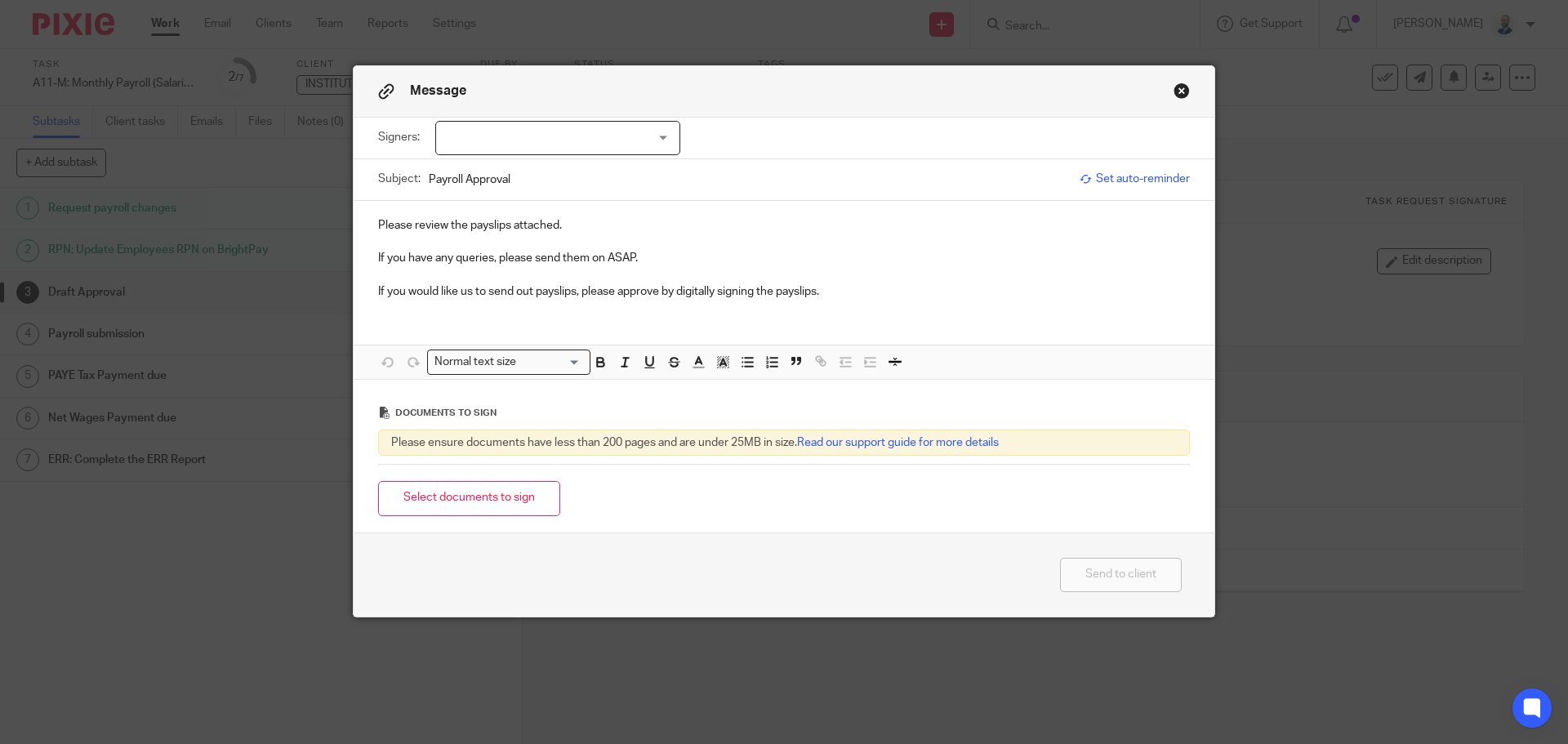
click at [617, 139] on div at bounding box center [558, 138] width 245 height 35
click at [535, 158] on li "Niall Collins" at bounding box center [552, 172] width 244 height 34
checkbox input "true"
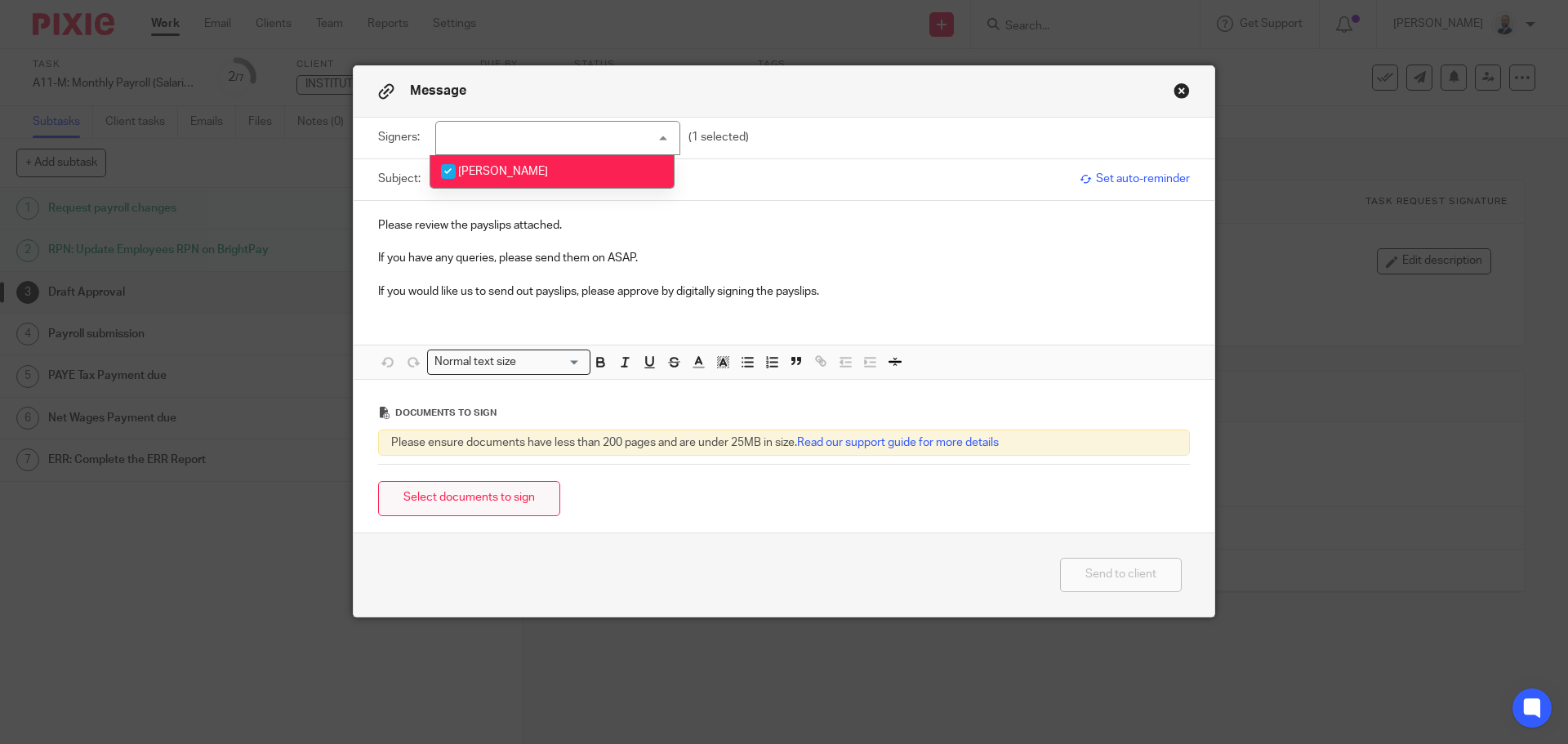
click at [521, 512] on button "Select documents to sign" at bounding box center [469, 499] width 182 height 36
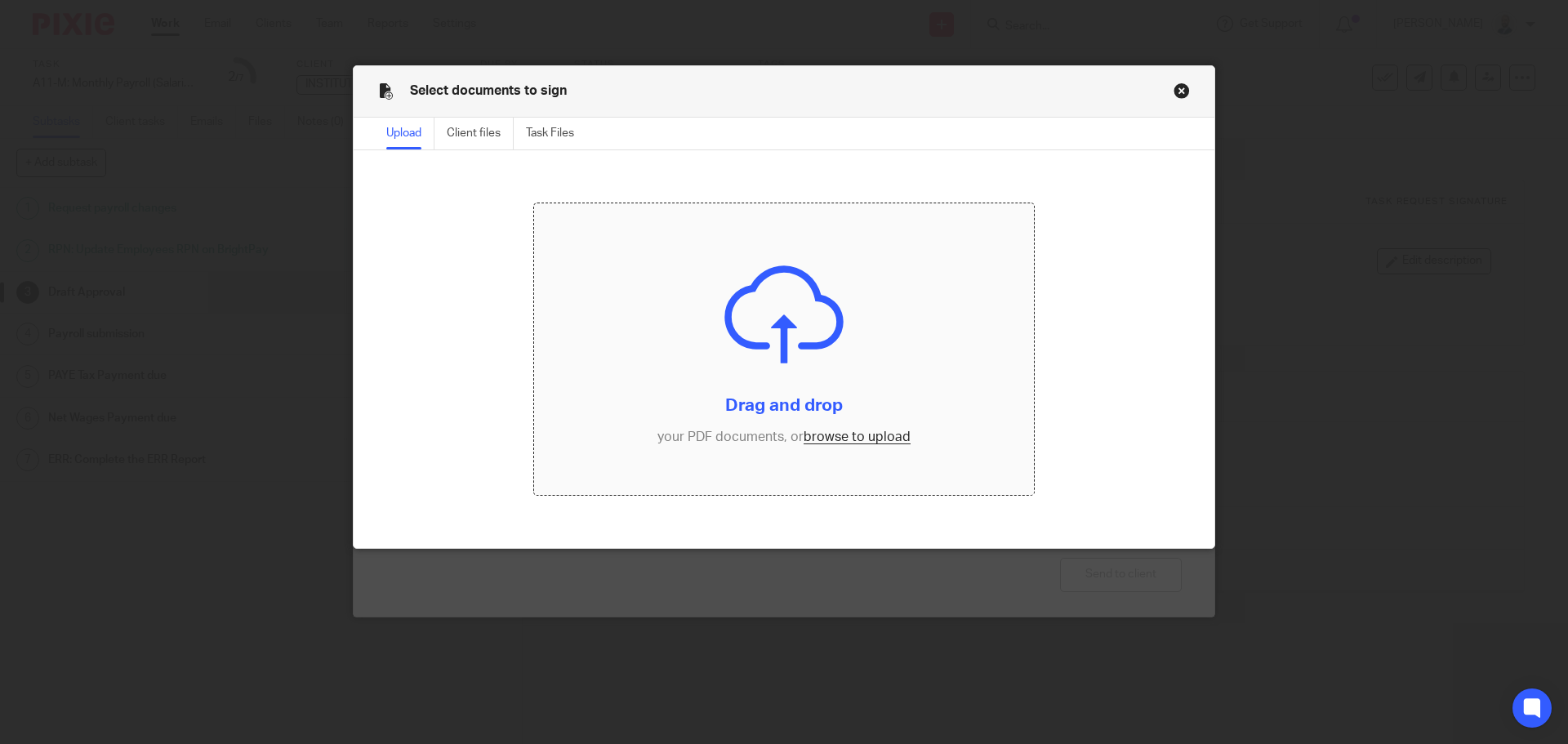
click at [872, 440] on input "file" at bounding box center [784, 349] width 501 height 293
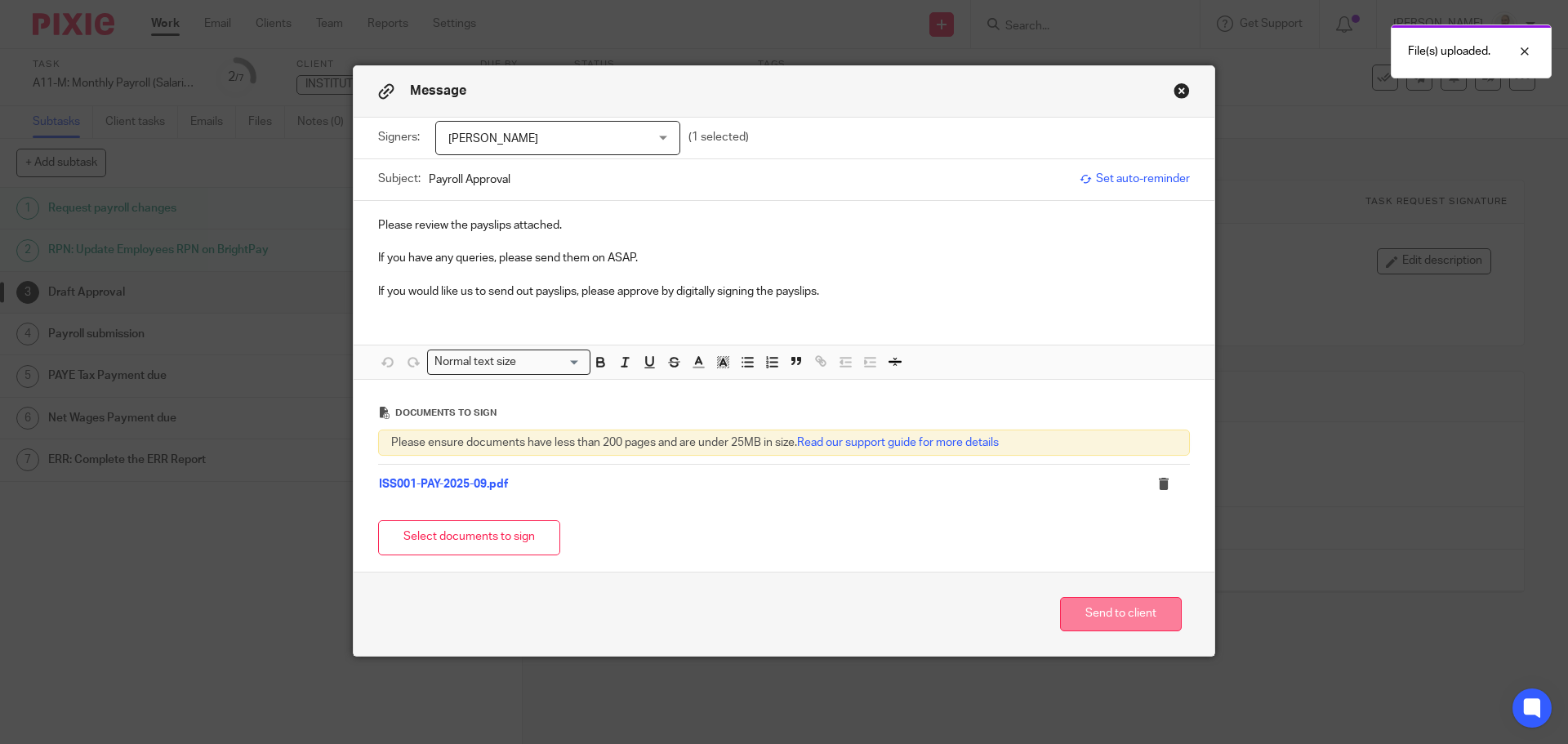
click at [1102, 598] on button "Send to client" at bounding box center [1121, 615] width 122 height 36
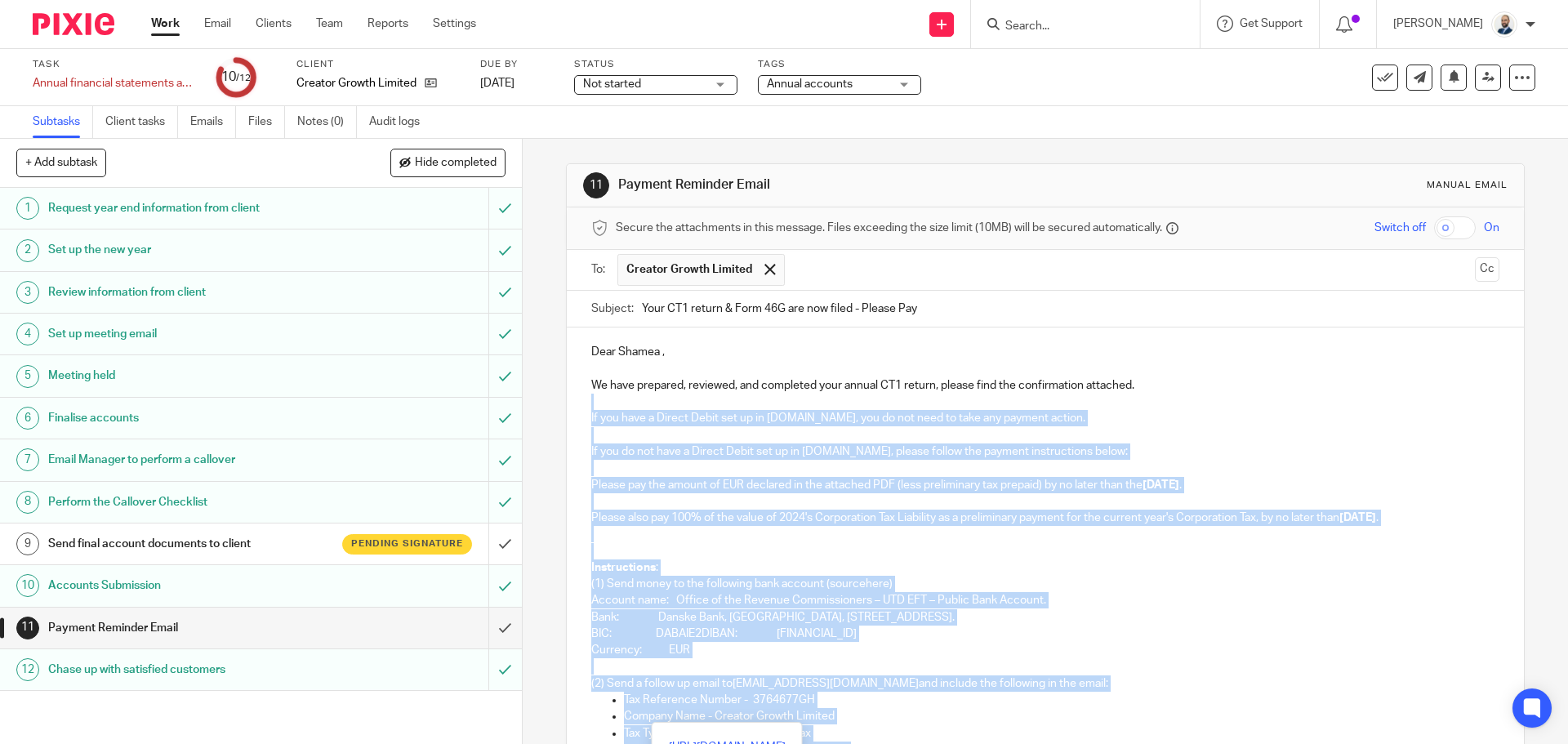
scroll to position [288, 0]
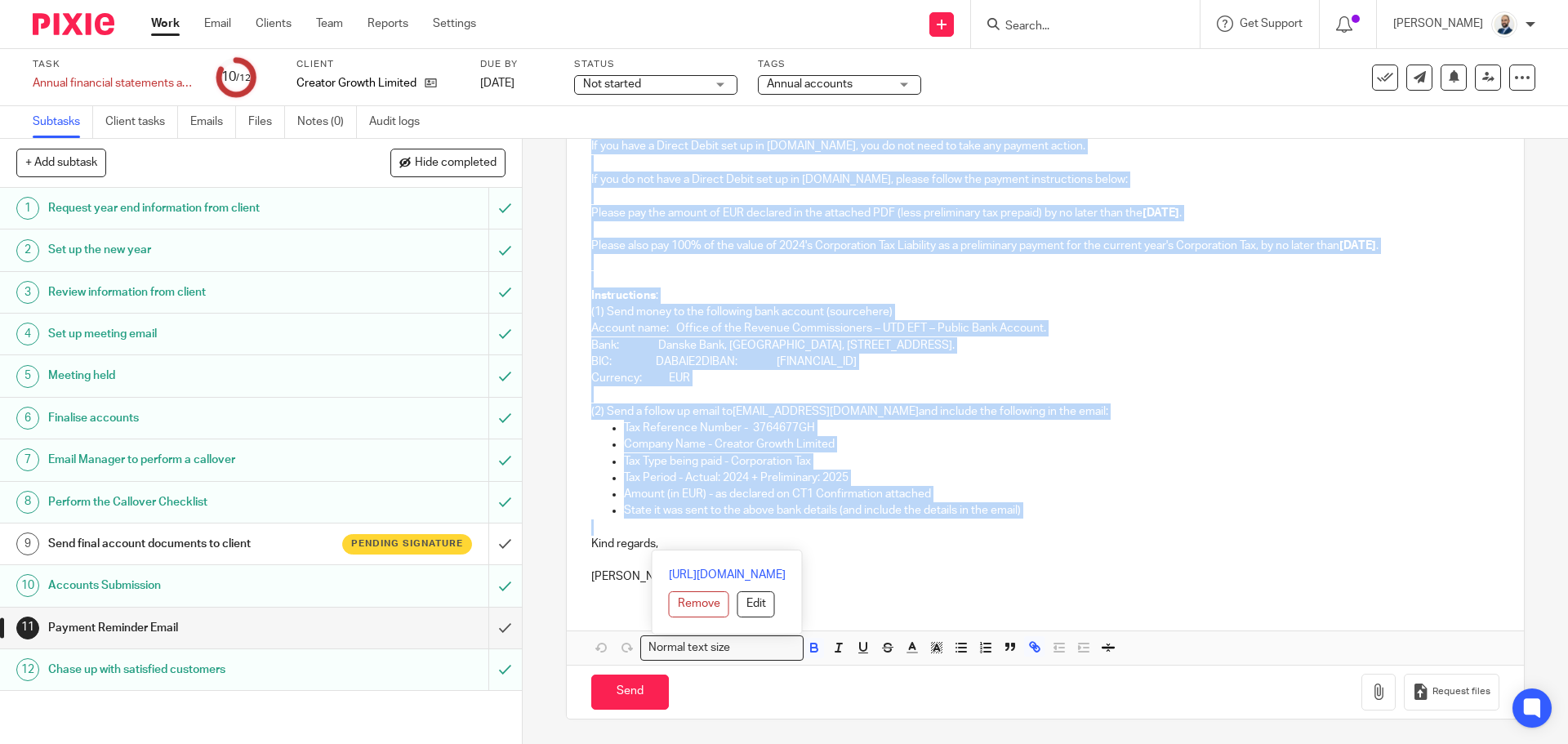
drag, startPoint x: 600, startPoint y: 401, endPoint x: 1052, endPoint y: 524, distance: 468.4
click at [1052, 524] on div "Dear Shamea , We have prepared, reviewed, and completed your annual CT1 return,…" at bounding box center [1044, 326] width 957 height 541
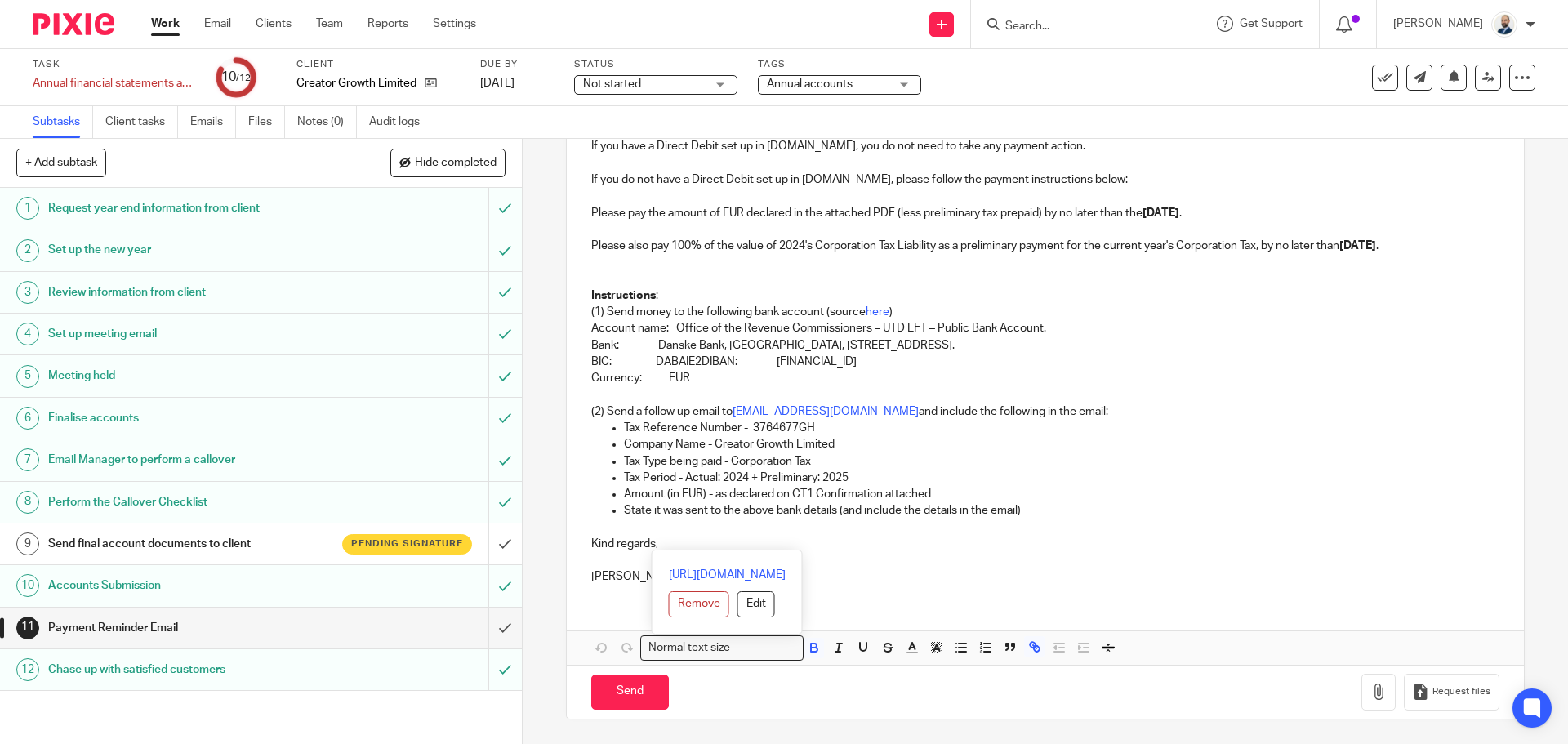
scroll to position [0, 0]
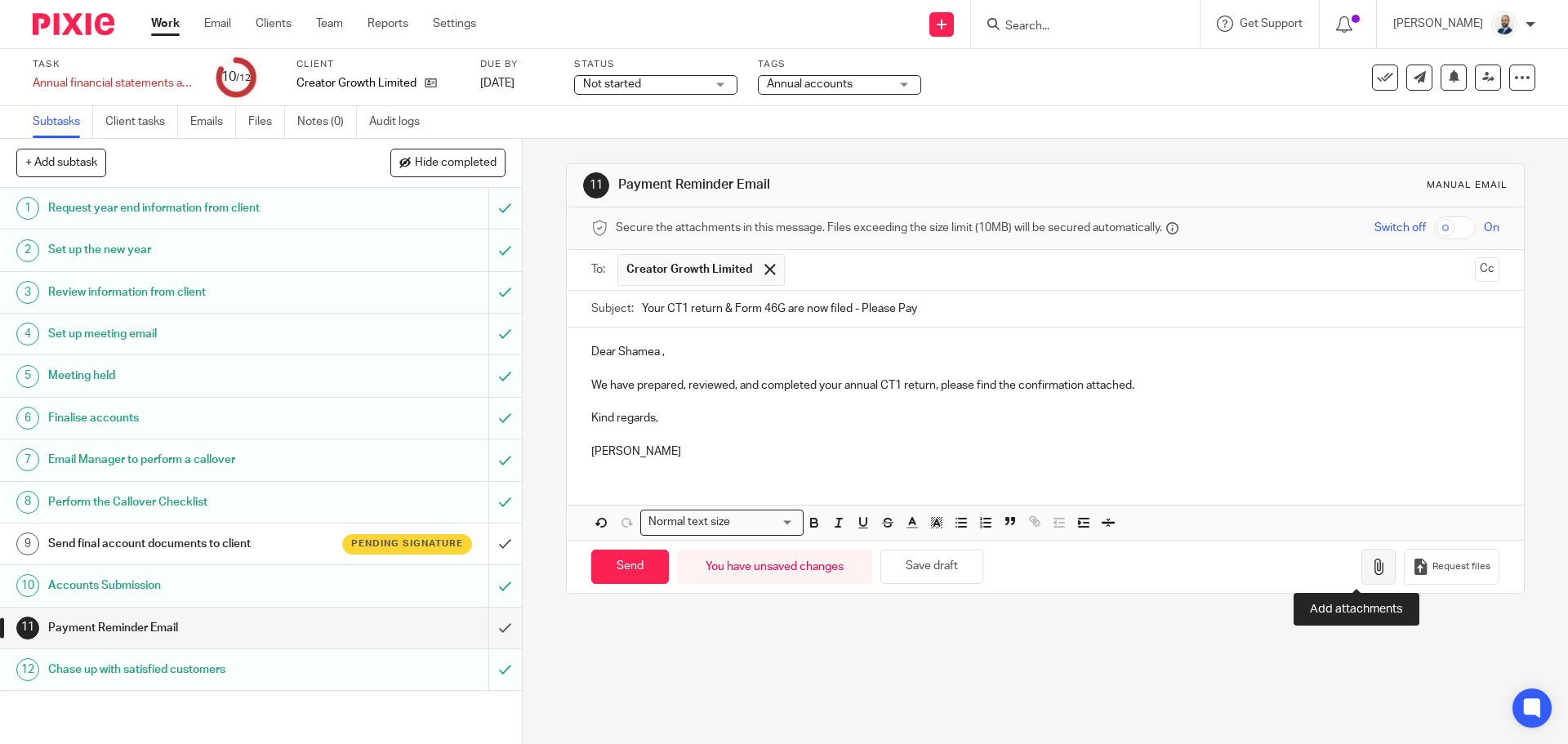
click at [1370, 564] on icon "button" at bounding box center [1378, 566] width 16 height 16
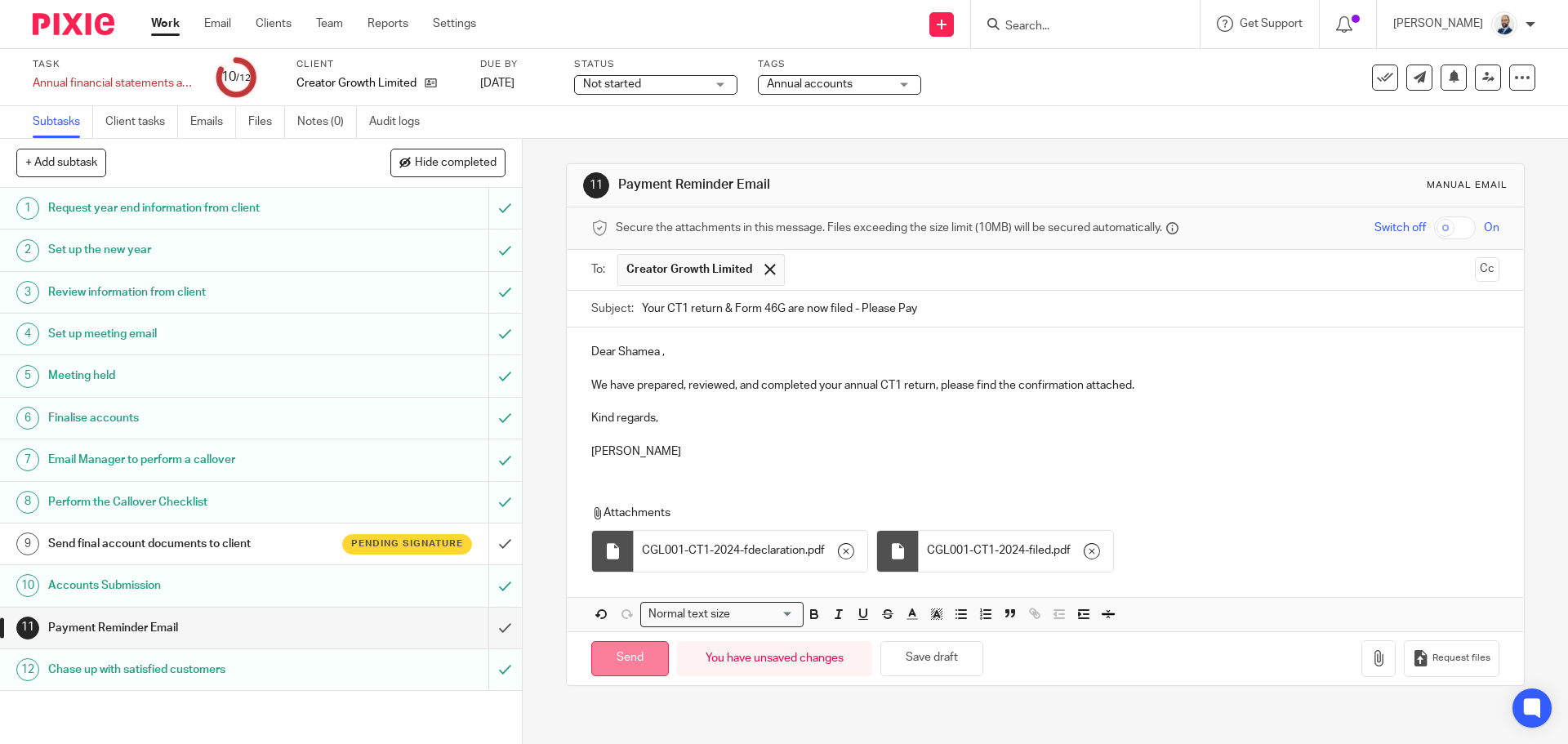
click at [625, 666] on input "Send" at bounding box center [630, 659] width 78 height 36
click at [282, 29] on link "Clients" at bounding box center [273, 23] width 36 height 16
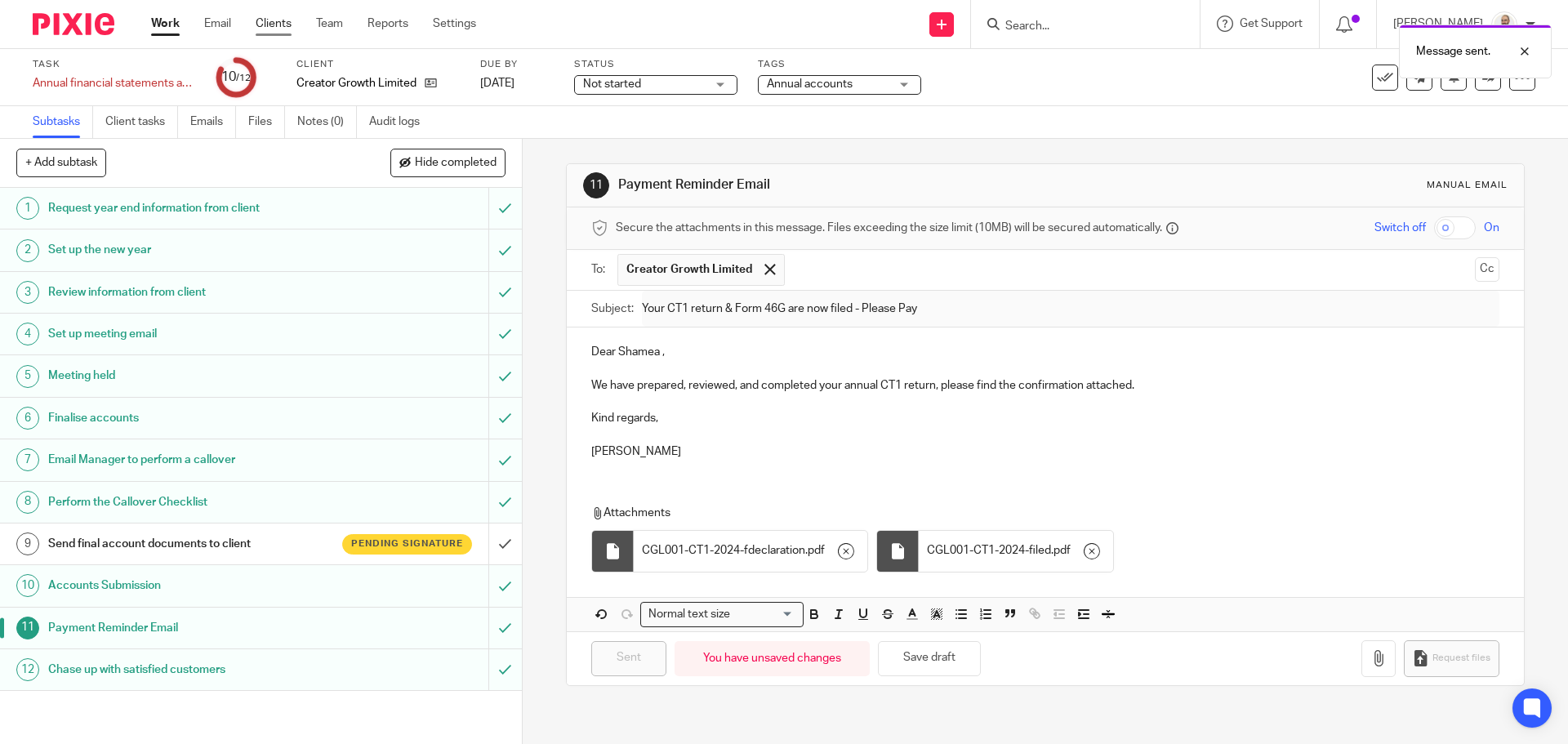
type input "Sent"
